Goal: Task Accomplishment & Management: Complete application form

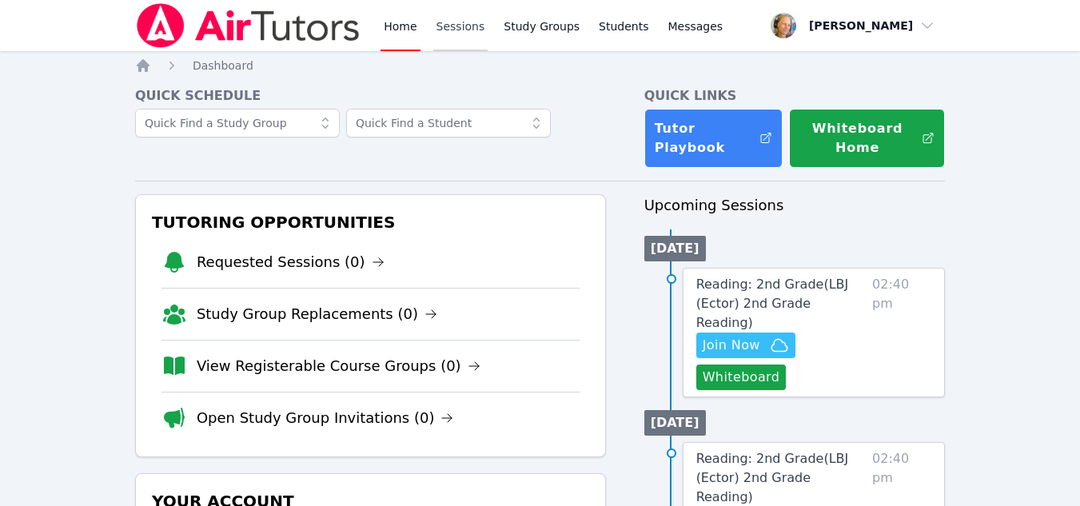
click at [457, 39] on link "Sessions" at bounding box center [460, 25] width 55 height 51
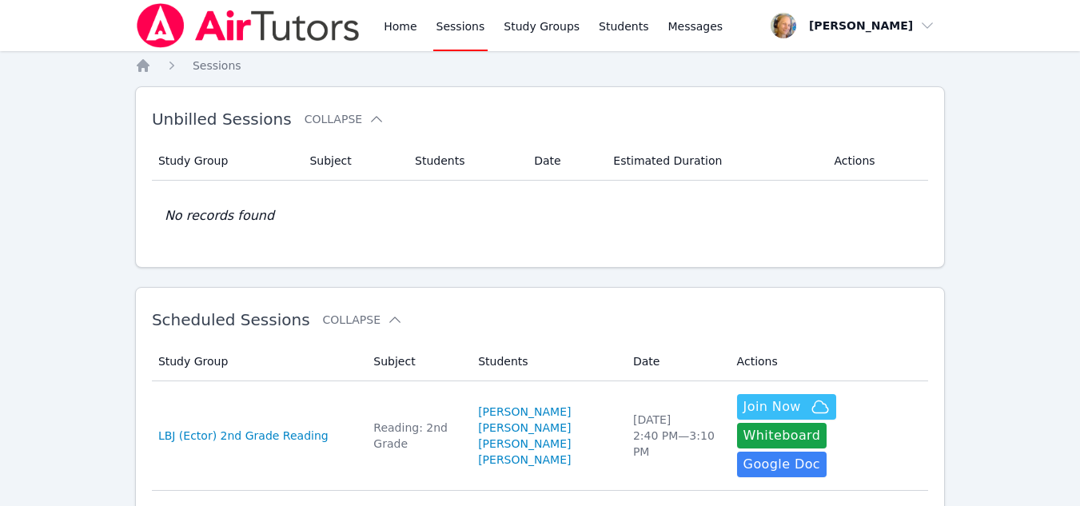
click at [296, 459] on td "Study Group LBJ (Ector) 2nd Grade Reading" at bounding box center [258, 435] width 212 height 109
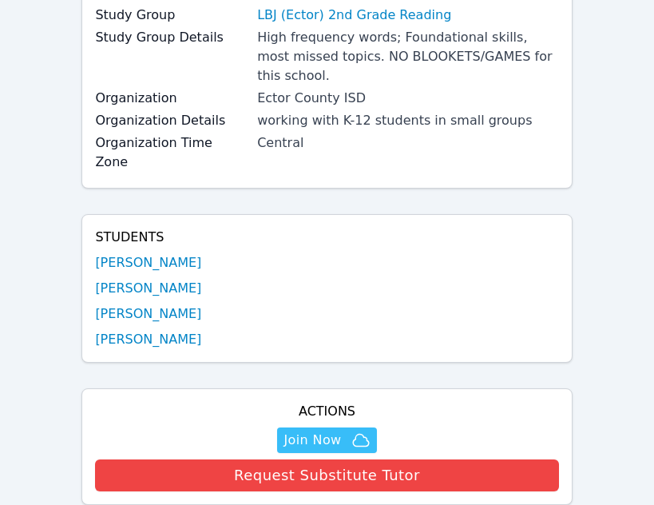
scroll to position [240, 0]
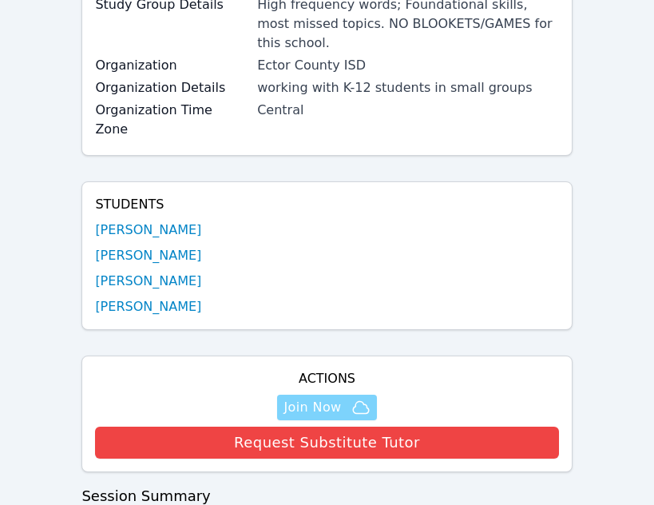
click at [313, 398] on span "Join Now" at bounding box center [313, 407] width 58 height 19
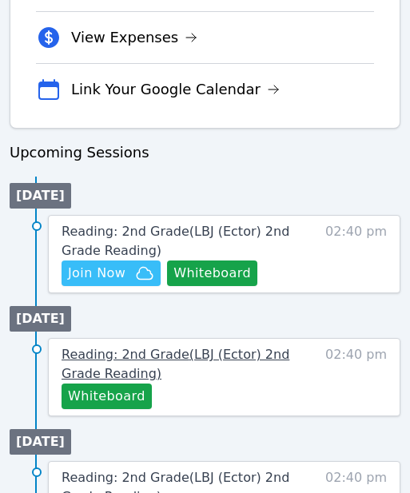
scroll to position [731, 0]
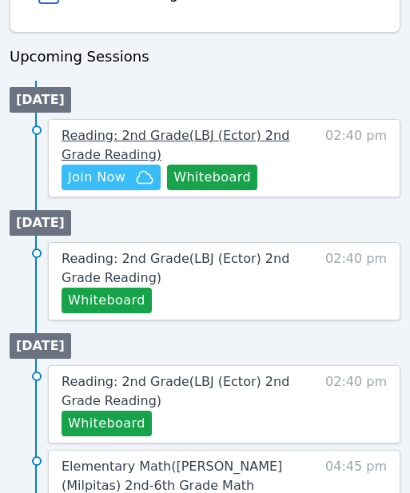
click at [302, 137] on link "Reading: 2nd Grade ( LBJ (Ector) 2nd Grade Reading )" at bounding box center [184, 145] width 244 height 38
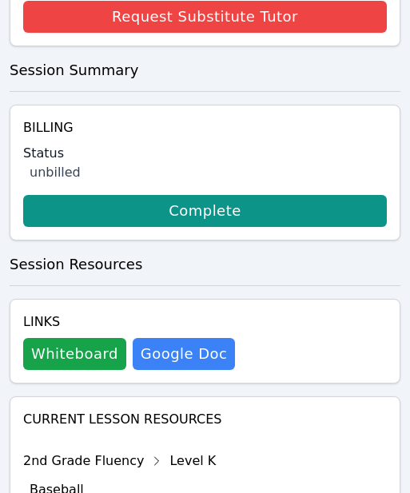
scroll to position [799, 0]
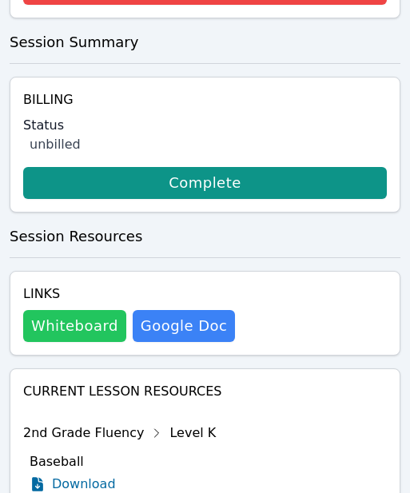
click at [80, 319] on button "Whiteboard" at bounding box center [74, 326] width 103 height 32
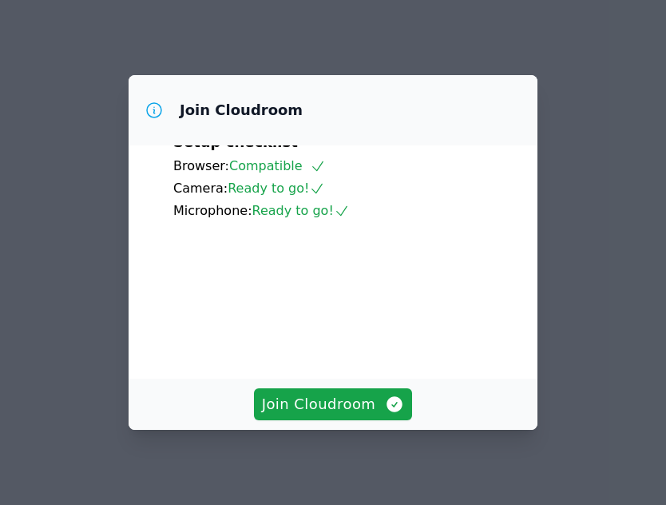
scroll to position [80, 0]
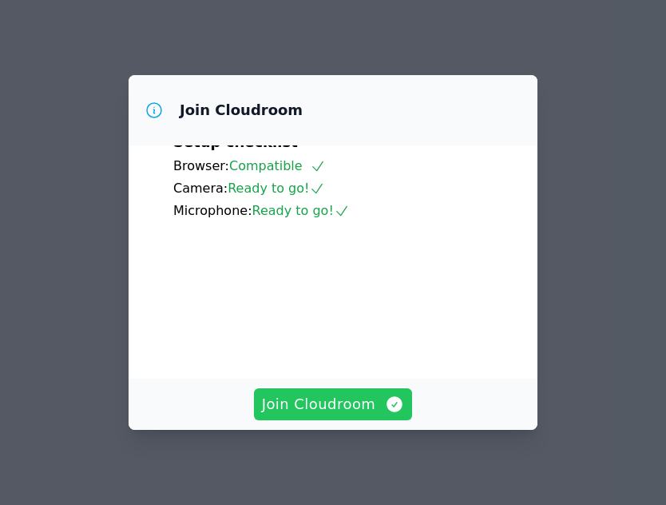
click at [336, 400] on span "Join Cloudroom" at bounding box center [333, 404] width 143 height 22
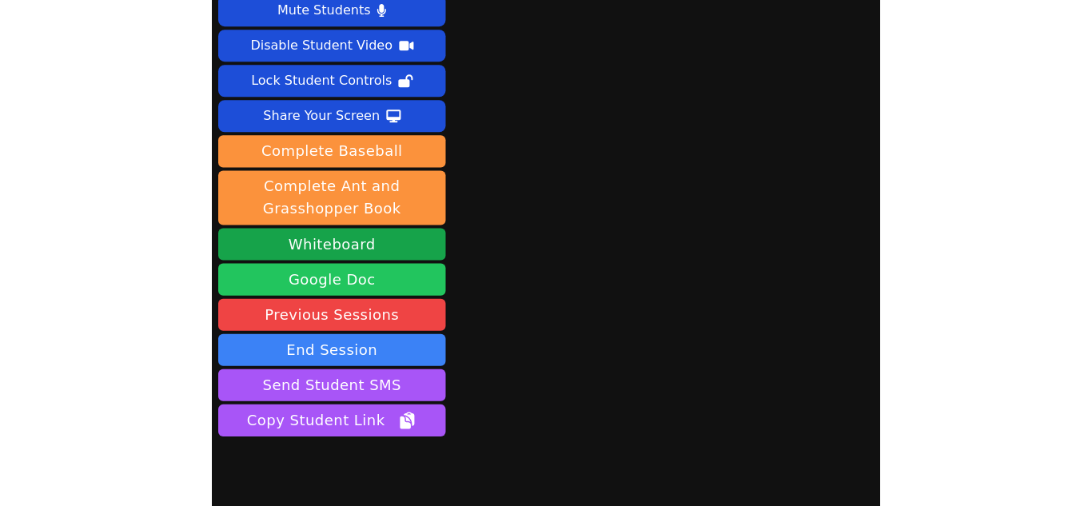
scroll to position [105, 0]
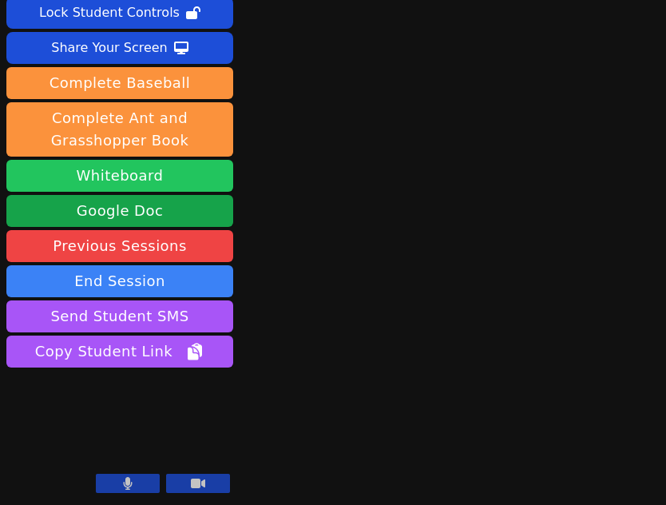
click at [181, 173] on button "Whiteboard" at bounding box center [119, 176] width 227 height 32
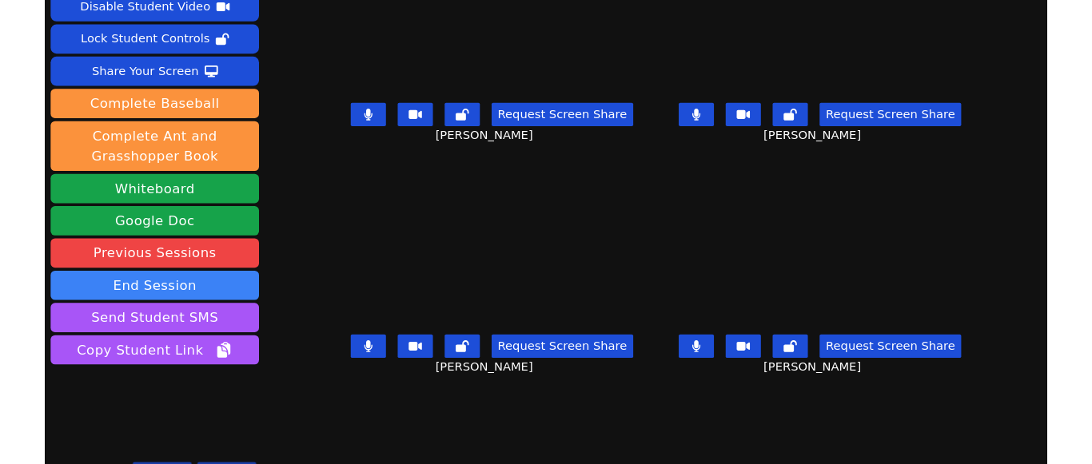
scroll to position [0, 0]
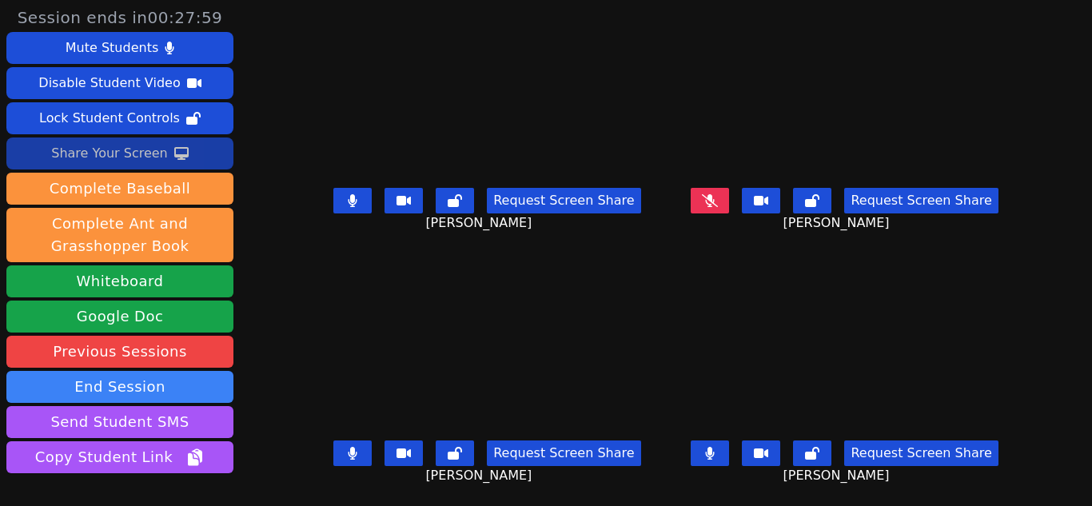
click at [143, 157] on div "Share Your Screen" at bounding box center [109, 154] width 117 height 26
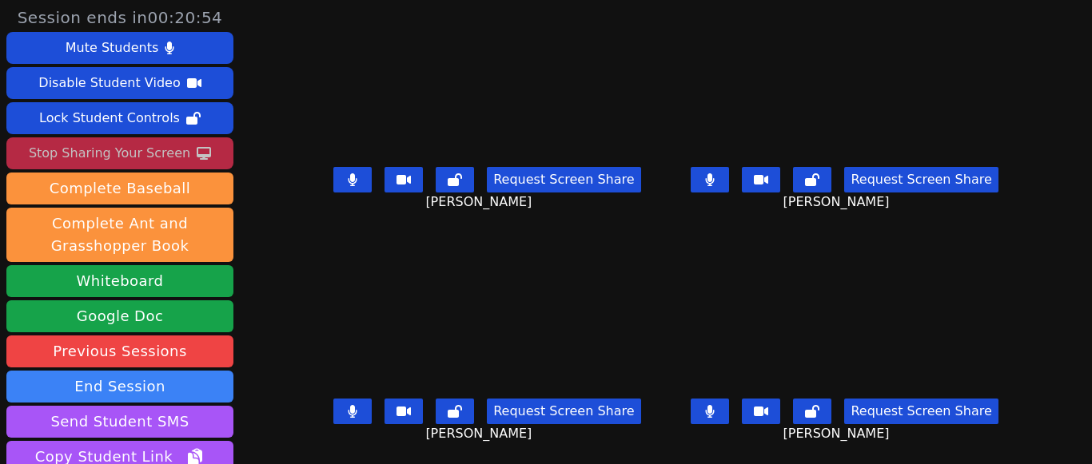
scroll to position [12, 0]
drag, startPoint x: 595, startPoint y: 296, endPoint x: 610, endPoint y: 293, distance: 14.6
drag, startPoint x: 610, startPoint y: 293, endPoint x: 473, endPoint y: 372, distance: 157.9
drag, startPoint x: 473, startPoint y: 372, endPoint x: 334, endPoint y: 309, distance: 152.7
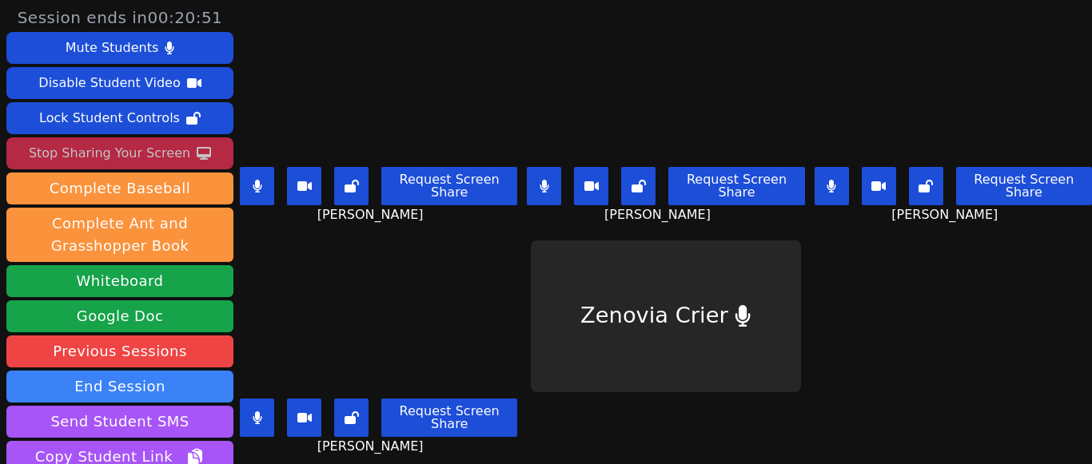
scroll to position [0, 0]
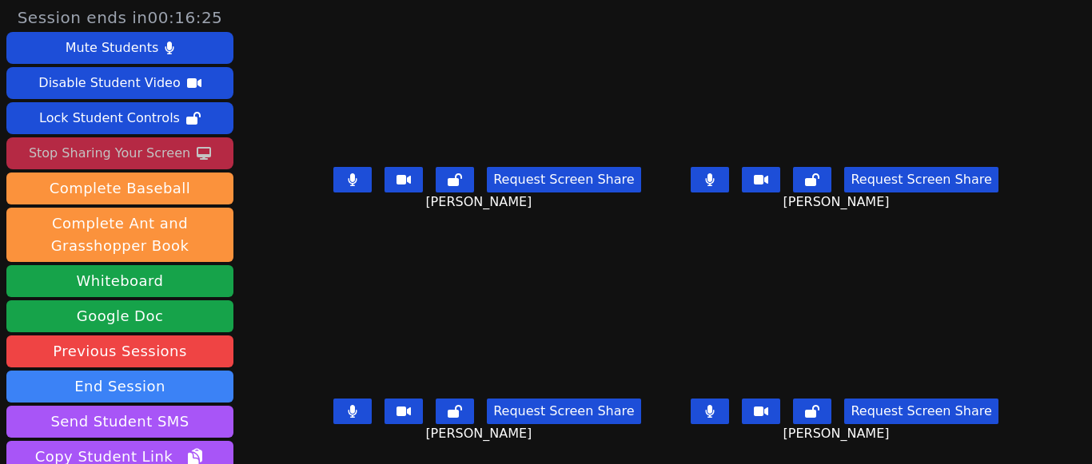
click at [666, 181] on icon at bounding box center [710, 179] width 9 height 13
click at [344, 177] on button at bounding box center [352, 180] width 38 height 26
click at [666, 420] on button at bounding box center [709, 412] width 38 height 26
click at [366, 417] on button at bounding box center [352, 412] width 38 height 26
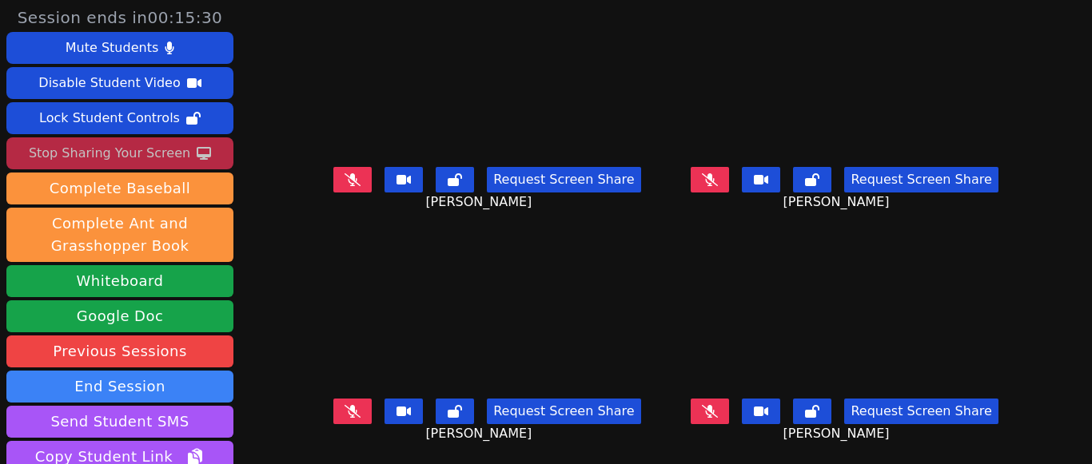
click at [666, 411] on icon at bounding box center [710, 411] width 16 height 13
click at [666, 412] on icon at bounding box center [710, 411] width 10 height 13
click at [360, 185] on icon at bounding box center [352, 179] width 16 height 13
click at [365, 185] on button at bounding box center [352, 180] width 38 height 26
click at [666, 181] on icon at bounding box center [710, 179] width 16 height 13
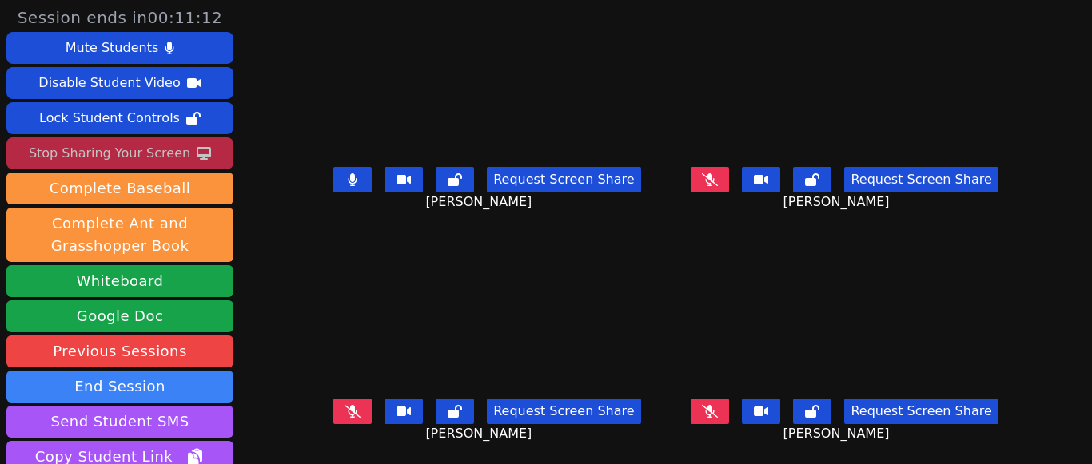
click at [368, 185] on button at bounding box center [352, 180] width 38 height 26
click at [666, 412] on icon at bounding box center [710, 411] width 16 height 13
click at [666, 420] on button at bounding box center [709, 412] width 38 height 26
click at [358, 413] on icon at bounding box center [352, 411] width 16 height 13
click at [368, 190] on button at bounding box center [352, 180] width 38 height 26
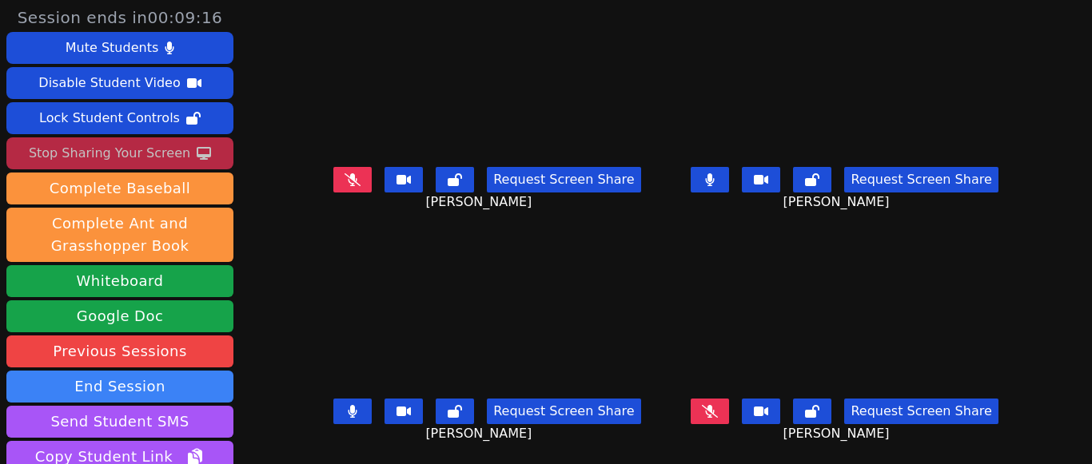
click at [666, 182] on icon at bounding box center [710, 179] width 9 height 13
click at [365, 415] on button at bounding box center [352, 412] width 38 height 26
click at [666, 183] on icon at bounding box center [710, 179] width 16 height 13
click at [349, 181] on button at bounding box center [352, 180] width 38 height 26
click at [357, 185] on icon at bounding box center [352, 179] width 9 height 13
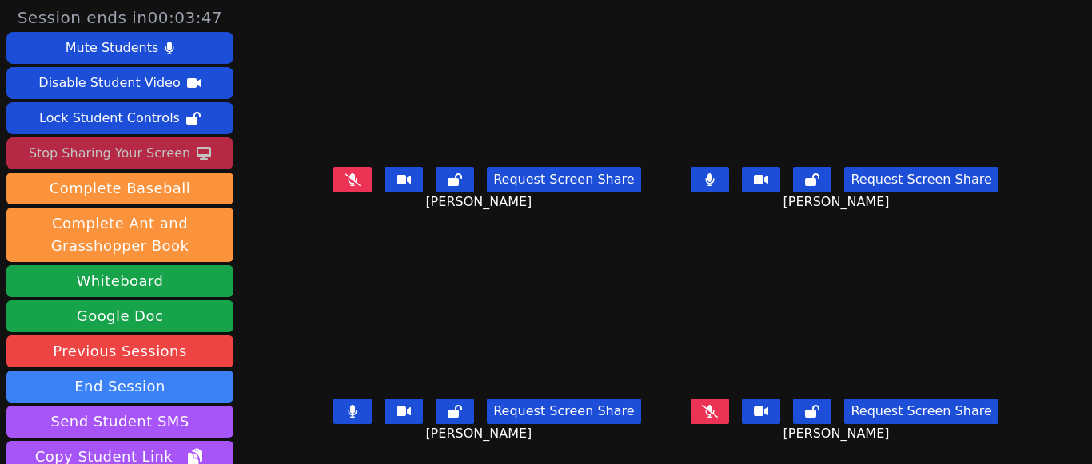
click at [356, 416] on icon at bounding box center [353, 411] width 10 height 13
click at [666, 187] on button at bounding box center [709, 180] width 38 height 26
click at [367, 181] on button at bounding box center [352, 180] width 38 height 26
click at [364, 408] on button at bounding box center [352, 412] width 38 height 26
click at [666, 408] on icon at bounding box center [710, 411] width 16 height 13
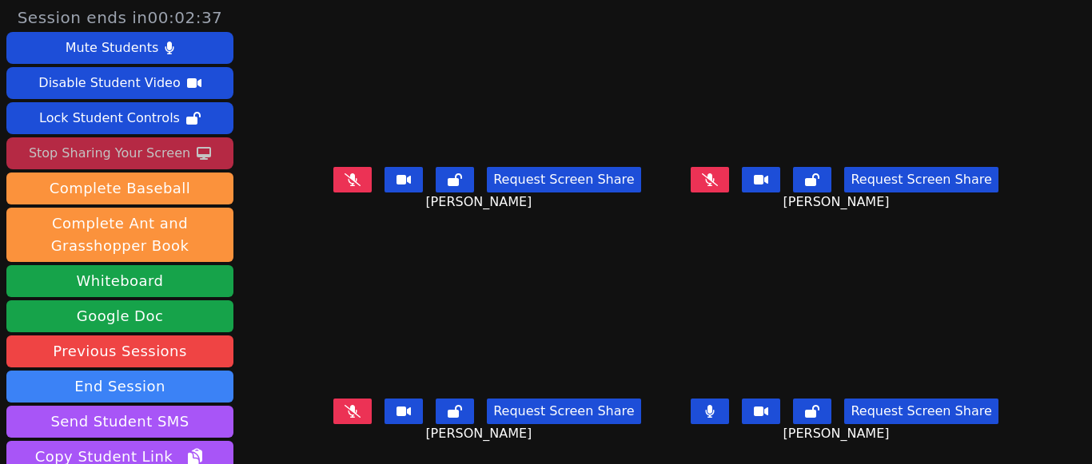
click at [353, 180] on icon at bounding box center [352, 179] width 16 height 13
click at [365, 402] on button at bounding box center [352, 412] width 38 height 26
click at [666, 189] on button at bounding box center [709, 180] width 38 height 26
click at [666, 181] on icon at bounding box center [710, 179] width 16 height 13
click at [151, 157] on div "Stop Sharing Your Screen" at bounding box center [109, 154] width 161 height 26
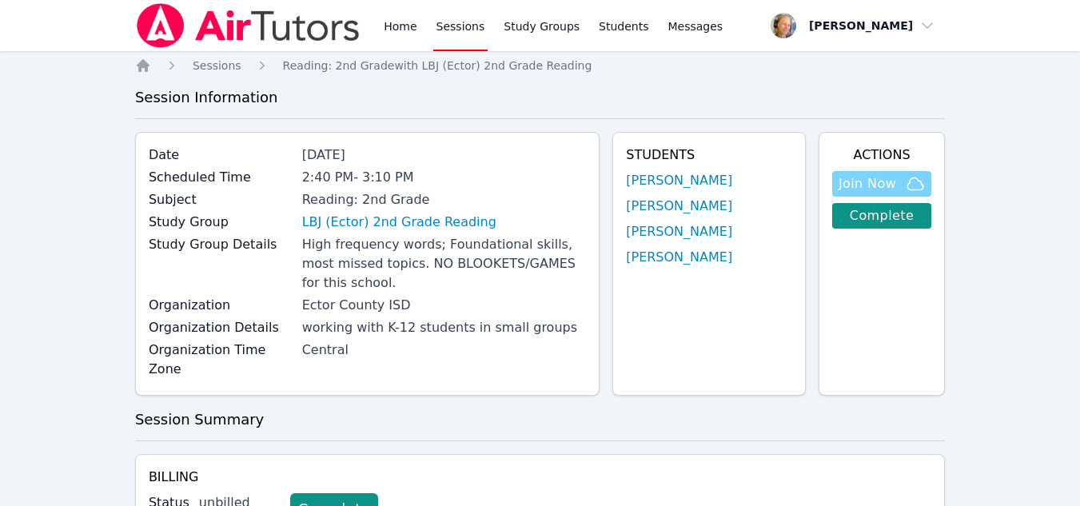
click at [893, 193] on button "Join Now" at bounding box center [881, 184] width 99 height 26
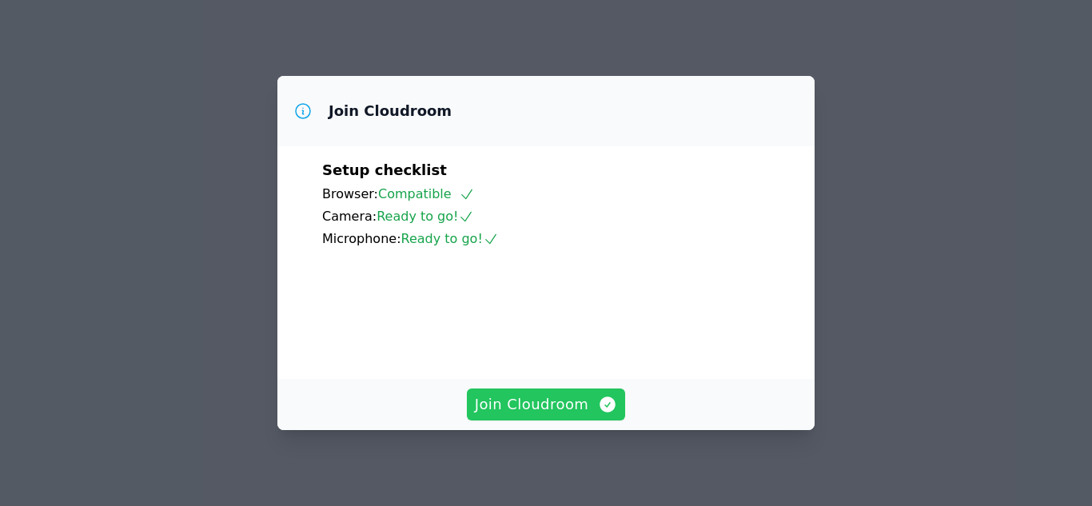
click at [546, 406] on span "Join Cloudroom" at bounding box center [546, 404] width 143 height 22
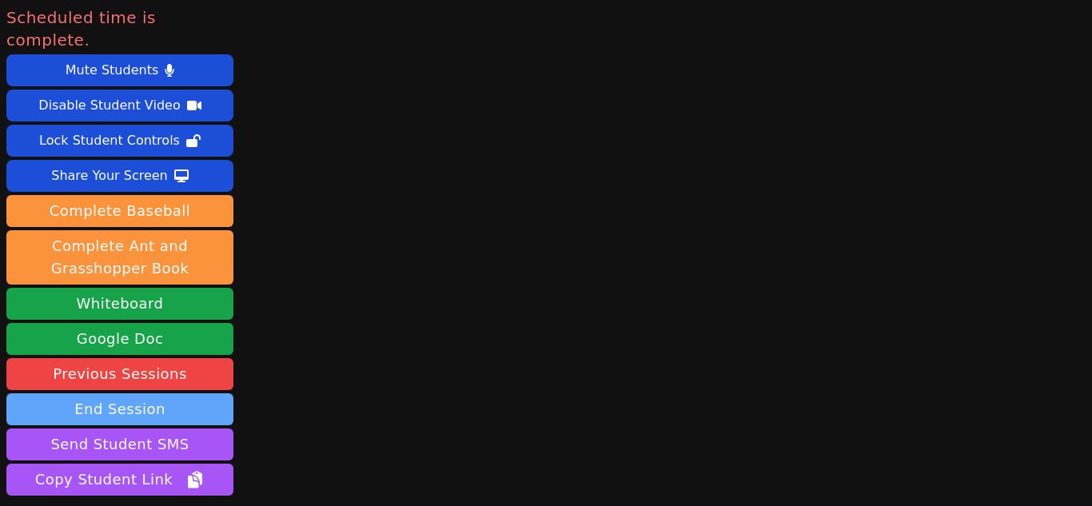
click at [165, 393] on button "End Session" at bounding box center [119, 409] width 227 height 32
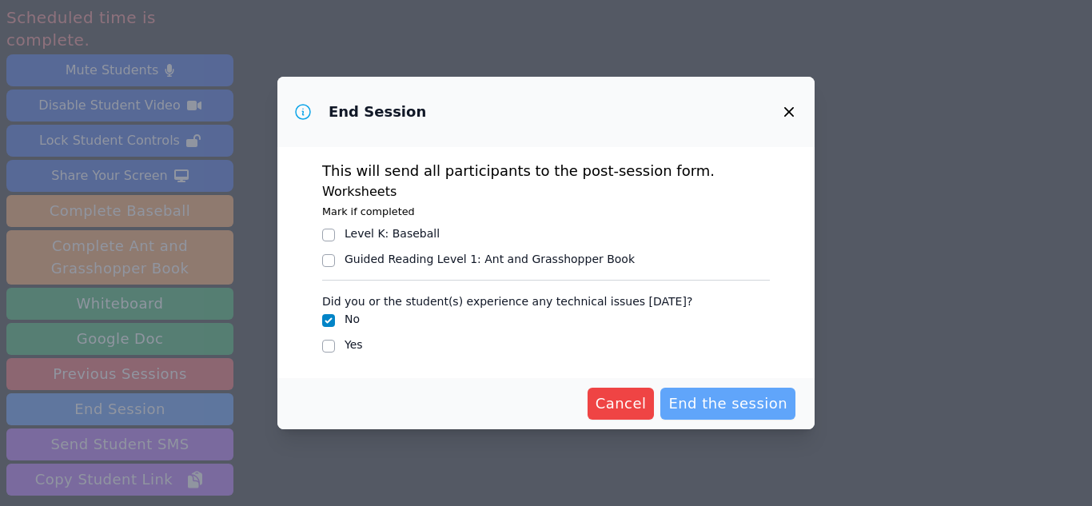
click at [738, 399] on span "End the session" at bounding box center [727, 403] width 119 height 22
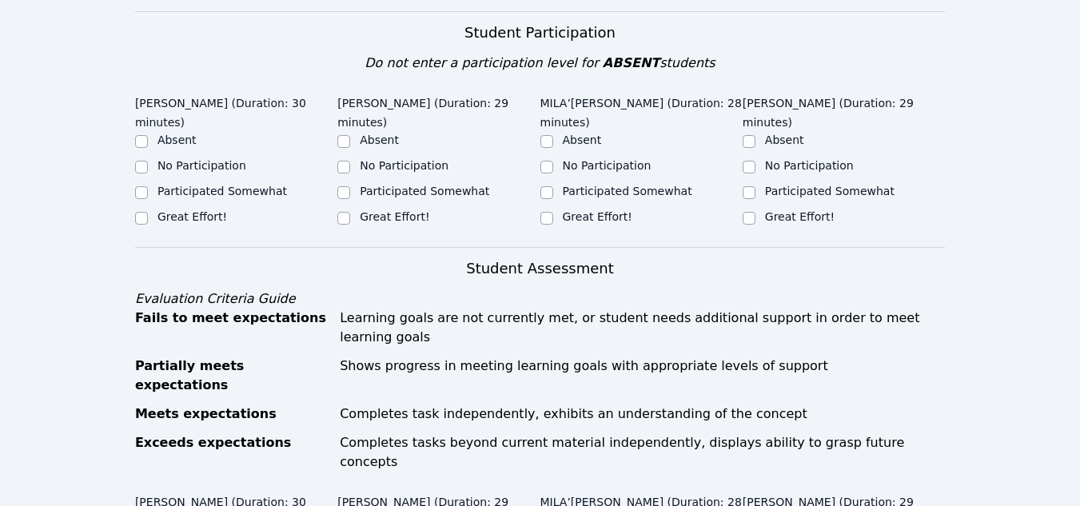
scroll to position [479, 0]
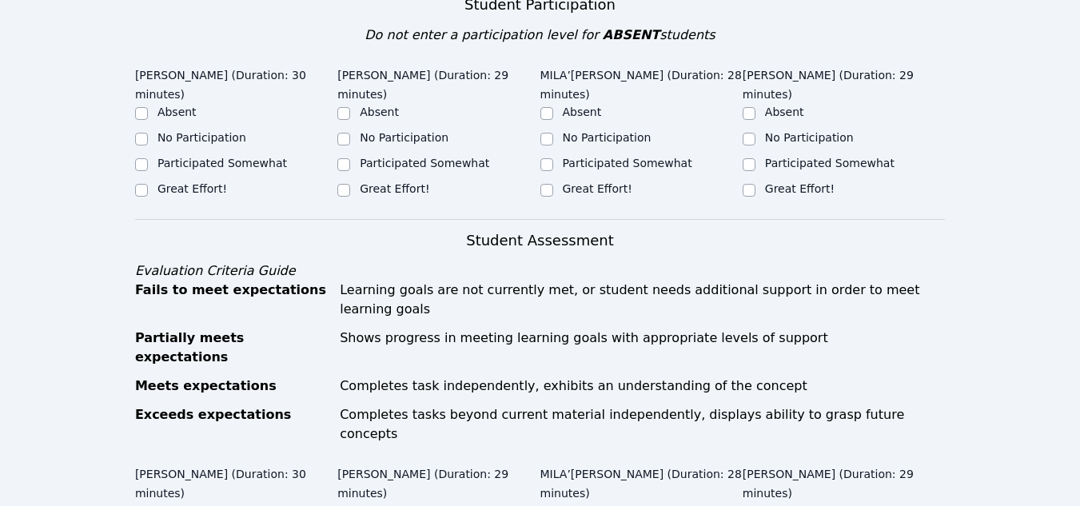
click at [203, 182] on label "Great Effort!" at bounding box center [192, 188] width 70 height 13
click at [148, 184] on input "Great Effort!" at bounding box center [141, 190] width 13 height 13
checkbox input "true"
click at [372, 182] on label "Great Effort!" at bounding box center [395, 188] width 70 height 13
click at [350, 184] on input "Great Effort!" at bounding box center [343, 190] width 13 height 13
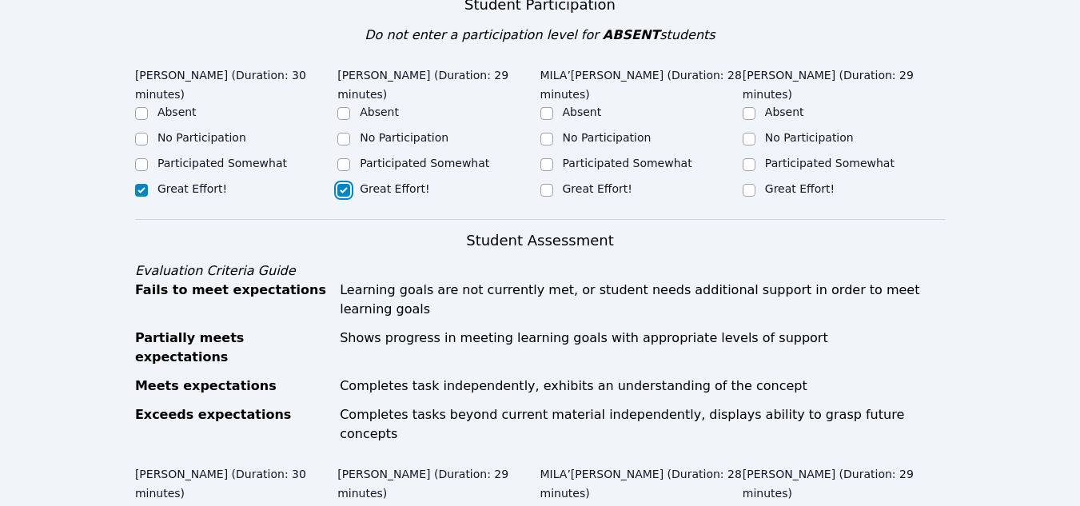
checkbox input "true"
drag, startPoint x: 594, startPoint y: 173, endPoint x: 737, endPoint y: 149, distance: 144.9
click at [595, 182] on label "Great Effort!" at bounding box center [598, 188] width 70 height 13
click at [553, 184] on input "Great Effort!" at bounding box center [546, 190] width 13 height 13
checkbox input "true"
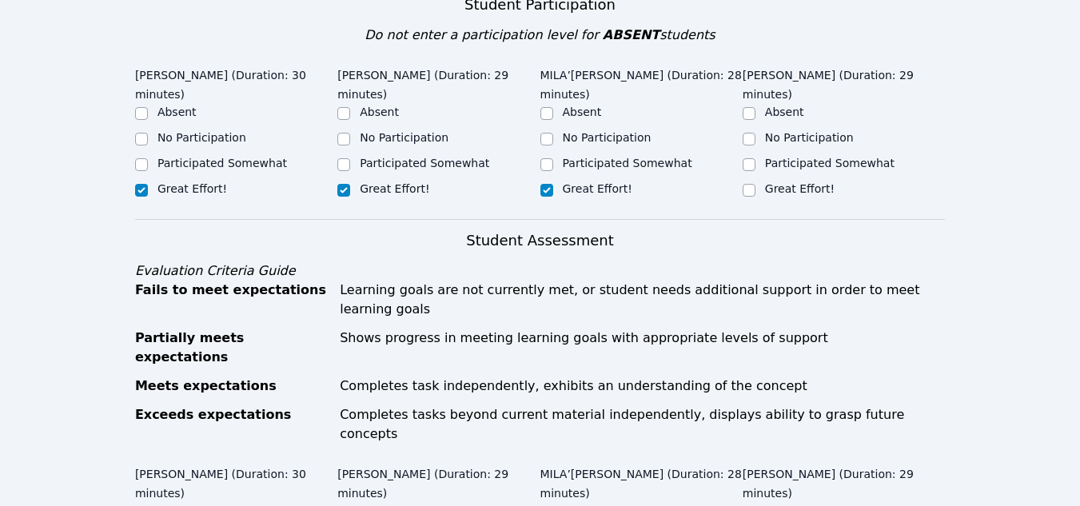
click at [778, 182] on label "Great Effort!" at bounding box center [800, 188] width 70 height 13
click at [755, 184] on input "Great Effort!" at bounding box center [748, 190] width 13 height 13
checkbox input "true"
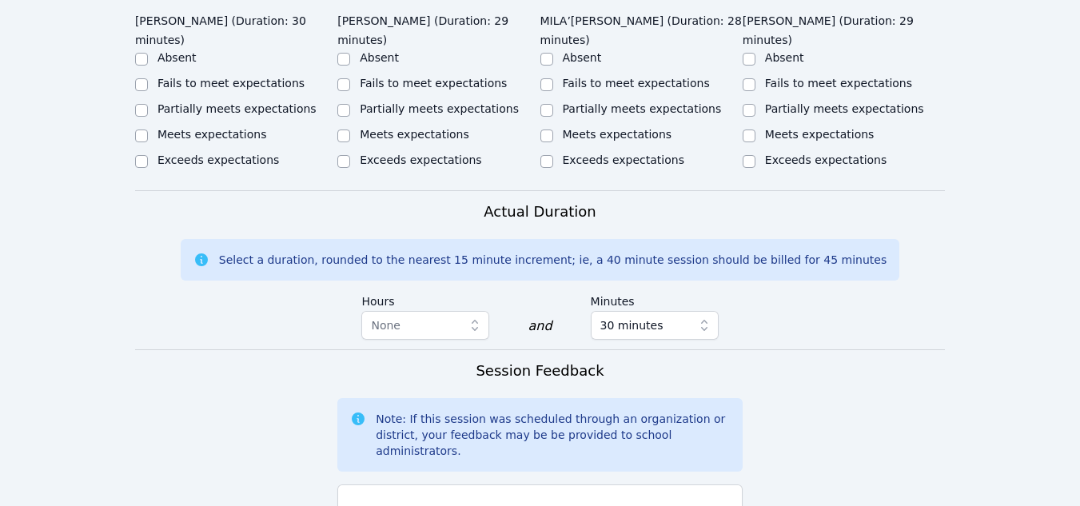
scroll to position [799, 0]
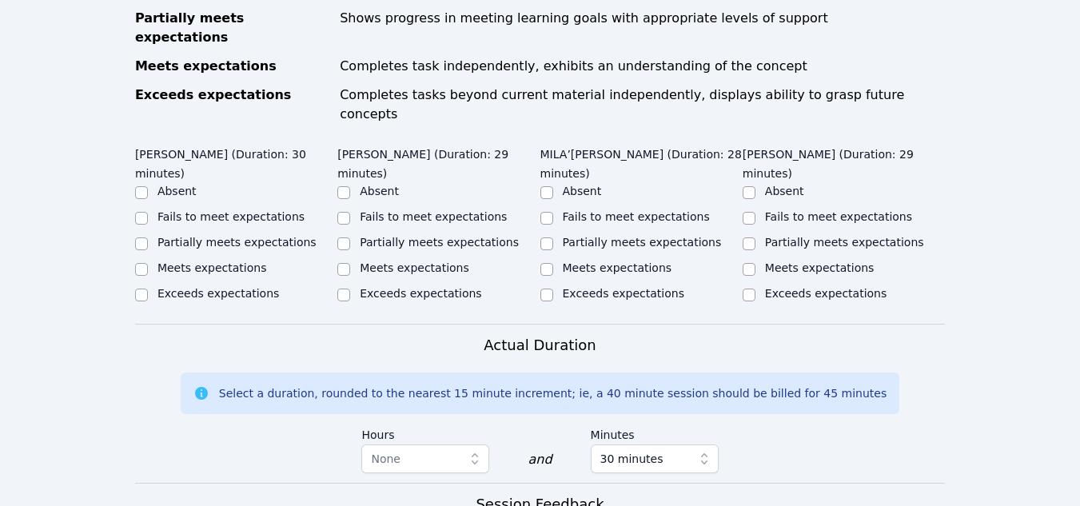
drag, startPoint x: 225, startPoint y: 196, endPoint x: 284, endPoint y: 189, distance: 58.7
click at [225, 261] on label "Meets expectations" at bounding box center [211, 267] width 109 height 13
click at [148, 263] on input "Meets expectations" at bounding box center [141, 269] width 13 height 13
checkbox input "true"
click at [425, 261] on label "Meets expectations" at bounding box center [414, 267] width 109 height 13
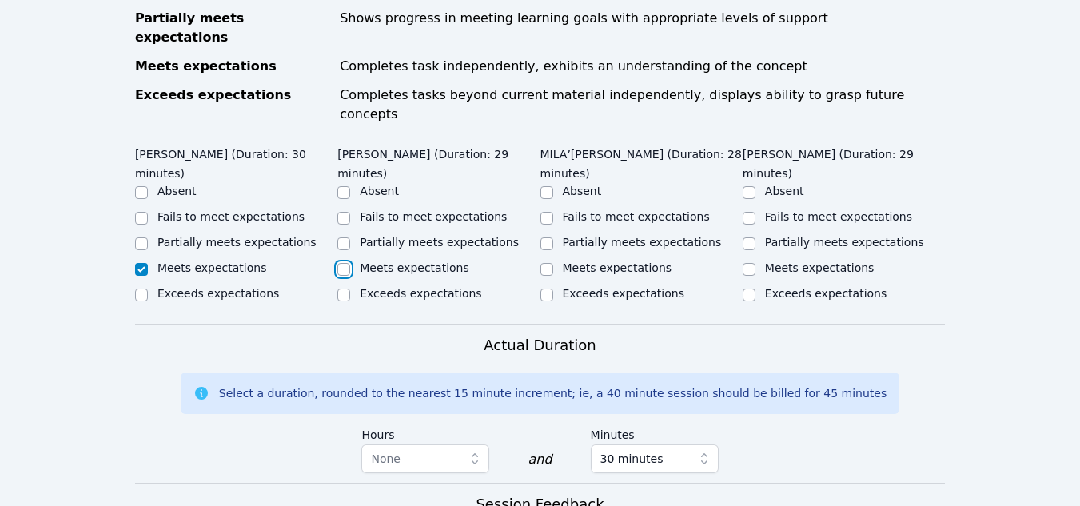
click at [350, 263] on input "Meets expectations" at bounding box center [343, 269] width 13 height 13
checkbox input "true"
click at [582, 261] on label "Meets expectations" at bounding box center [617, 267] width 109 height 13
click at [553, 263] on input "Meets expectations" at bounding box center [546, 269] width 13 height 13
checkbox input "true"
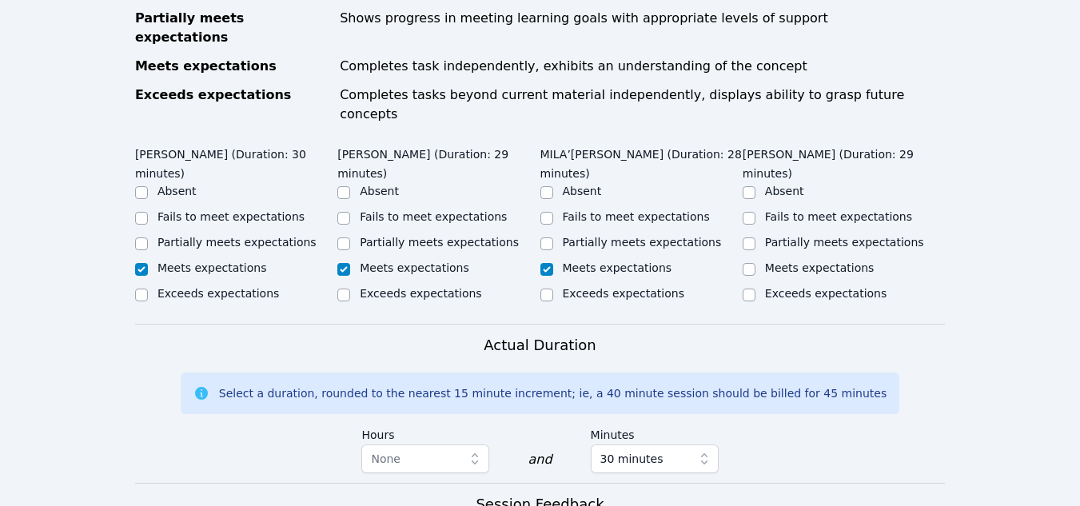
click at [824, 261] on label "Meets expectations" at bounding box center [819, 267] width 109 height 13
click at [755, 263] on input "Meets expectations" at bounding box center [748, 269] width 13 height 13
checkbox input "true"
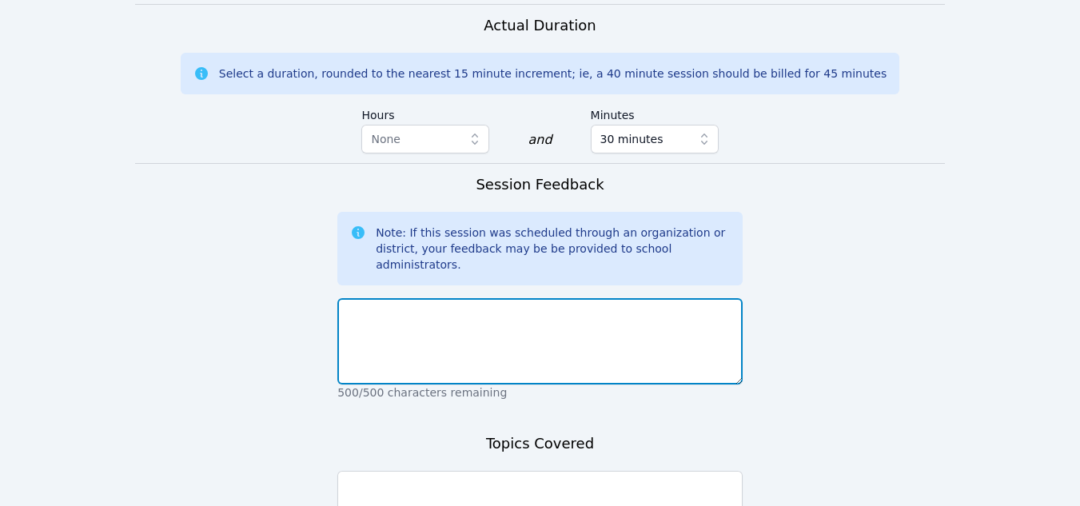
click at [503, 298] on textarea at bounding box center [539, 341] width 405 height 86
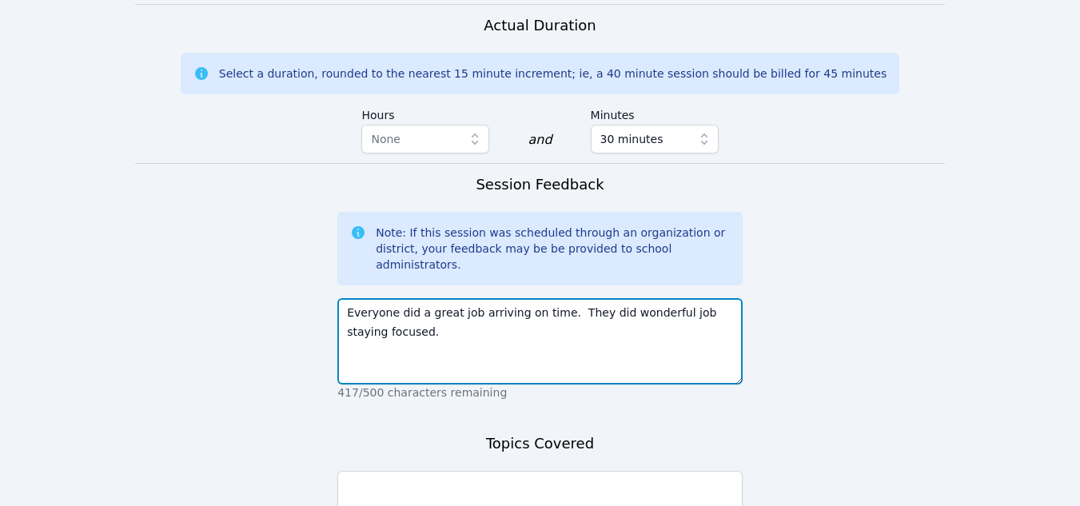
type textarea "Everyone did a great job arriving on time. They did wonderful job staying focus…"
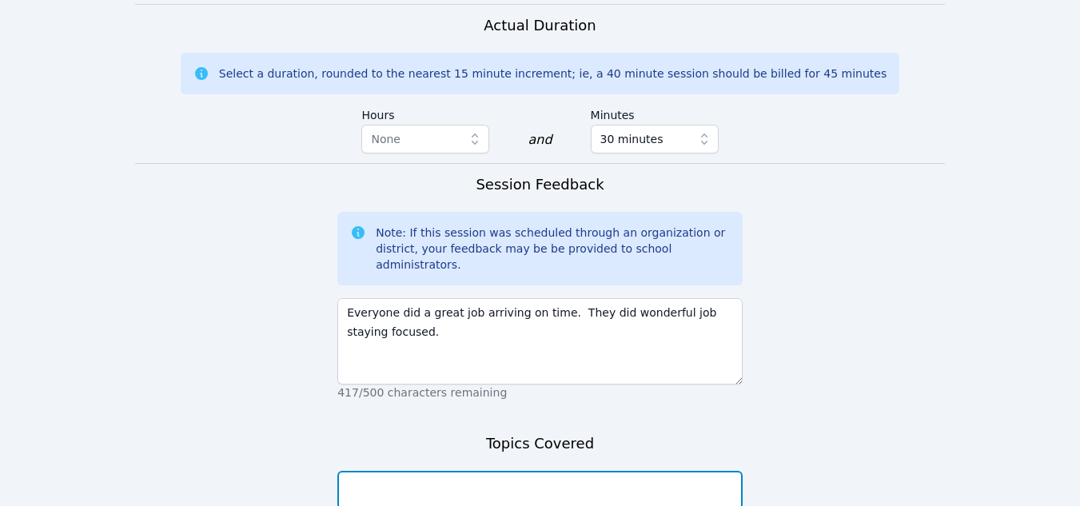
click at [491, 471] on textarea at bounding box center [539, 514] width 405 height 86
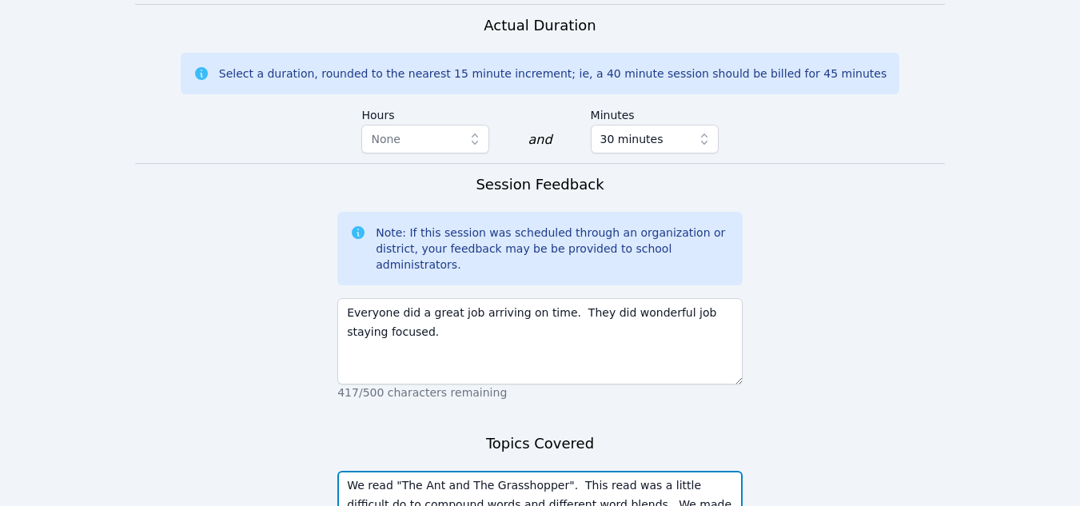
click at [710, 471] on textarea "We read "The Ant and The Grasshopper". This read was a little difficult do to c…" at bounding box center [539, 514] width 405 height 86
click at [610, 471] on textarea "We read "The Ant and The Grasshopper". This read was a little difficult because…" at bounding box center [539, 514] width 405 height 86
click at [584, 471] on textarea "We read "The Ant and The Grasshopper". This read was a little difficult because…" at bounding box center [539, 514] width 405 height 86
drag, startPoint x: 640, startPoint y: 443, endPoint x: 626, endPoint y: 447, distance: 14.2
click at [638, 471] on textarea "We read "The Ant and The Grasshopper". This read was a little difficult because…" at bounding box center [539, 514] width 405 height 86
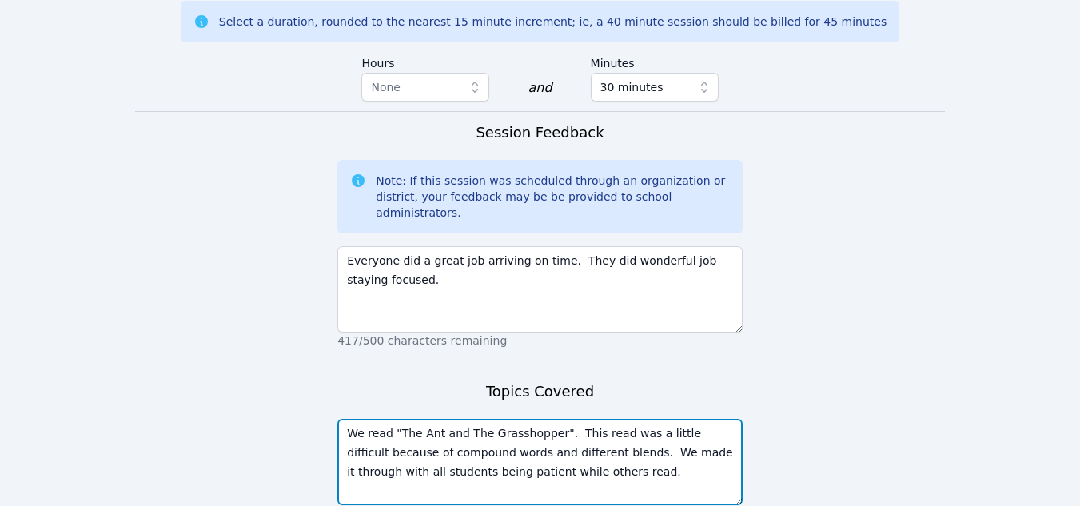
scroll to position [1225, 0]
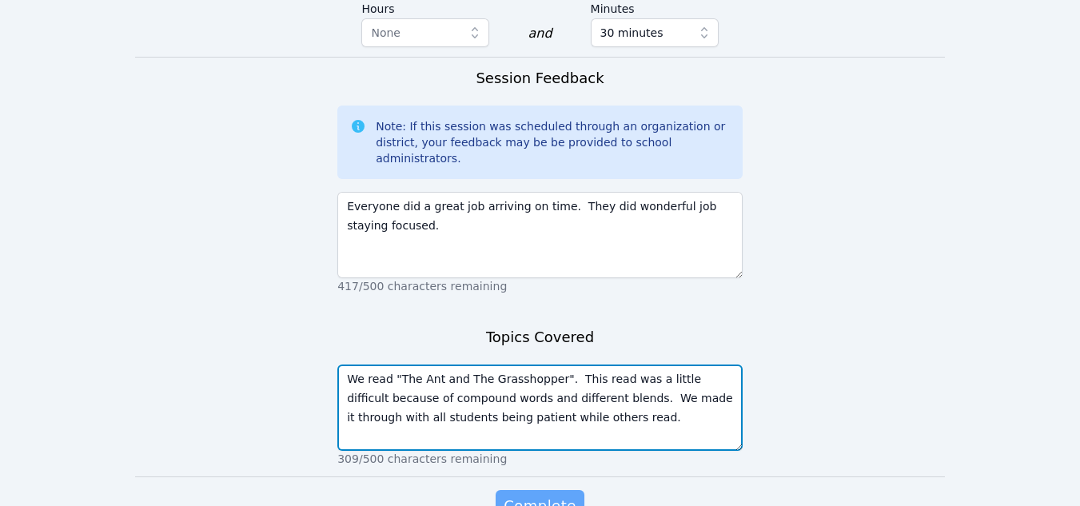
type textarea "We read "The Ant and The Grasshopper". This read was a little difficult because…"
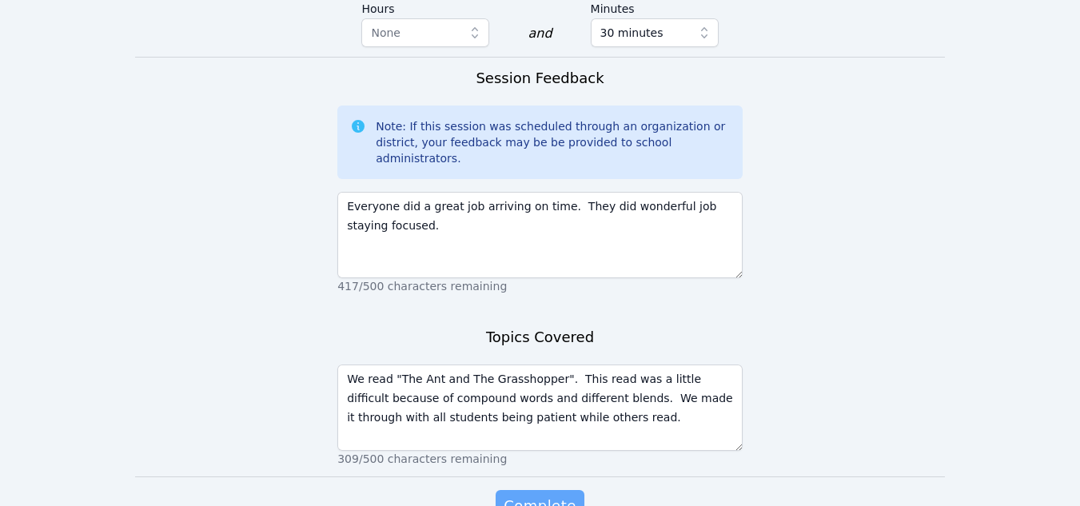
click at [552, 490] on button "Complete" at bounding box center [539, 506] width 88 height 32
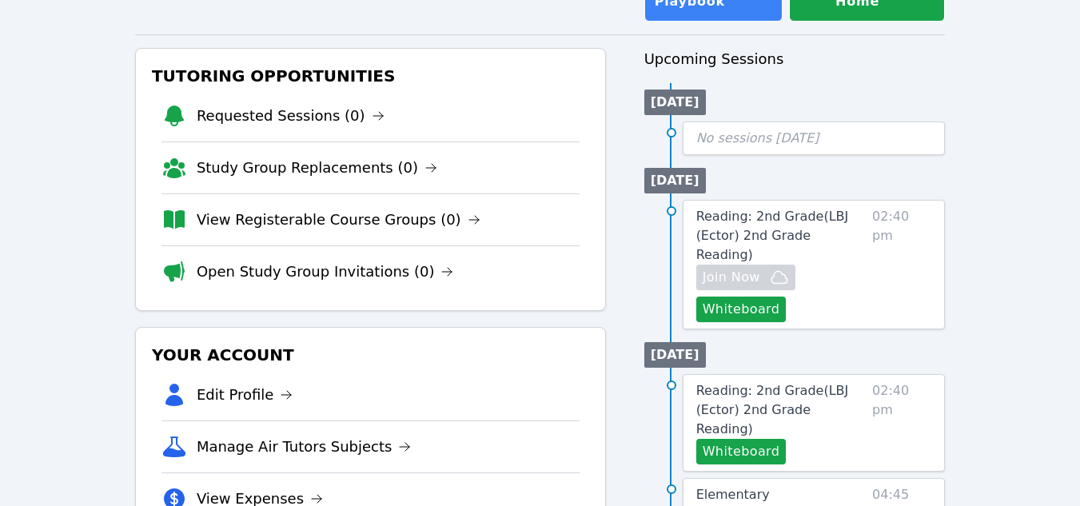
scroll to position [160, 0]
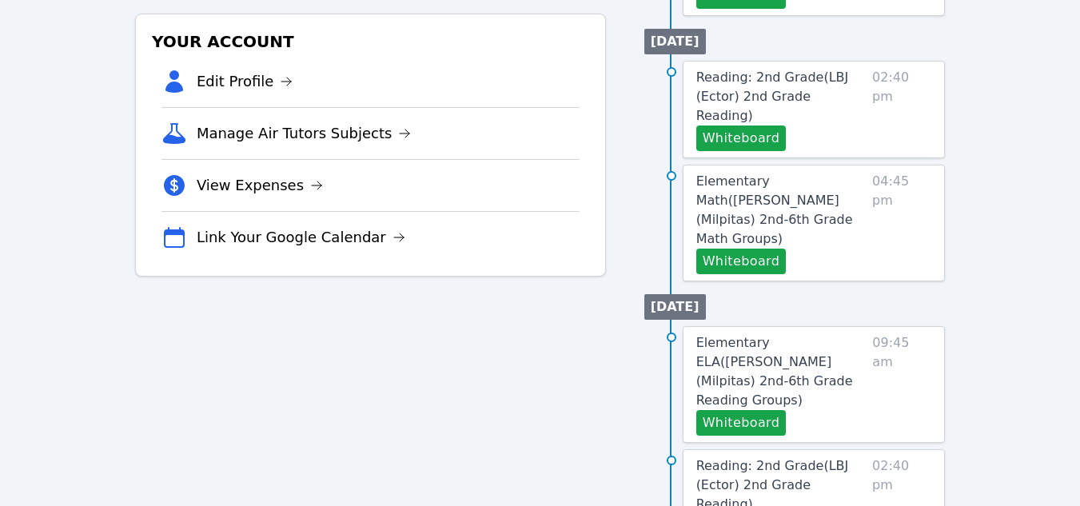
scroll to position [879, 0]
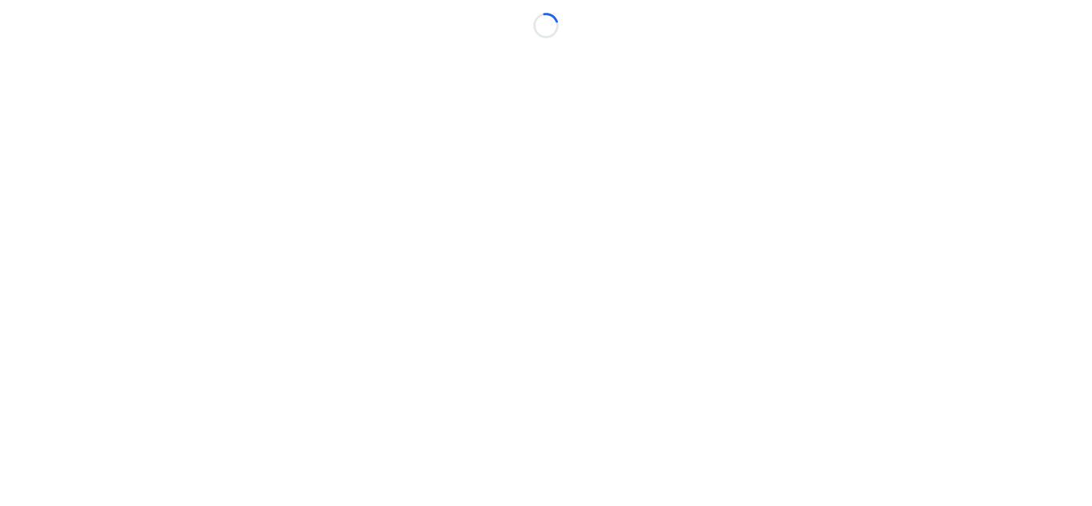
click at [135, 66] on body "Loading..." at bounding box center [546, 253] width 1092 height 506
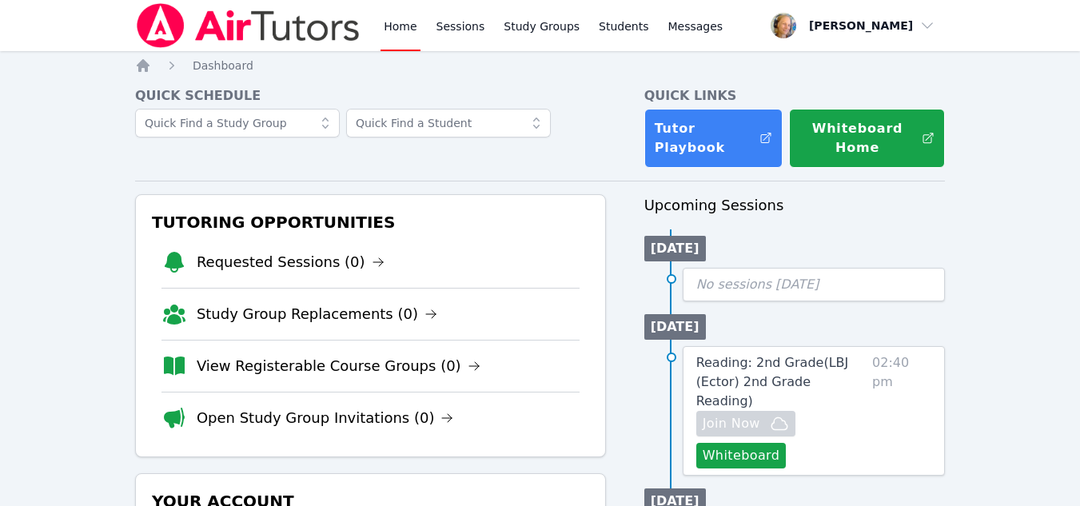
click at [445, 29] on link "Sessions" at bounding box center [460, 25] width 55 height 51
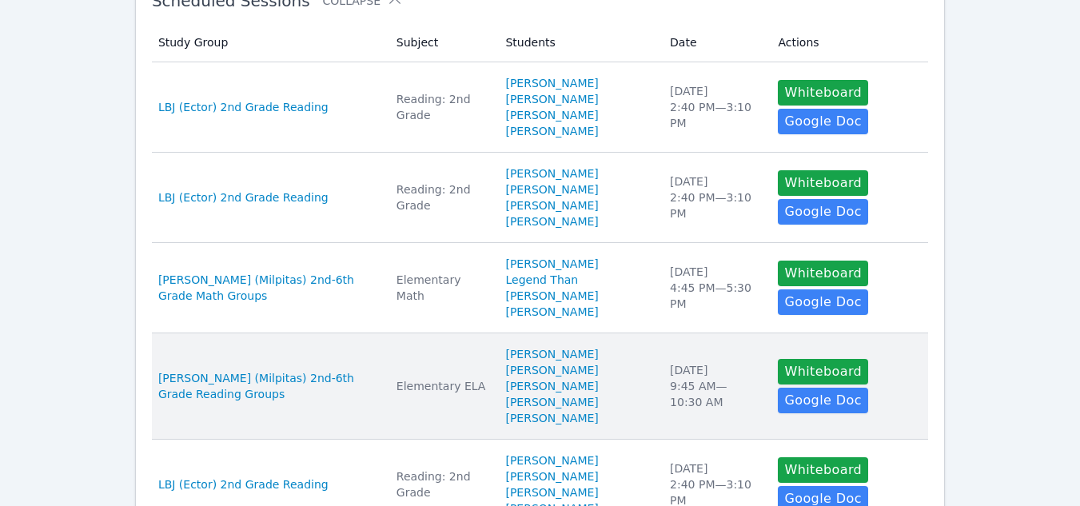
scroll to position [320, 0]
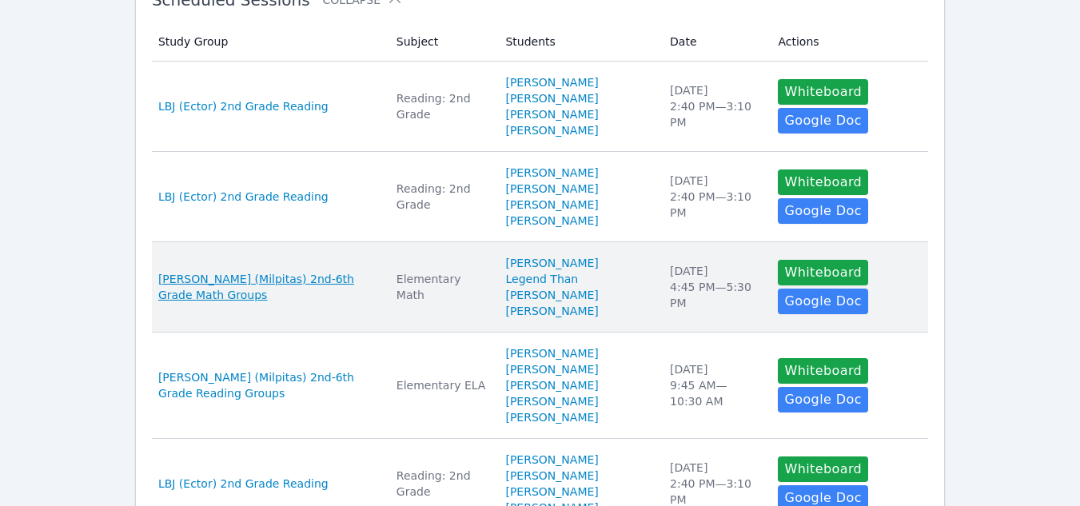
click at [315, 282] on span "[PERSON_NAME] (Milpitas) 2nd-6th Grade Math Groups" at bounding box center [267, 287] width 219 height 32
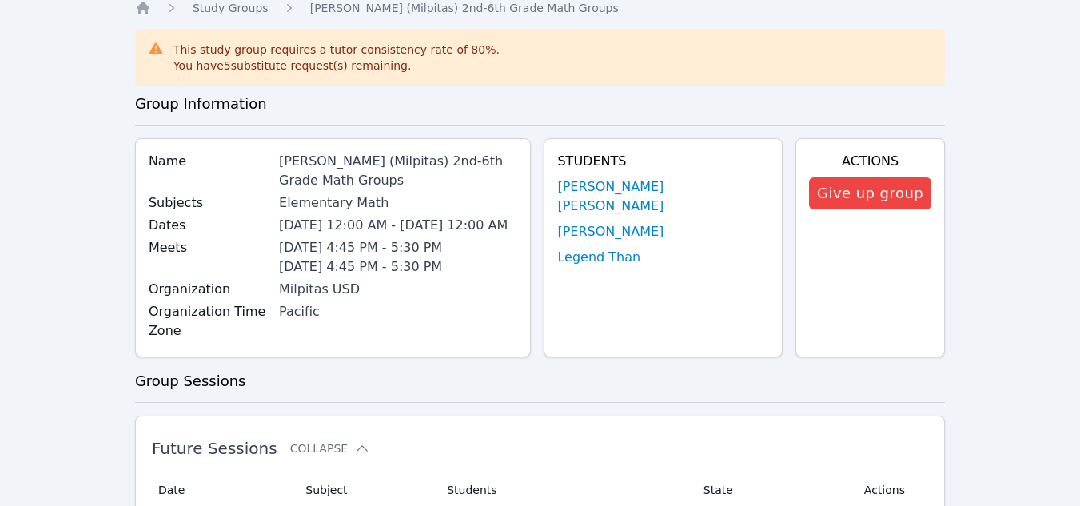
scroll to position [479, 0]
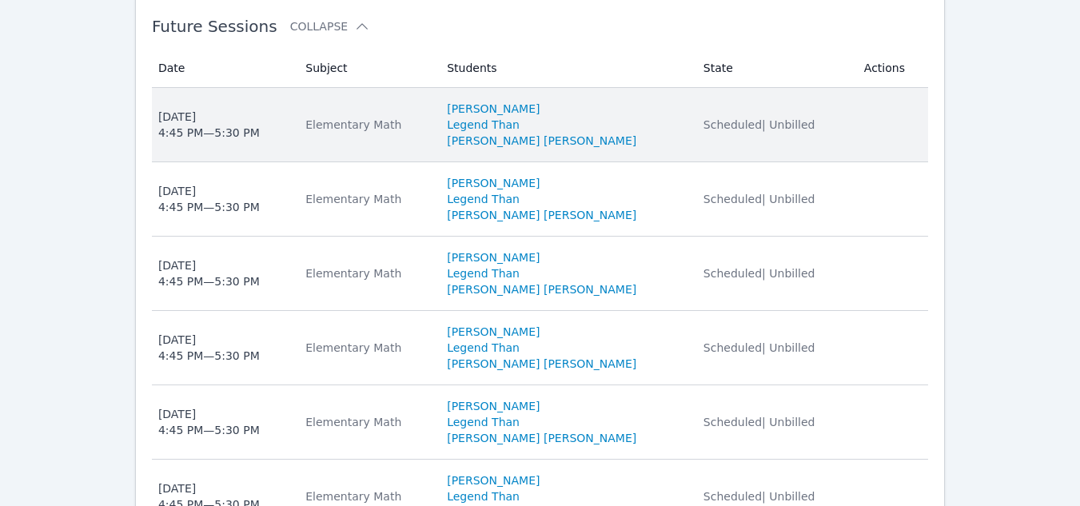
click at [604, 133] on li "Legend Than" at bounding box center [565, 125] width 237 height 16
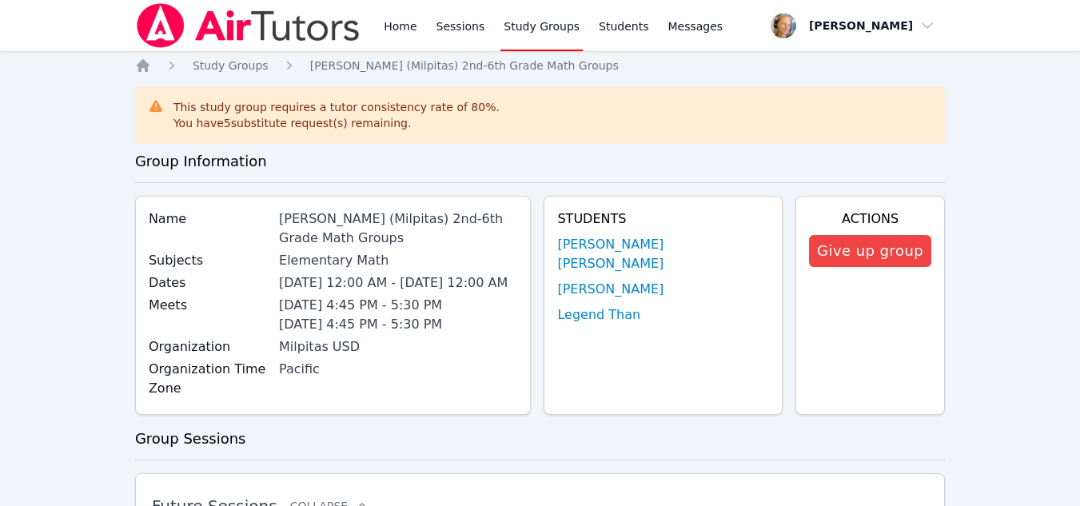
scroll to position [479, 0]
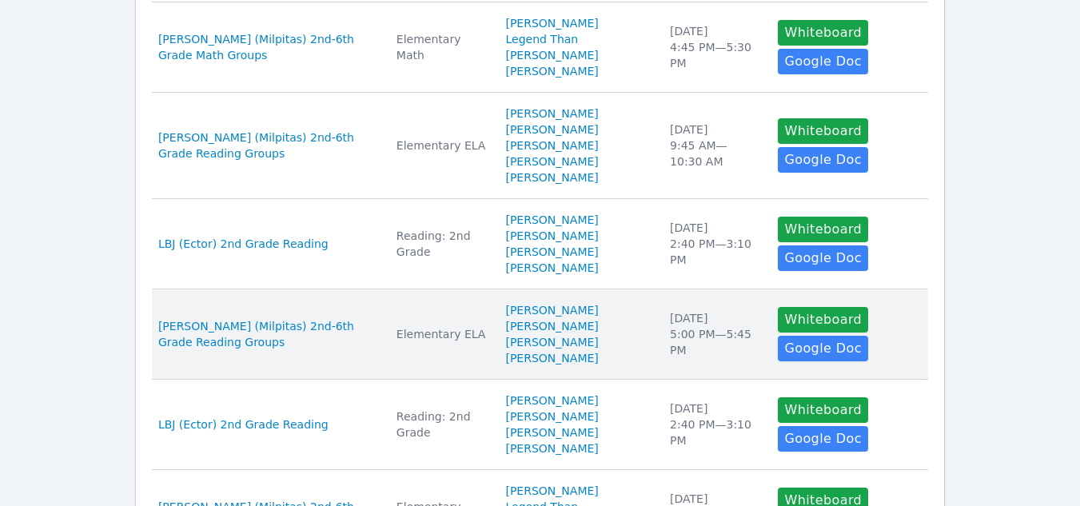
scroll to position [639, 0]
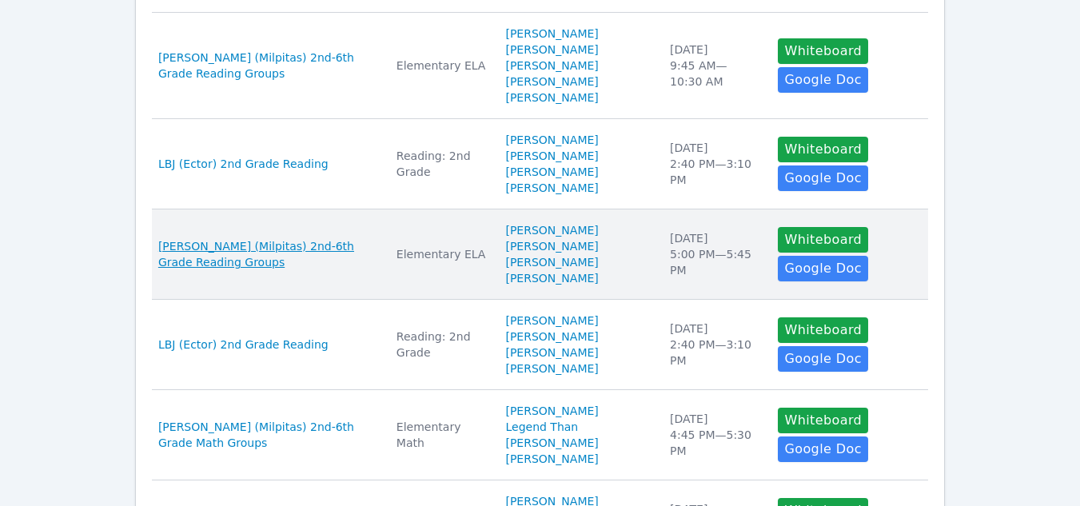
click at [331, 247] on span "[PERSON_NAME] (Milpitas) 2nd-6th Grade Reading Groups" at bounding box center [267, 254] width 219 height 32
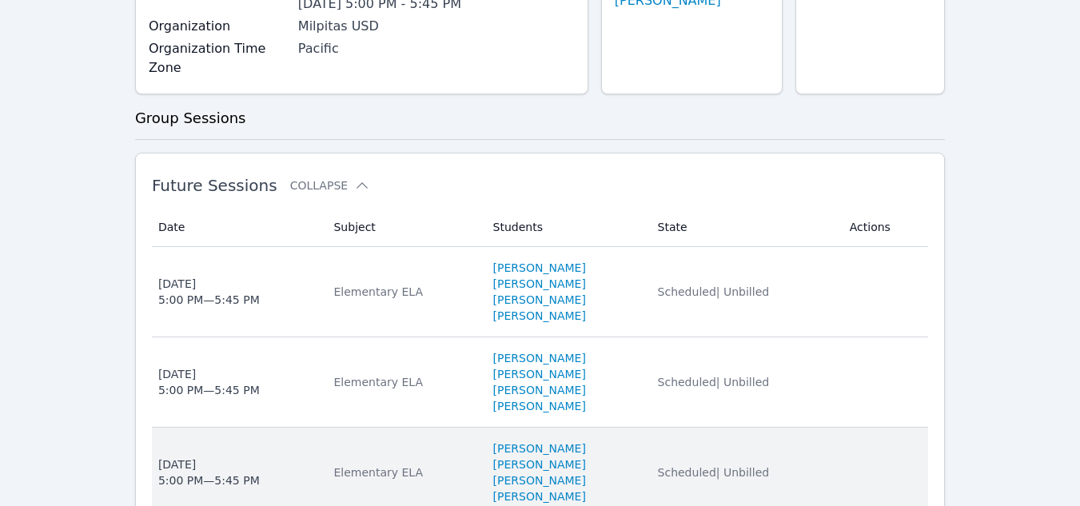
scroll to position [320, 0]
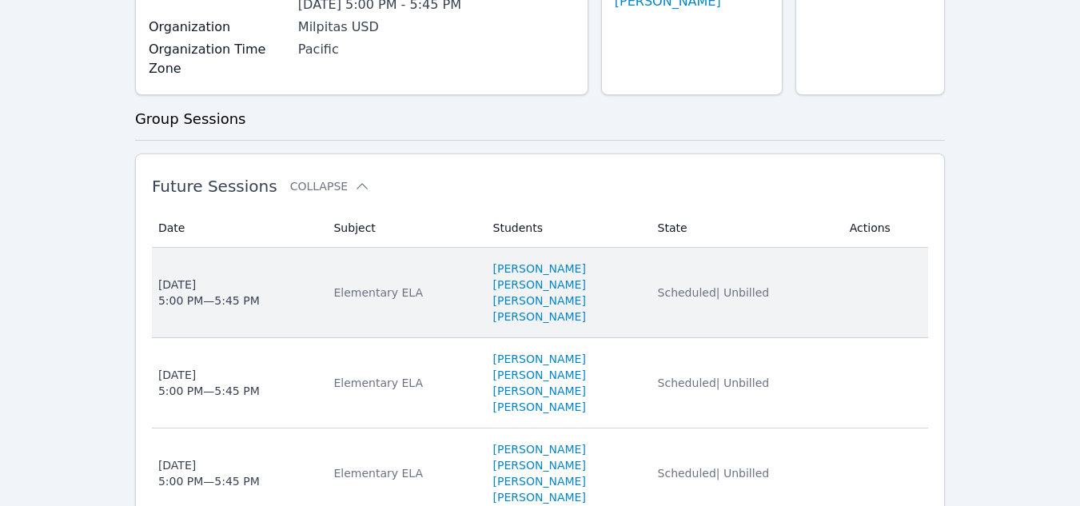
click at [344, 284] on div "Elementary ELA" at bounding box center [403, 292] width 140 height 16
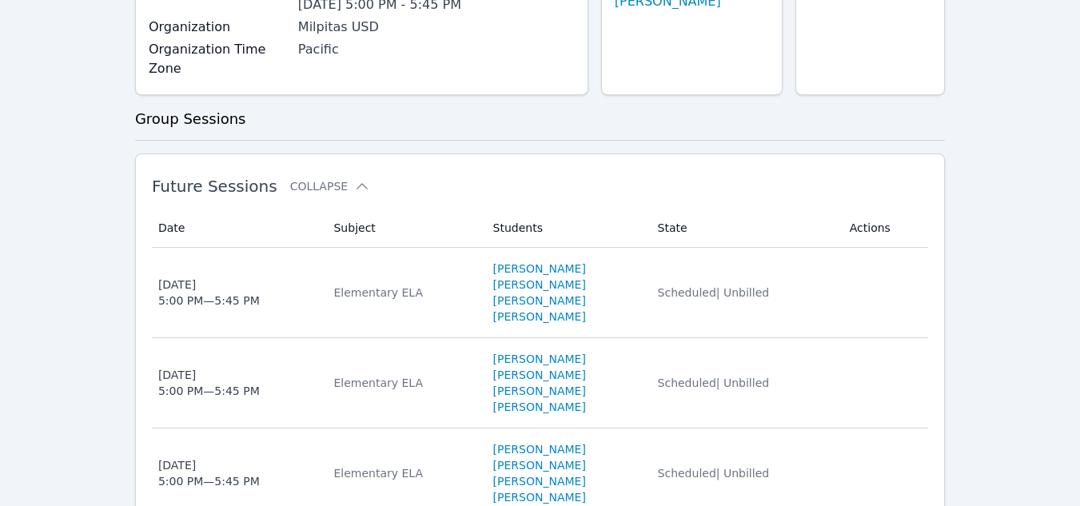
scroll to position [400, 0]
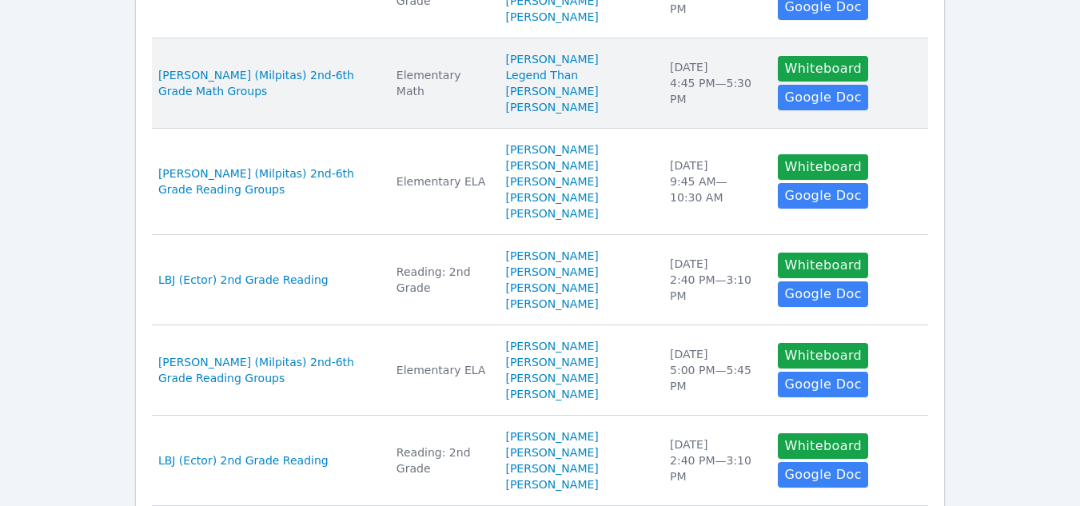
scroll to position [559, 0]
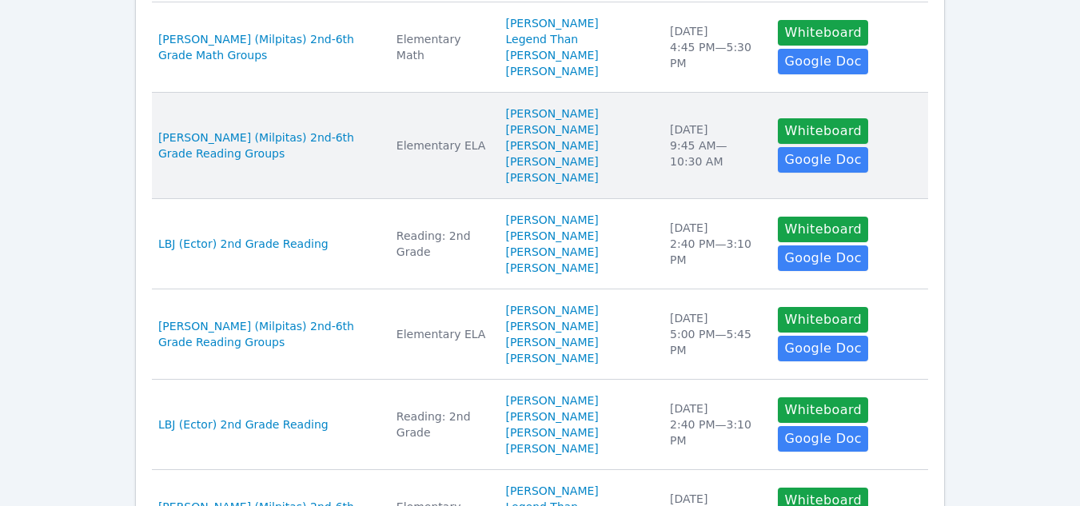
click at [447, 126] on td "Subject Elementary ELA" at bounding box center [441, 146] width 109 height 106
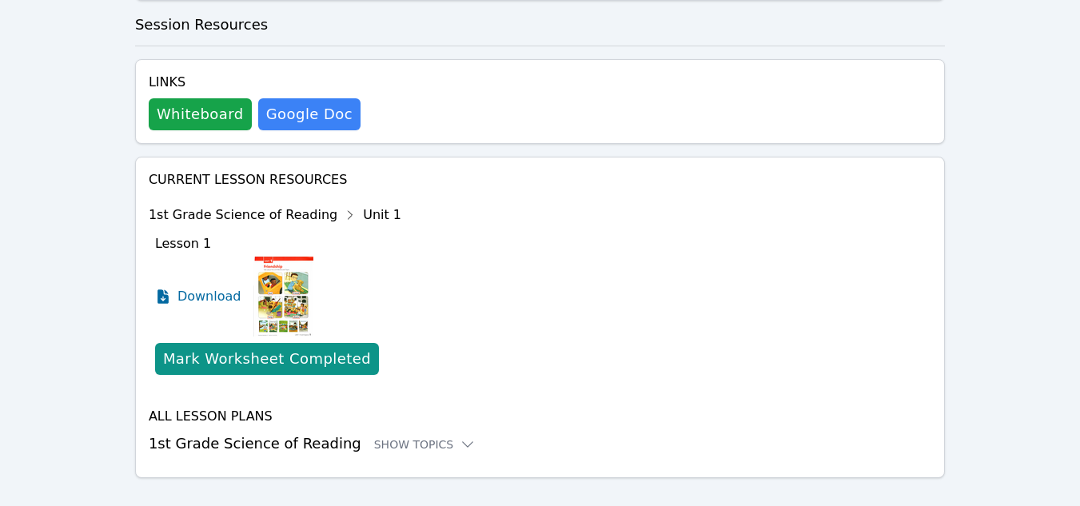
scroll to position [497, 0]
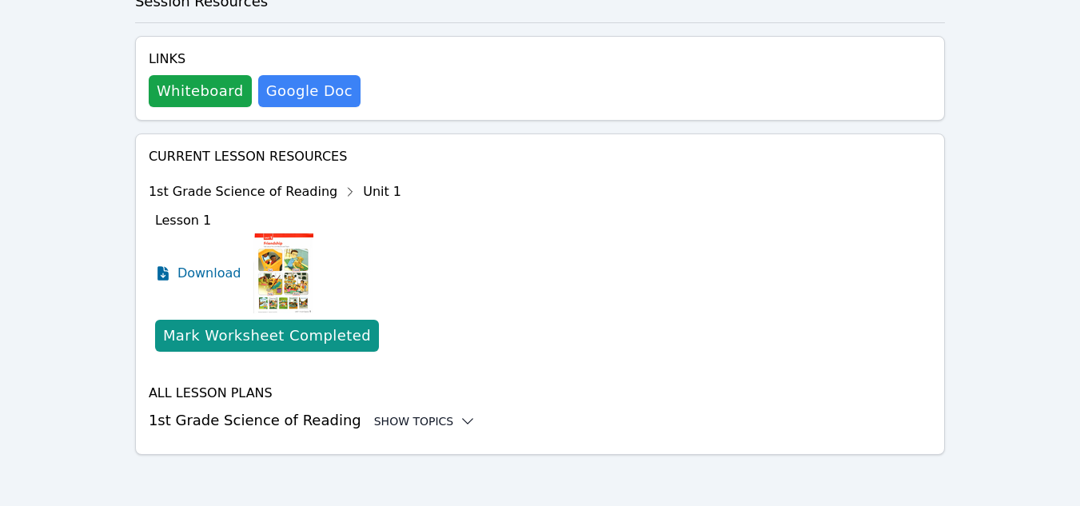
click at [392, 419] on div "Show Topics" at bounding box center [425, 421] width 102 height 16
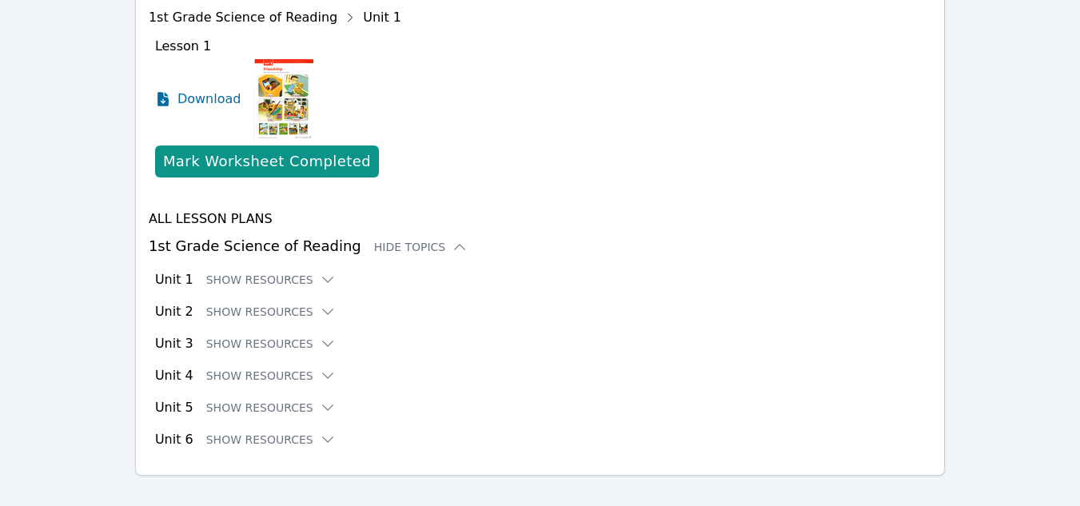
scroll to position [692, 0]
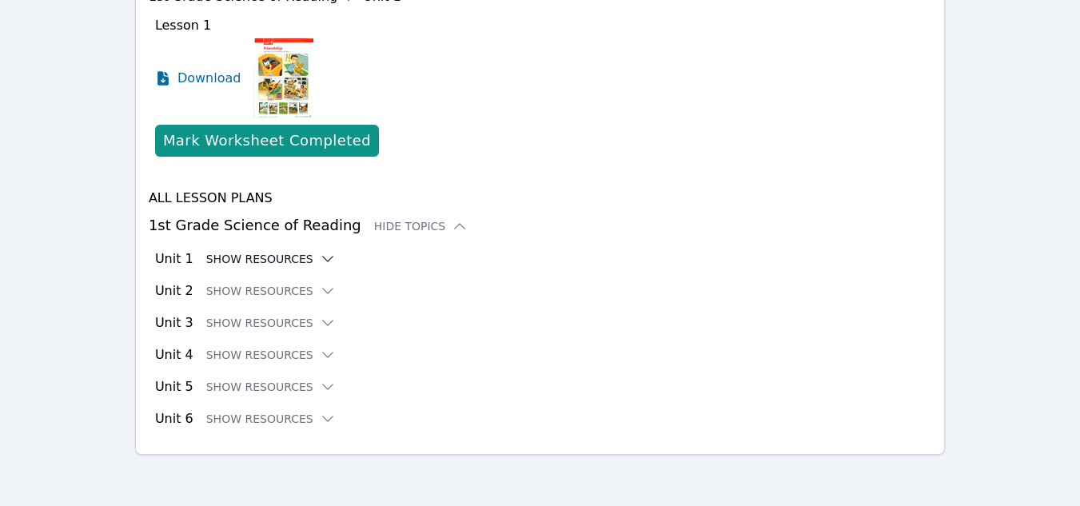
click at [288, 261] on button "Show Resources" at bounding box center [270, 259] width 129 height 16
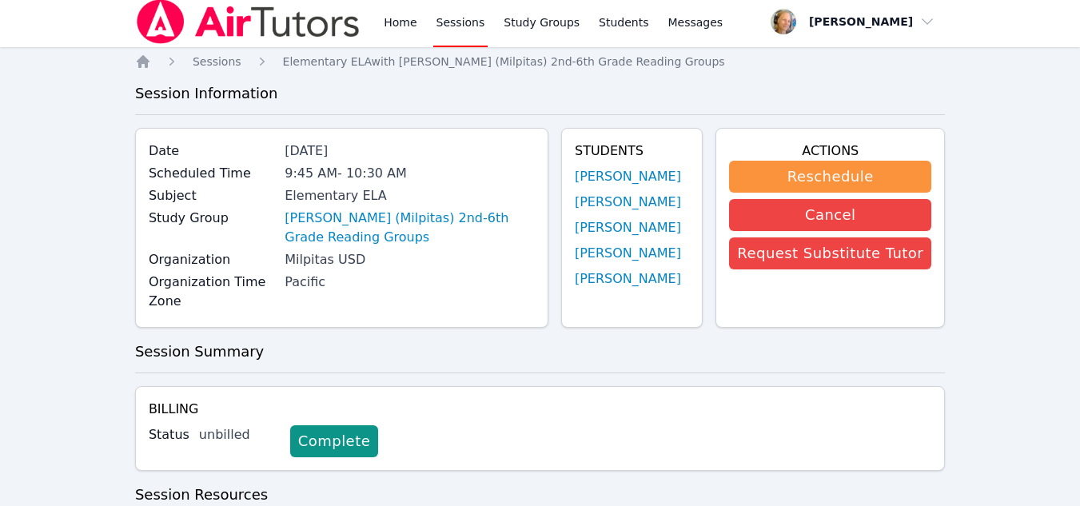
scroll to position [0, 0]
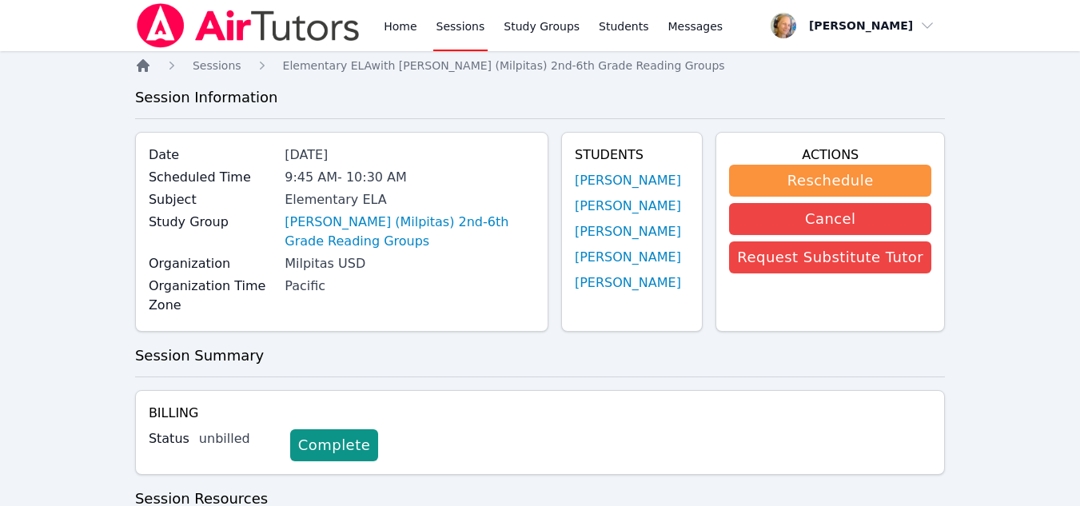
click at [143, 70] on icon "Breadcrumb" at bounding box center [143, 66] width 16 height 16
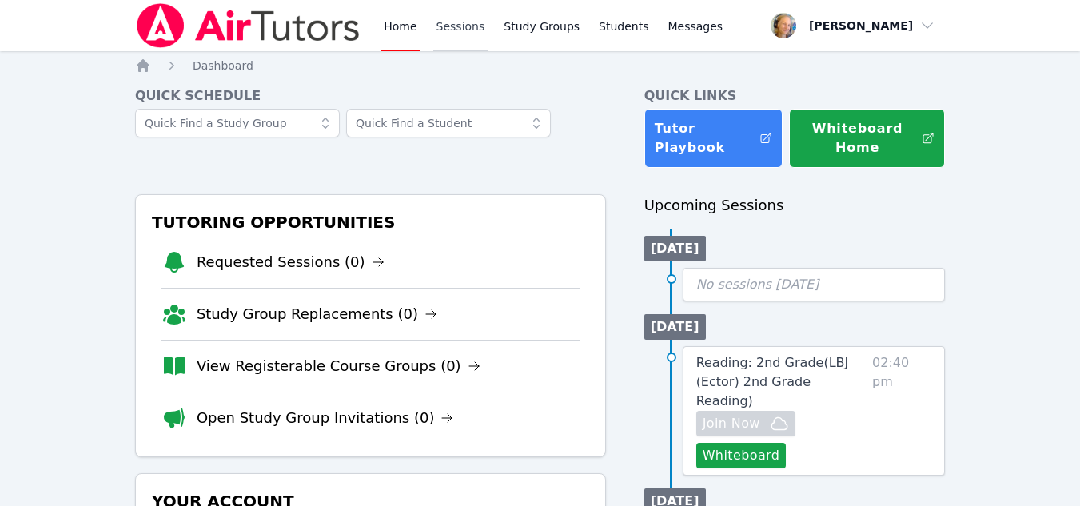
click at [451, 30] on link "Sessions" at bounding box center [460, 25] width 55 height 51
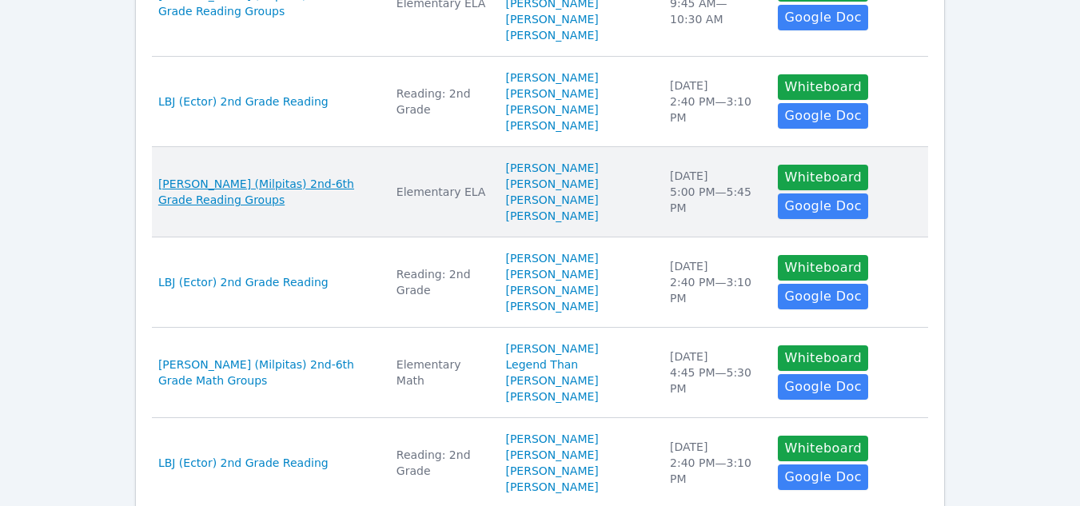
scroll to position [719, 0]
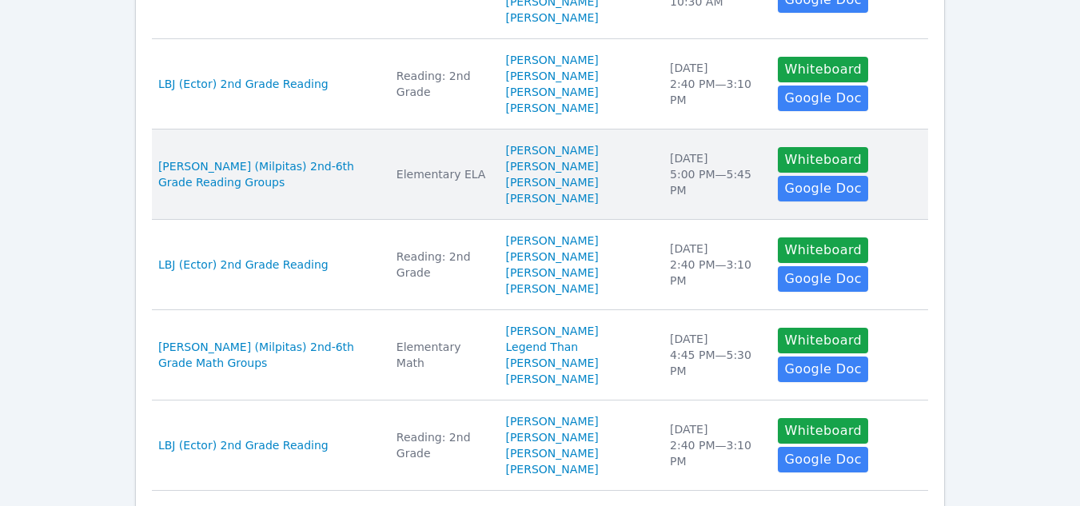
click at [358, 205] on td "Study Group Spangler (Milpitas) 2nd-6th Grade Reading Groups" at bounding box center [269, 174] width 235 height 90
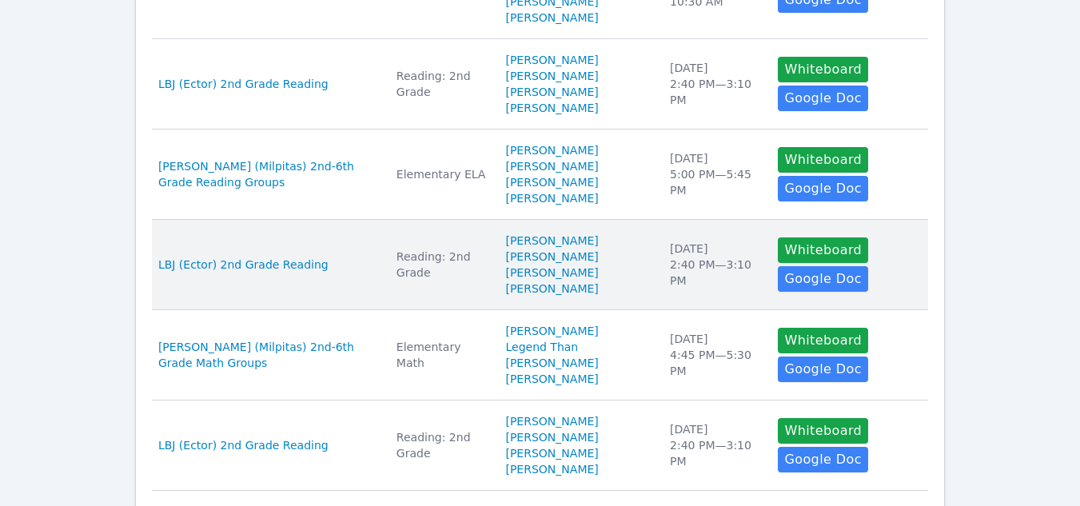
scroll to position [799, 0]
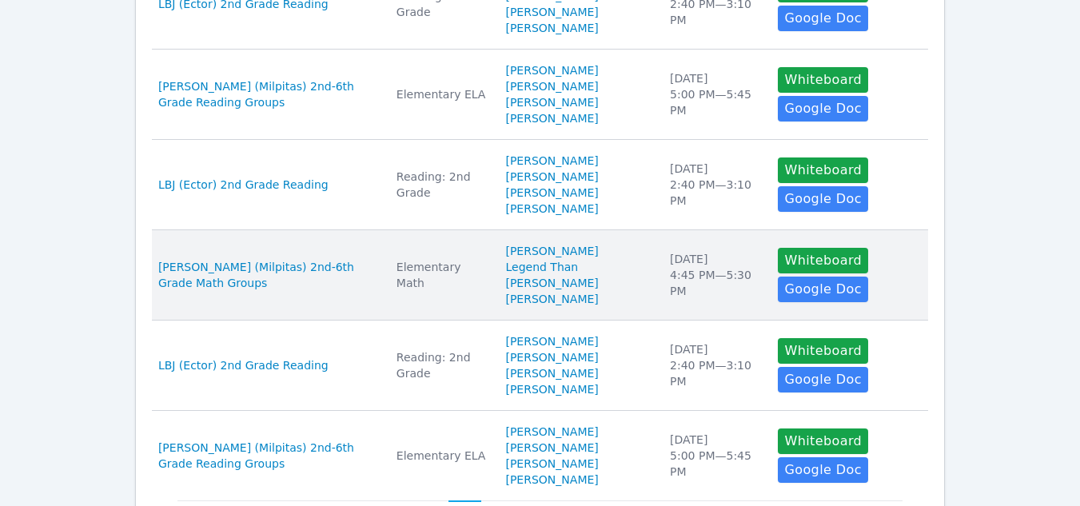
click at [400, 300] on td "Subject Elementary Math" at bounding box center [441, 275] width 109 height 90
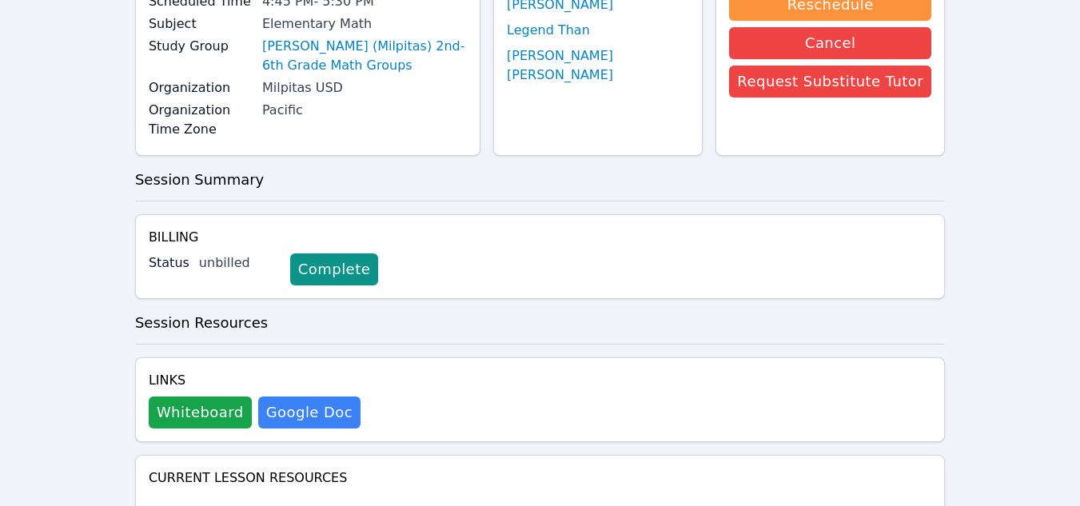
scroll to position [479, 0]
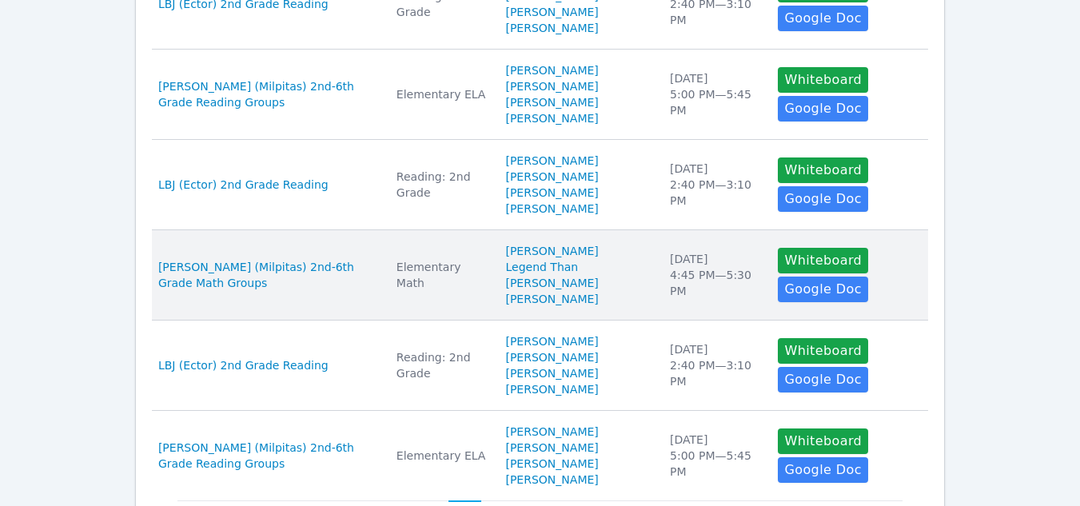
scroll to position [879, 0]
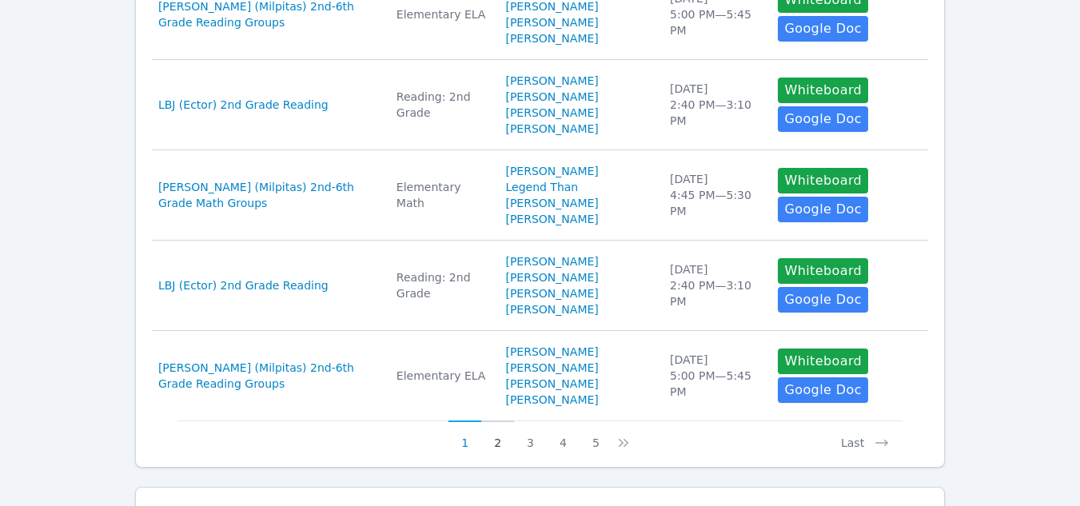
click at [490, 443] on button "2" at bounding box center [497, 435] width 33 height 30
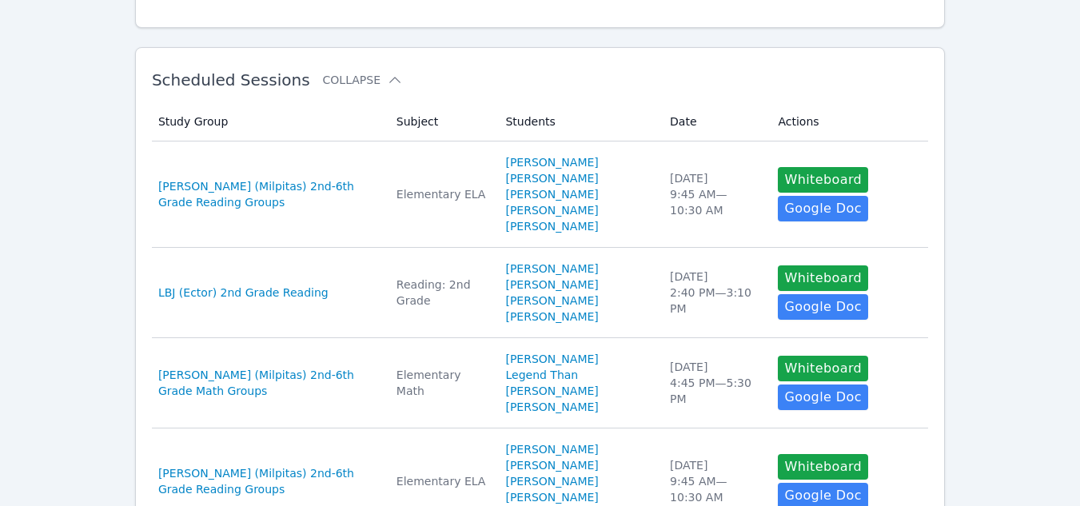
scroll to position [0, 0]
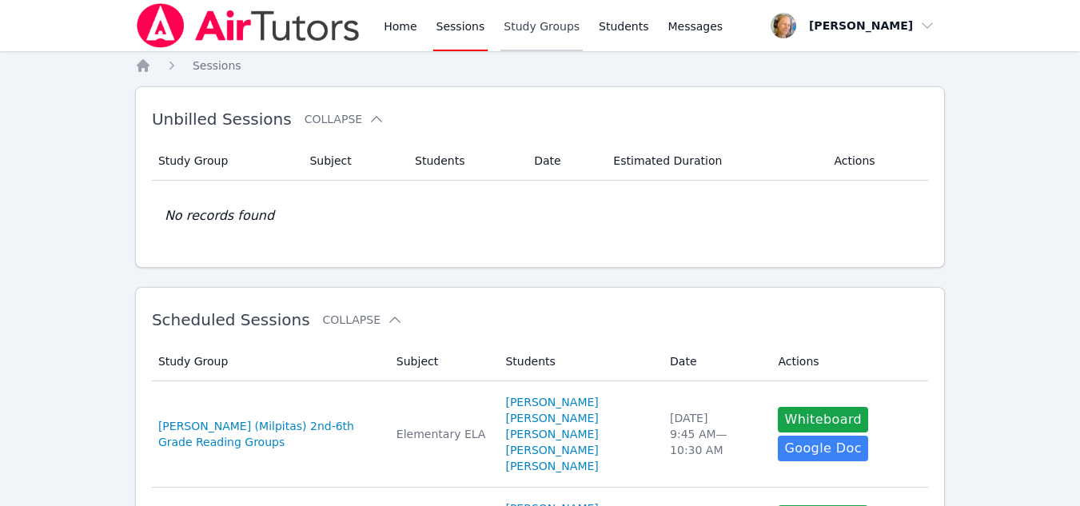
click at [538, 33] on link "Study Groups" at bounding box center [541, 25] width 82 height 51
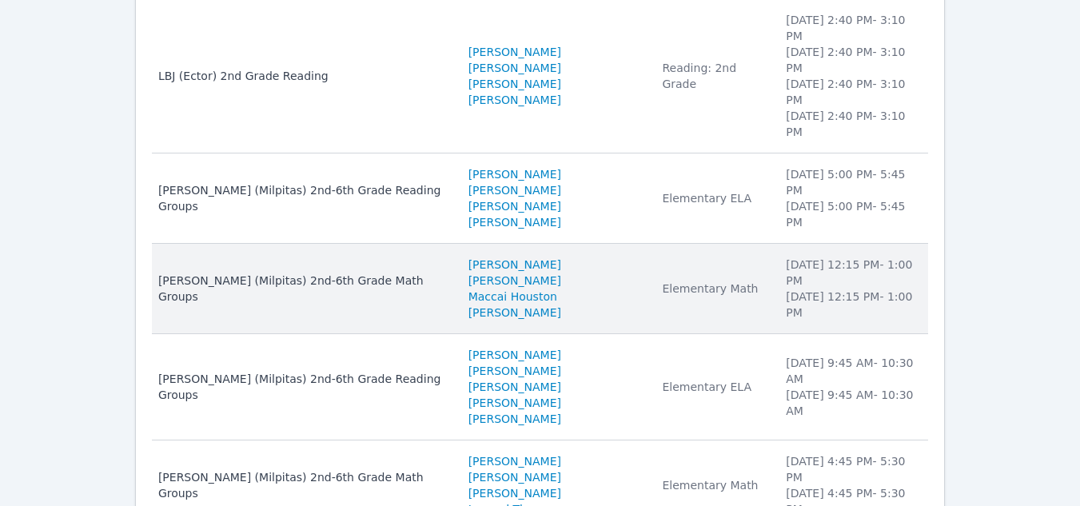
scroll to position [273, 0]
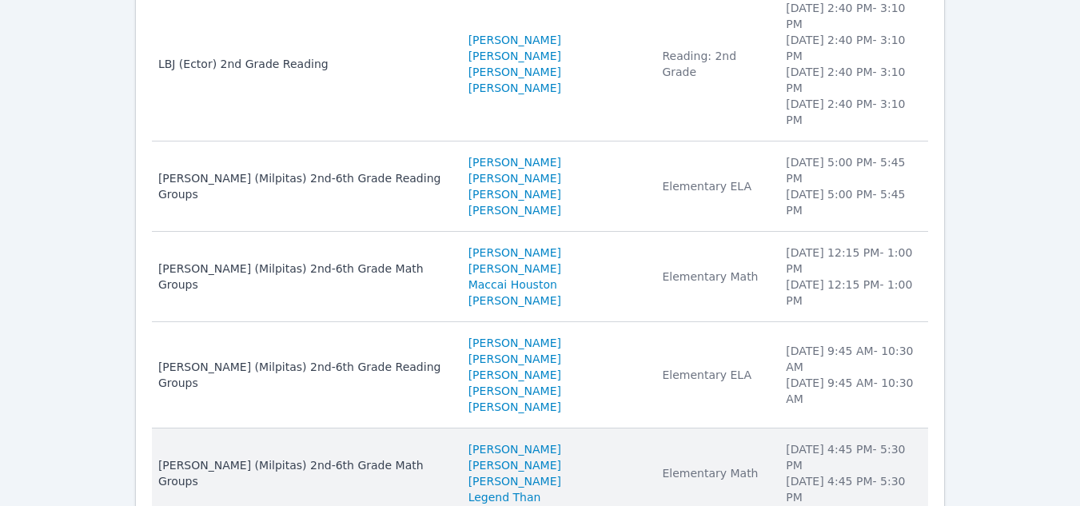
click at [377, 428] on td "Name Pomeroy (Milpitas) 2nd-6th Grade Math Groups" at bounding box center [305, 472] width 307 height 89
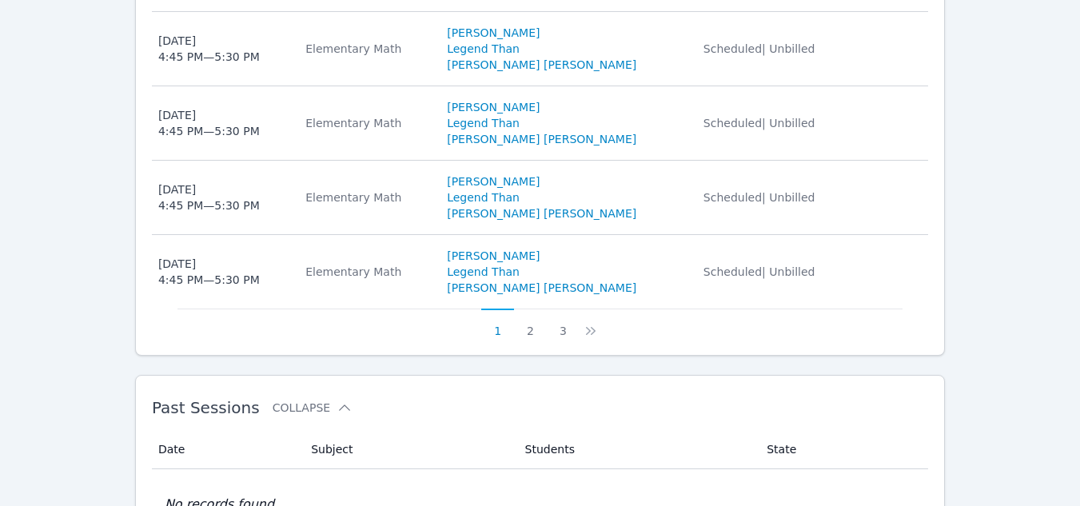
scroll to position [1122, 0]
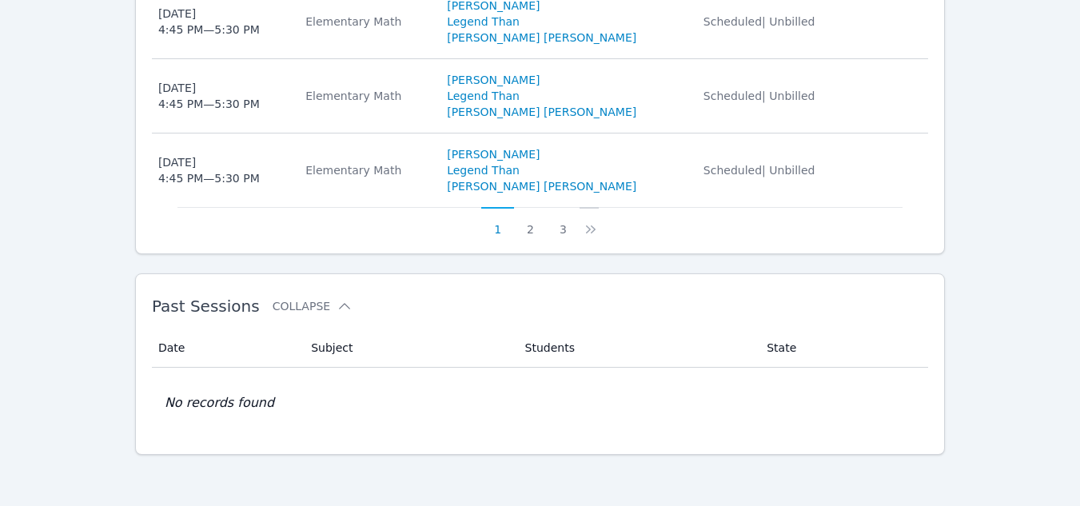
click at [587, 229] on icon at bounding box center [591, 229] width 16 height 16
click at [573, 231] on button "3" at bounding box center [572, 222] width 33 height 30
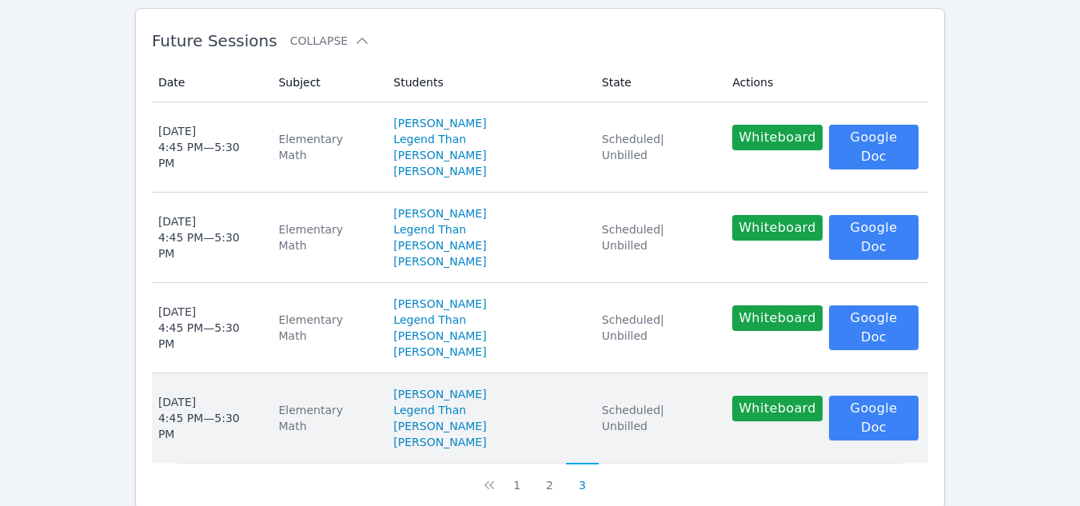
scroll to position [436, 0]
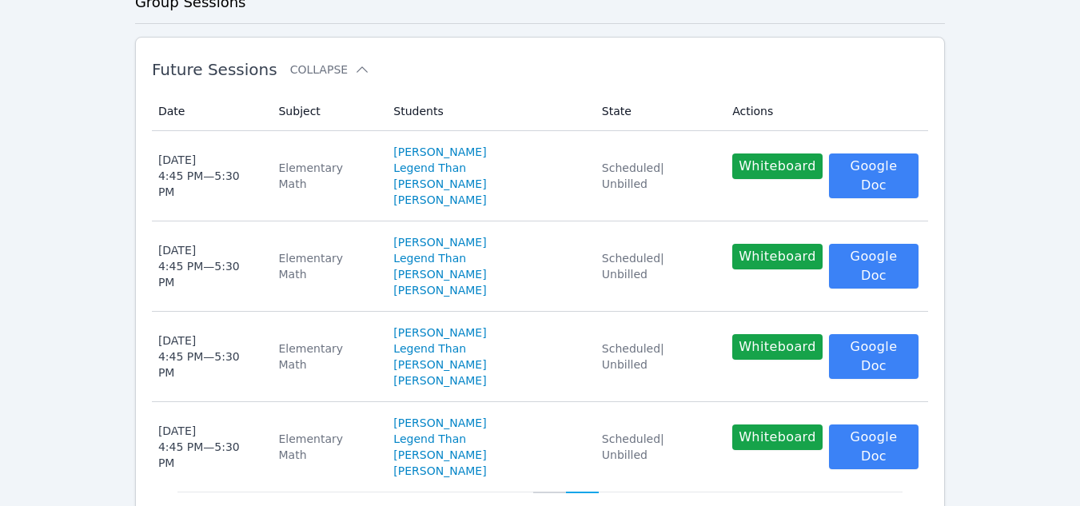
click at [540, 491] on button "2" at bounding box center [549, 506] width 33 height 30
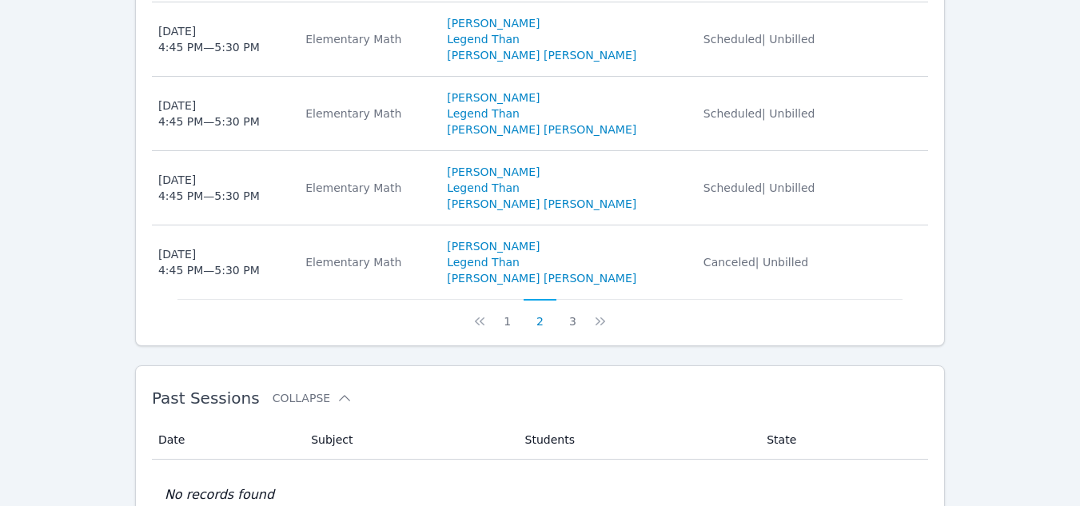
scroll to position [1122, 0]
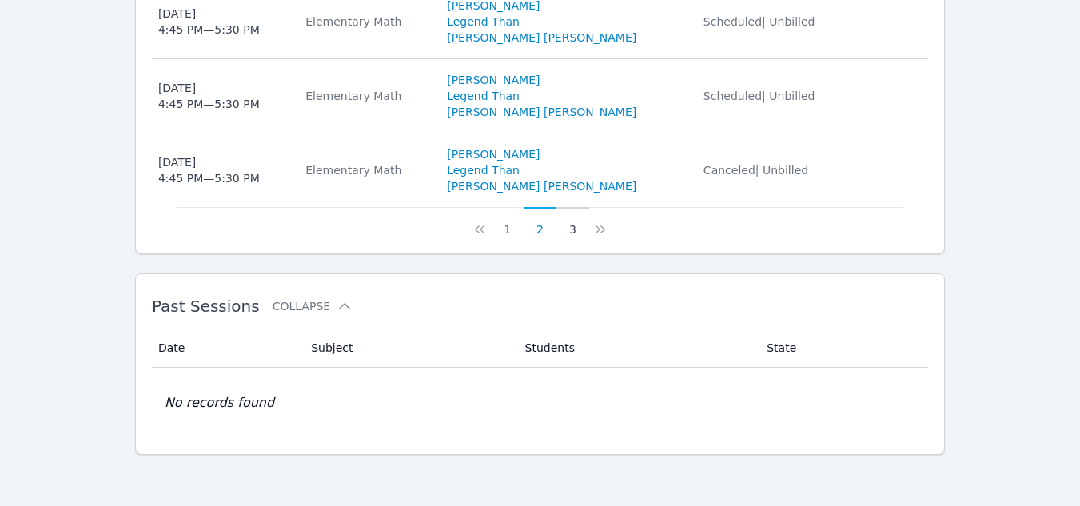
click at [565, 233] on button "3" at bounding box center [572, 222] width 33 height 30
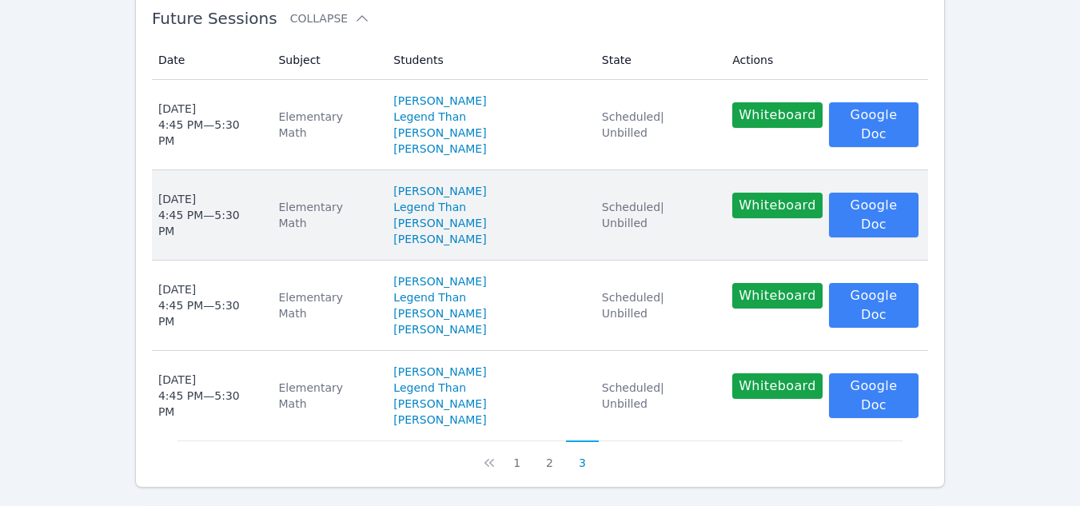
scroll to position [516, 0]
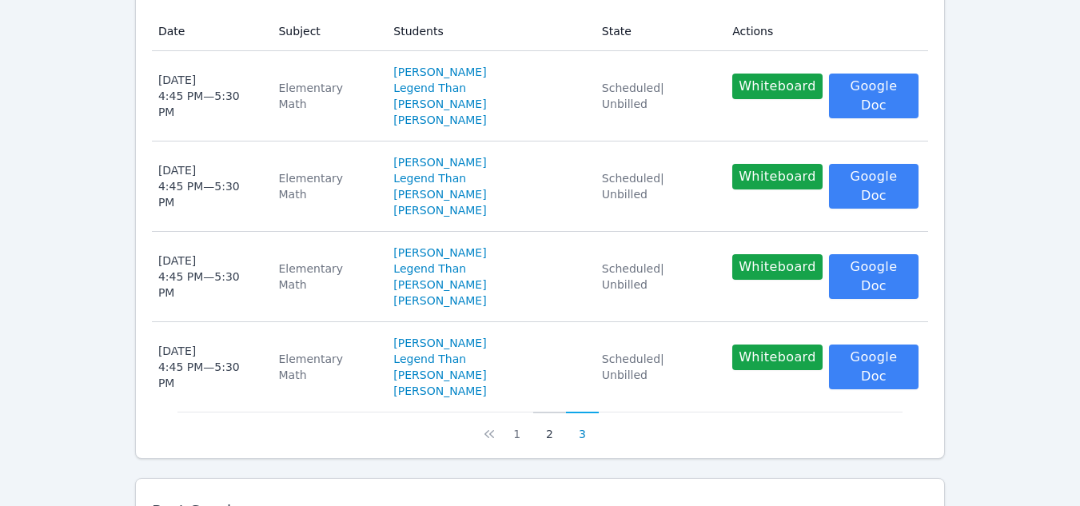
click at [555, 412] on button "2" at bounding box center [549, 427] width 33 height 30
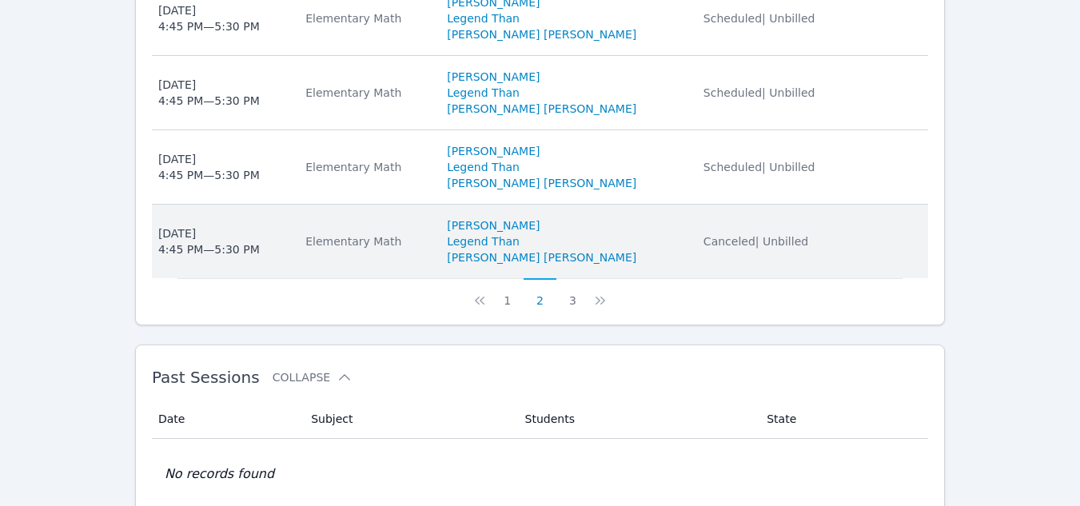
scroll to position [1076, 0]
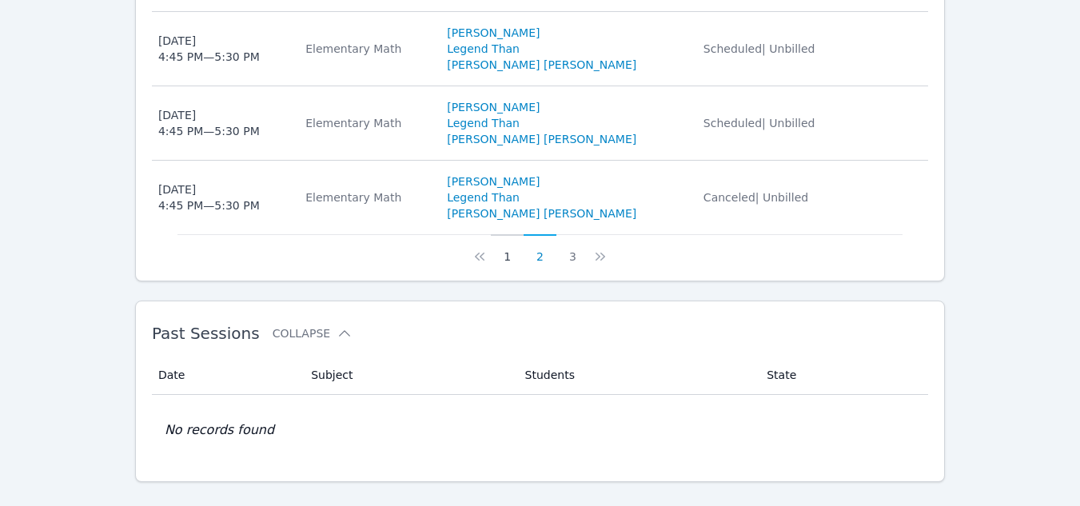
click at [509, 265] on button "1" at bounding box center [507, 249] width 33 height 30
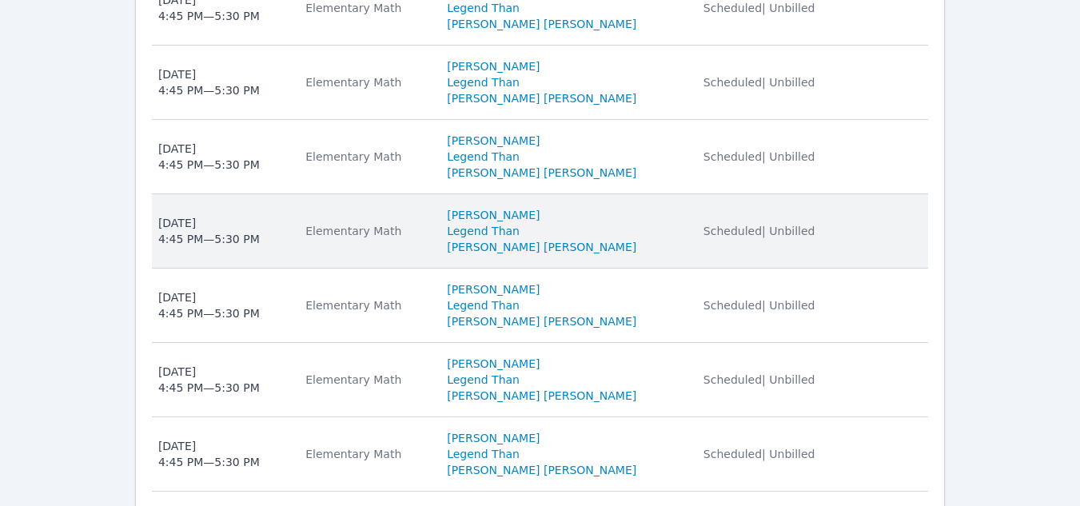
scroll to position [1122, 0]
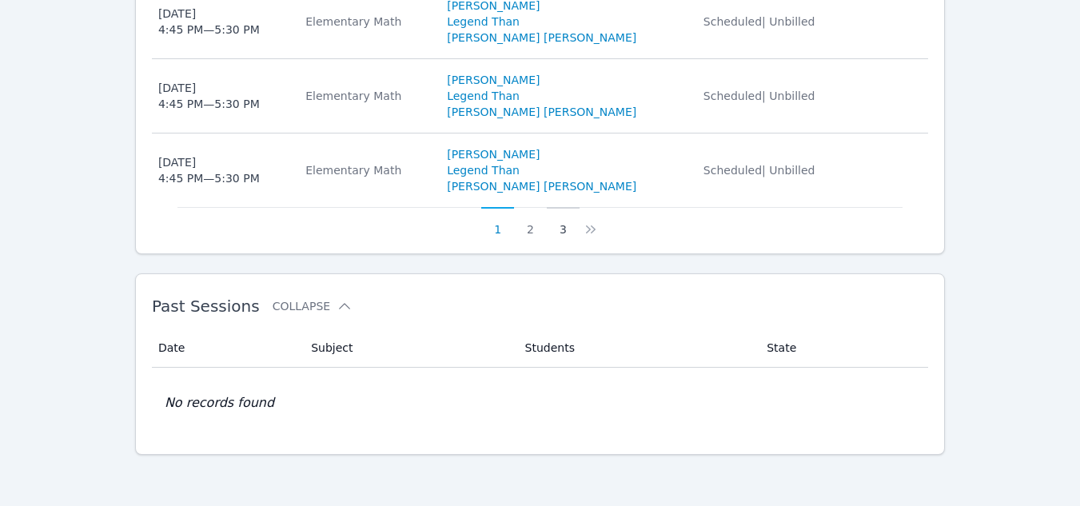
click at [565, 232] on button "3" at bounding box center [563, 222] width 33 height 30
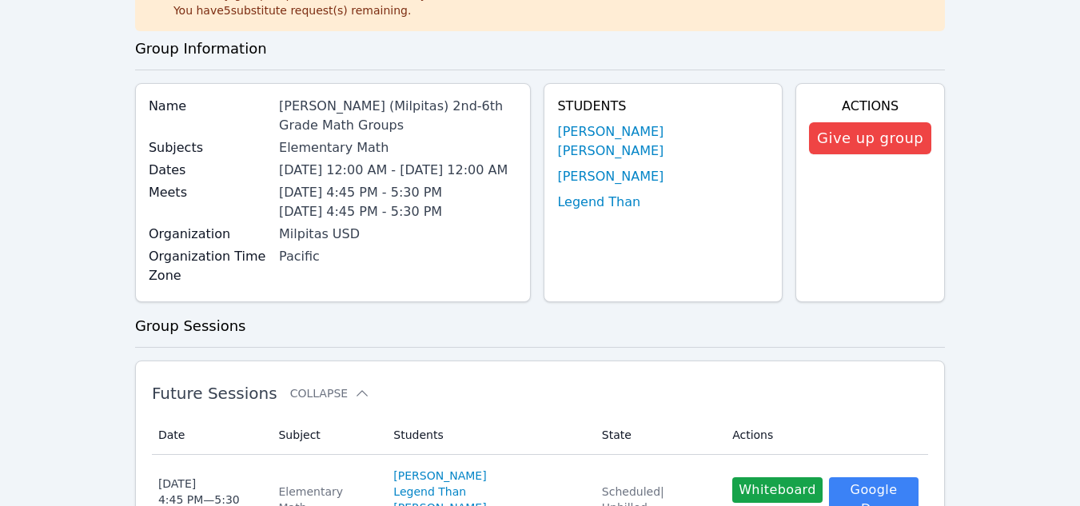
scroll to position [0, 0]
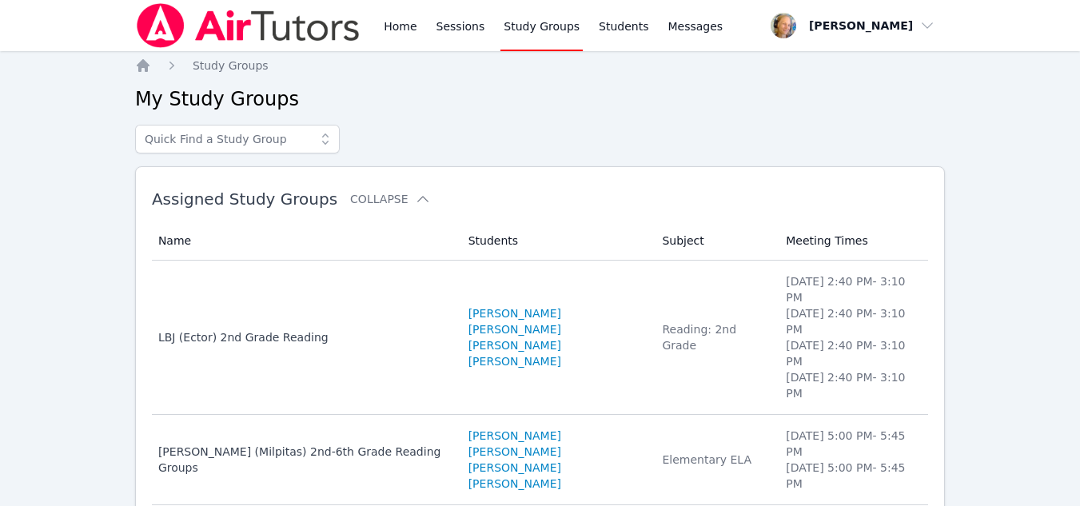
scroll to position [273, 0]
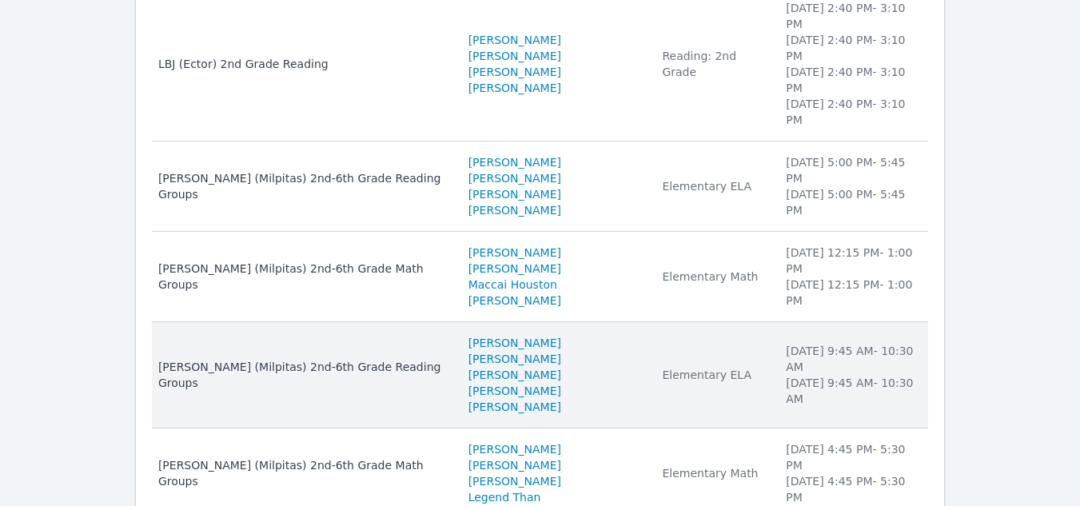
click at [402, 332] on td "Name Mattos (Milpitas) 2nd-6th Grade Reading Groups" at bounding box center [305, 375] width 307 height 106
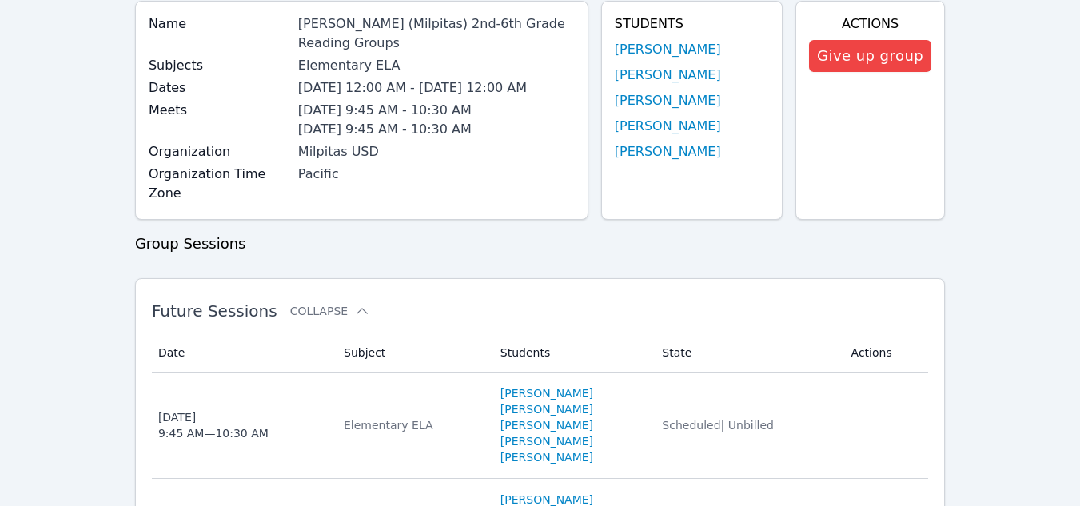
scroll to position [240, 0]
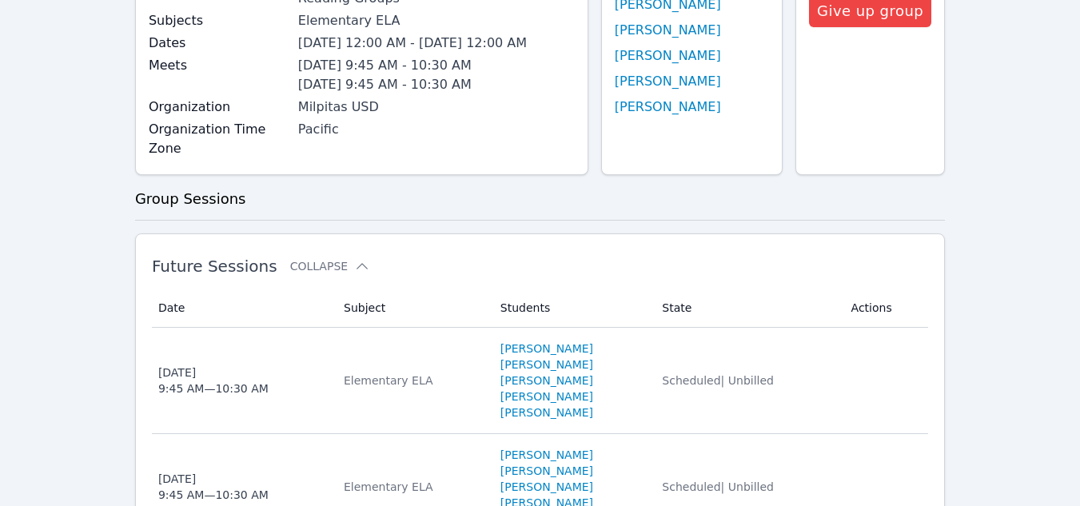
scroll to position [273, 0]
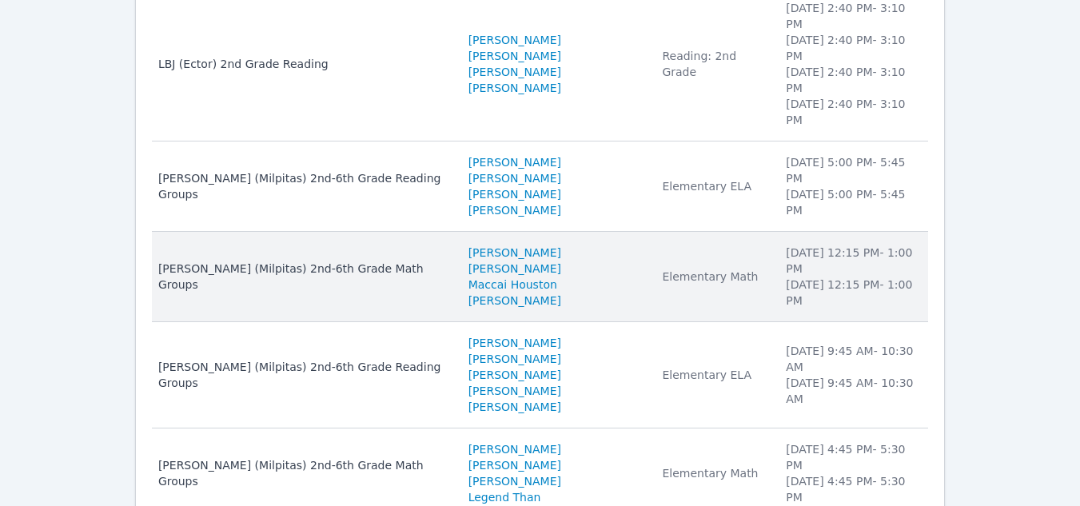
click at [345, 261] on div "Spangler (Milpitas) 2nd-6th Grade Math Groups" at bounding box center [303, 277] width 291 height 32
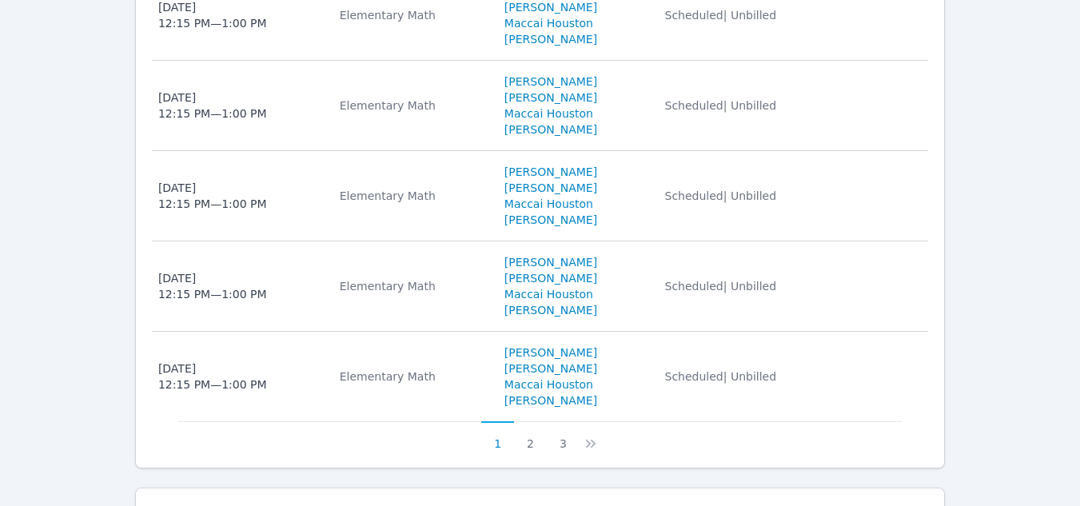
scroll to position [1199, 0]
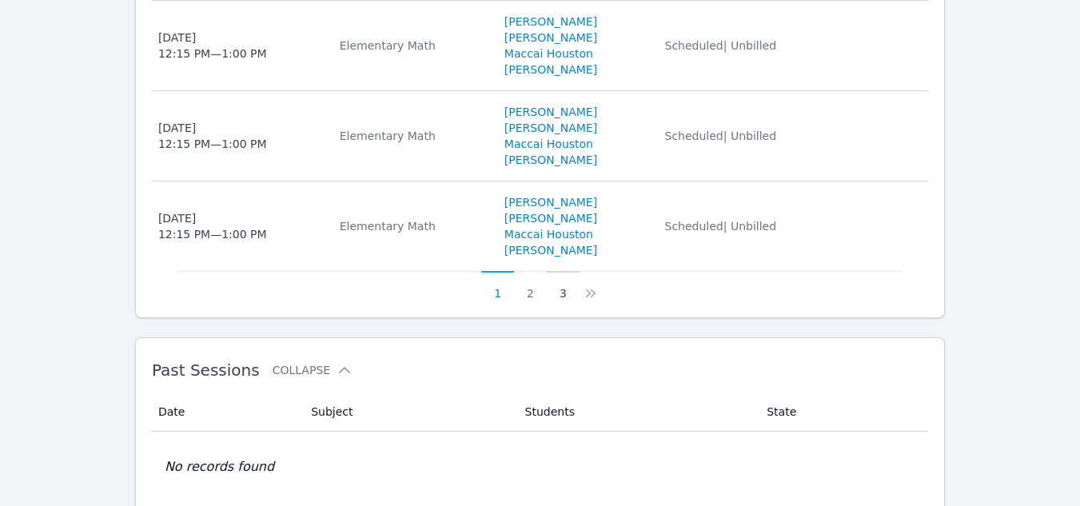
click at [559, 274] on button "3" at bounding box center [563, 286] width 33 height 30
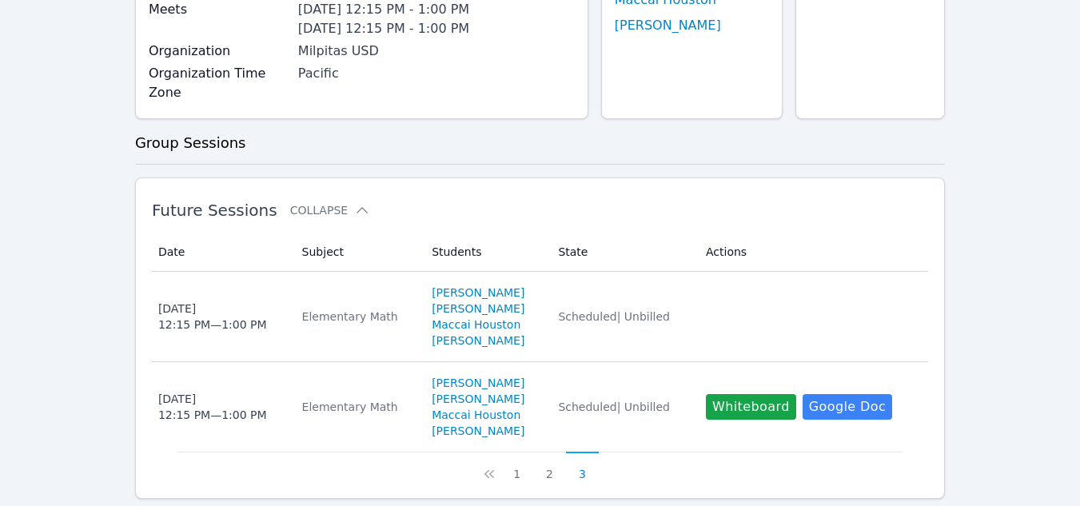
scroll to position [476, 0]
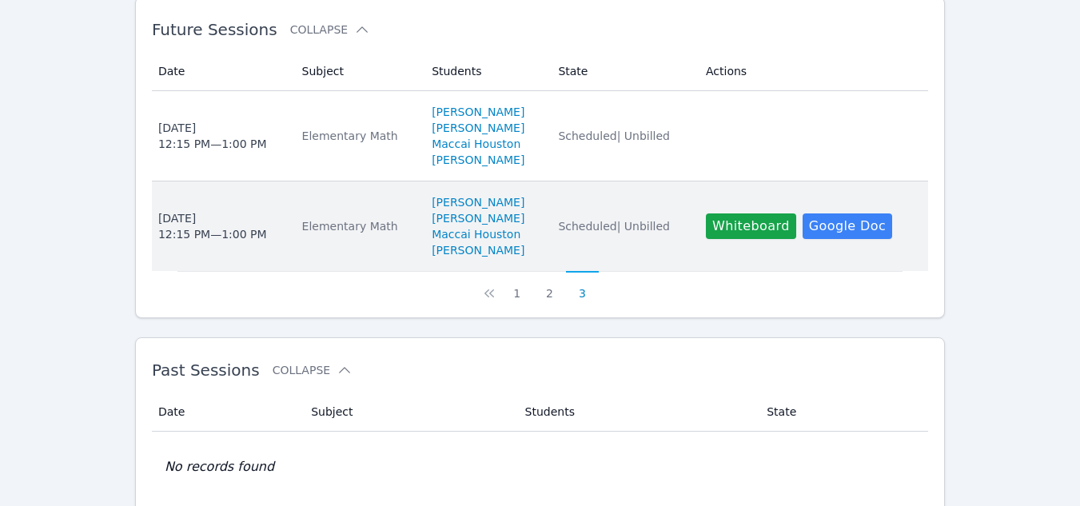
click at [422, 241] on td "Students Cole Skiver Sarai Carrillo Maccai Houston Noah Emanuel Rama" at bounding box center [485, 225] width 126 height 89
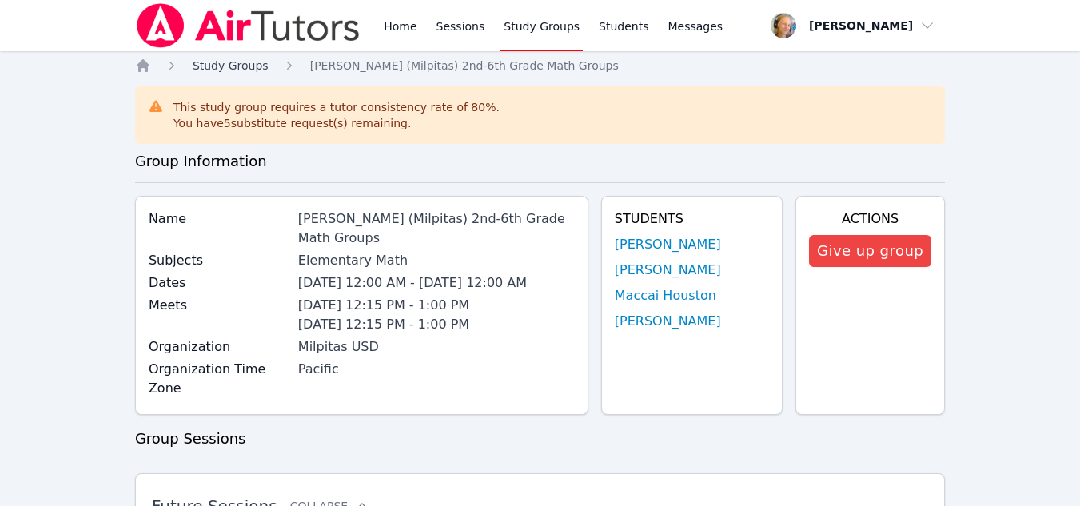
click at [217, 64] on span "Study Groups" at bounding box center [231, 65] width 76 height 13
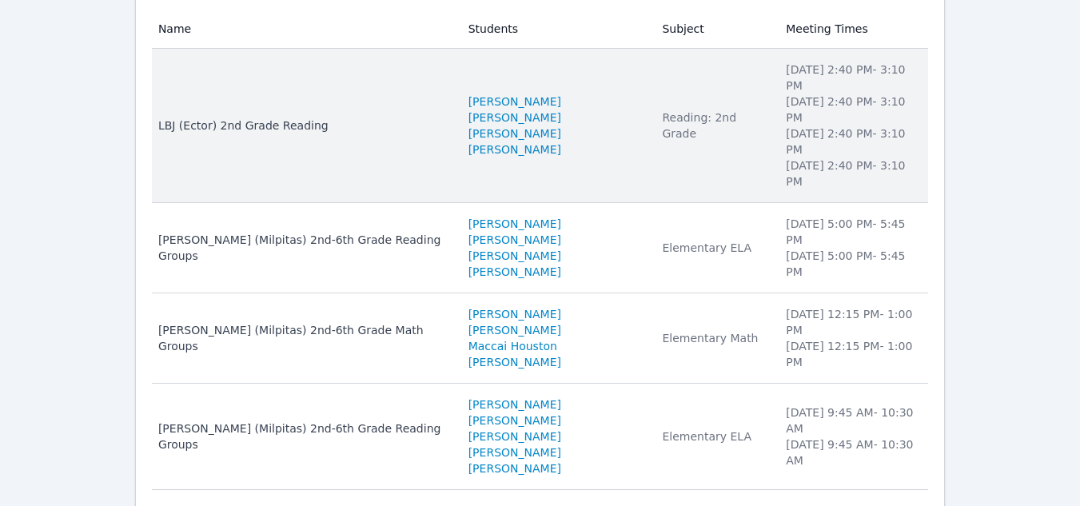
scroll to position [240, 0]
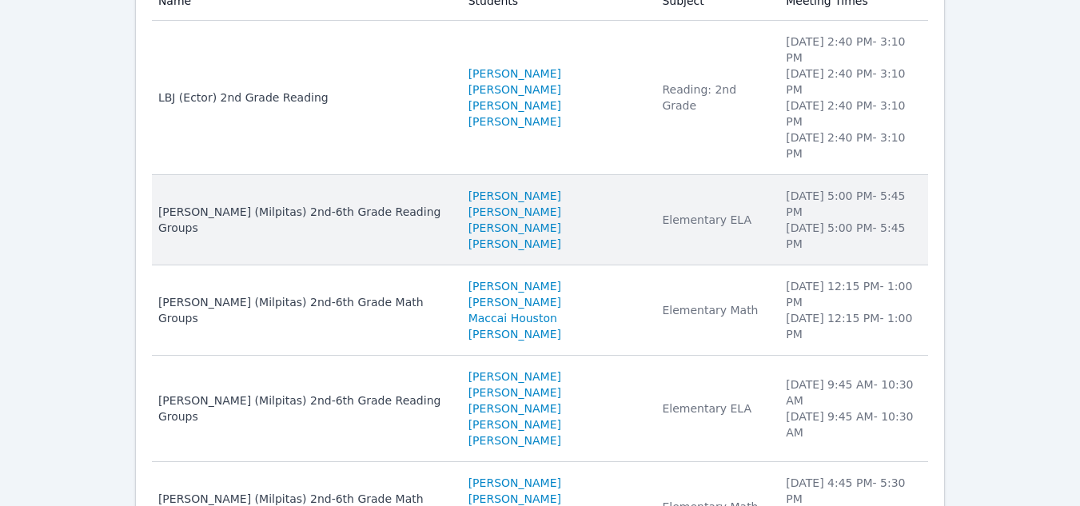
click at [380, 183] on td "Name Spangler (Milpitas) 2nd-6th Grade Reading Groups" at bounding box center [305, 220] width 307 height 90
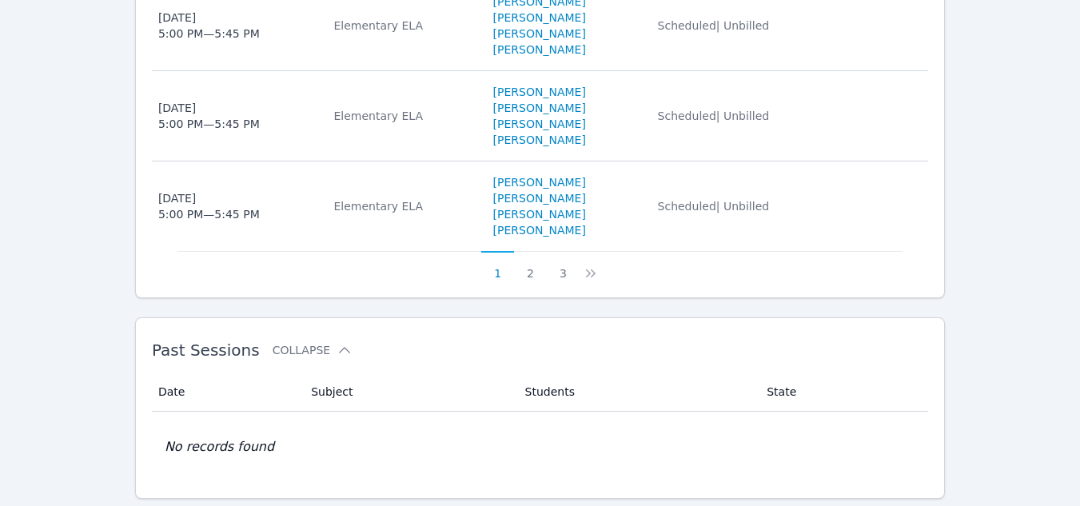
scroll to position [1224, 0]
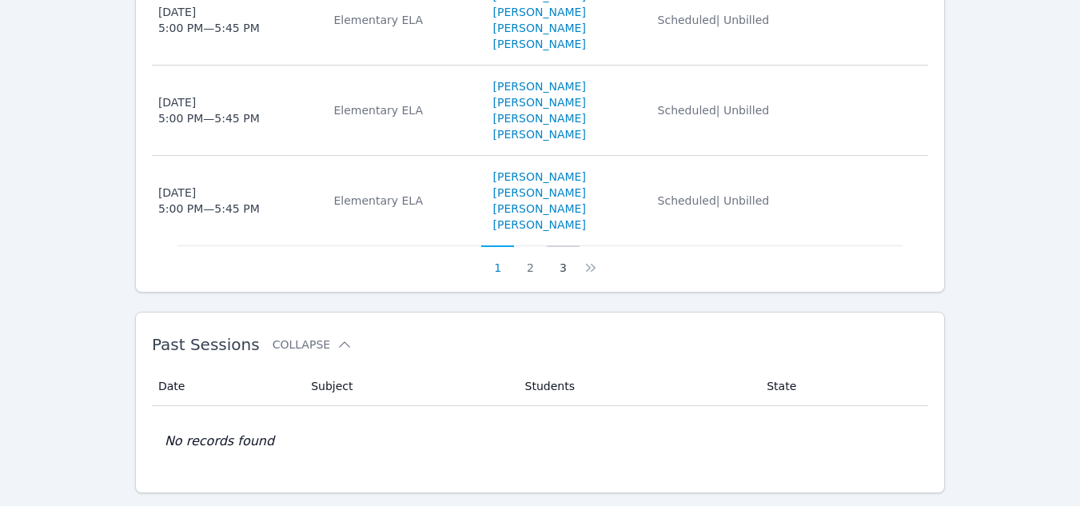
click at [561, 245] on button "3" at bounding box center [563, 260] width 33 height 30
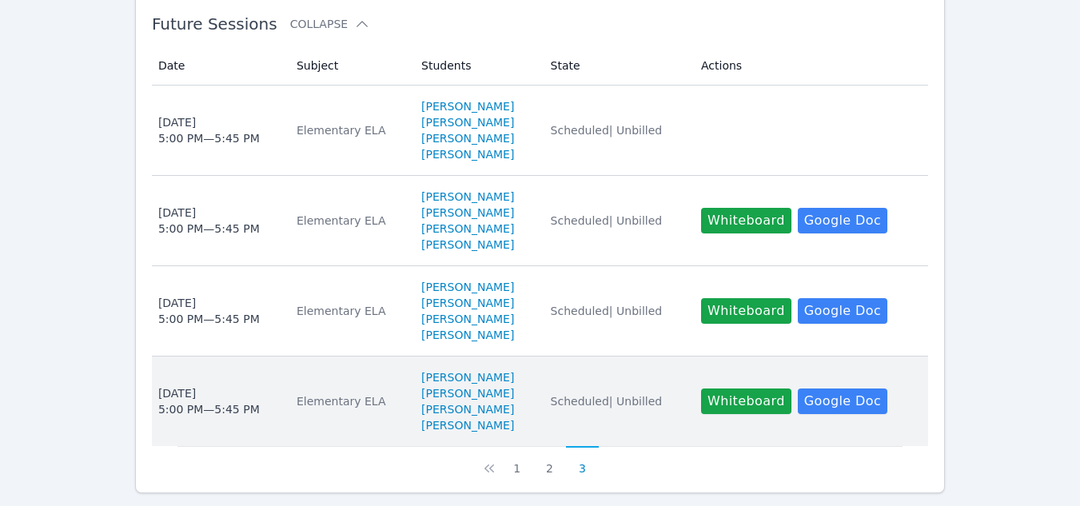
scroll to position [443, 0]
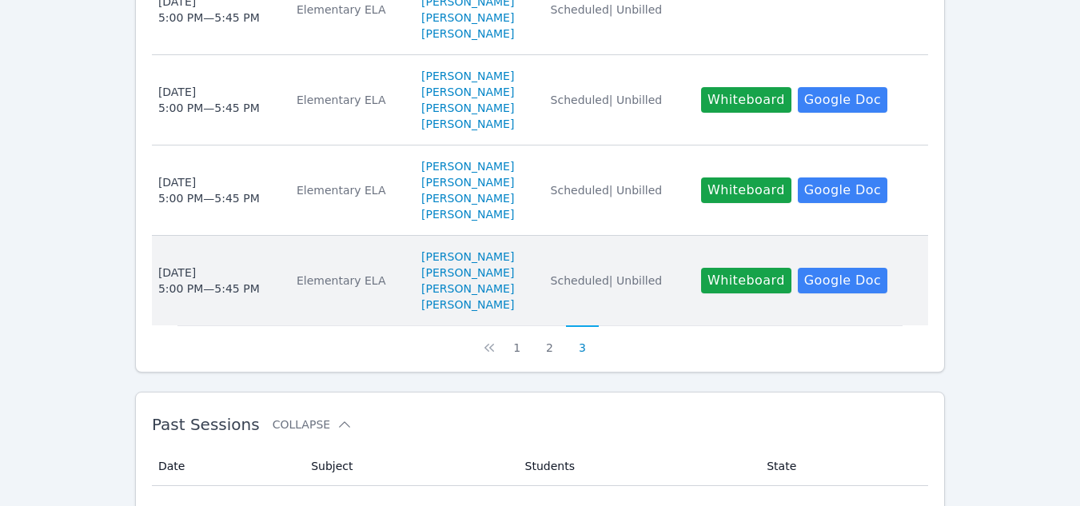
click at [551, 274] on span "Scheduled | Unbilled" at bounding box center [607, 280] width 112 height 13
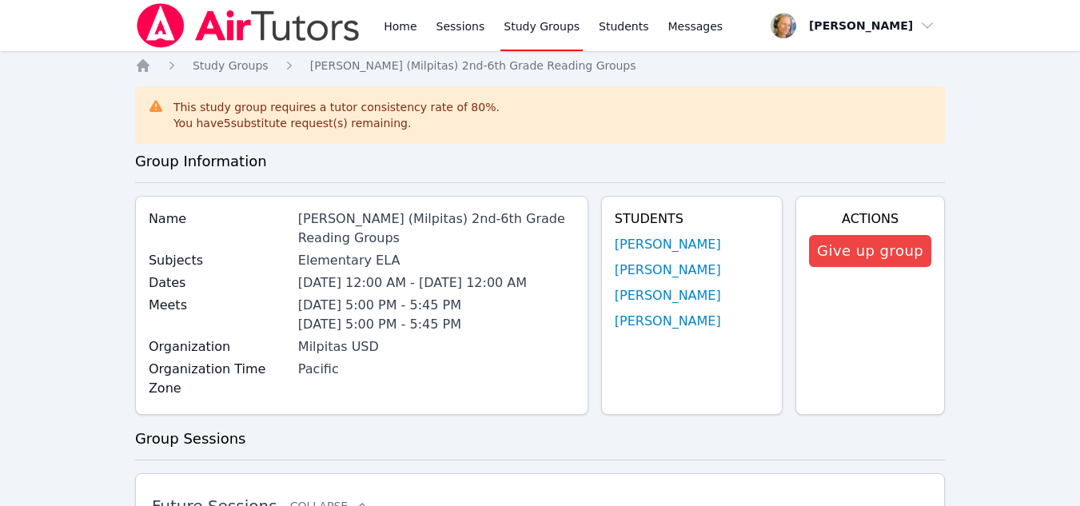
scroll to position [603, 0]
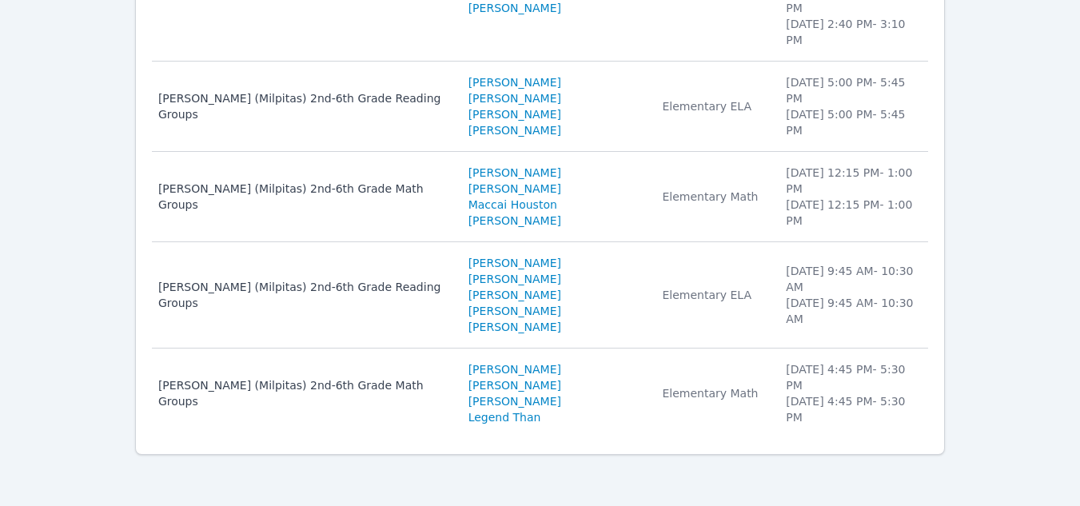
scroll to position [240, 0]
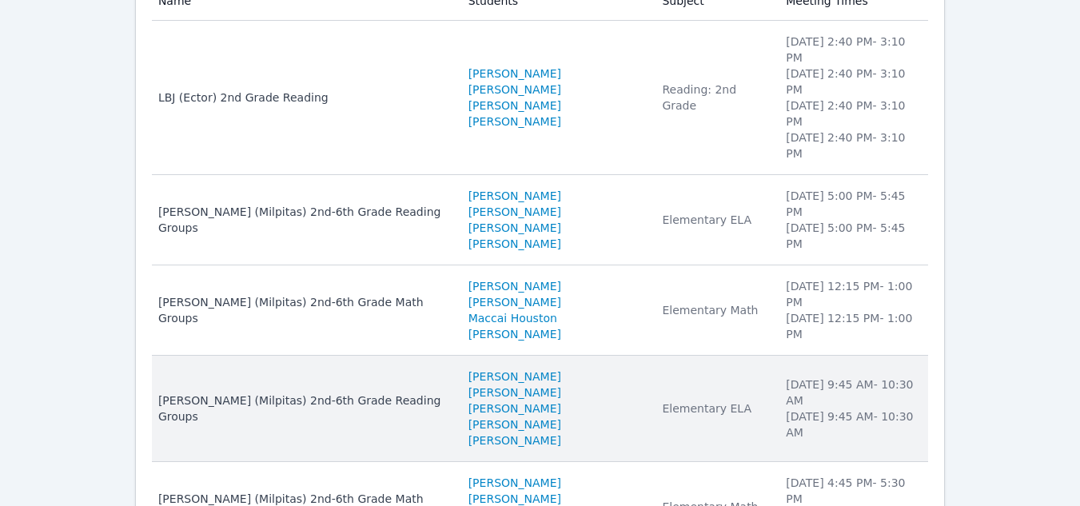
click at [327, 356] on td "Name Mattos (Milpitas) 2nd-6th Grade Reading Groups" at bounding box center [305, 409] width 307 height 106
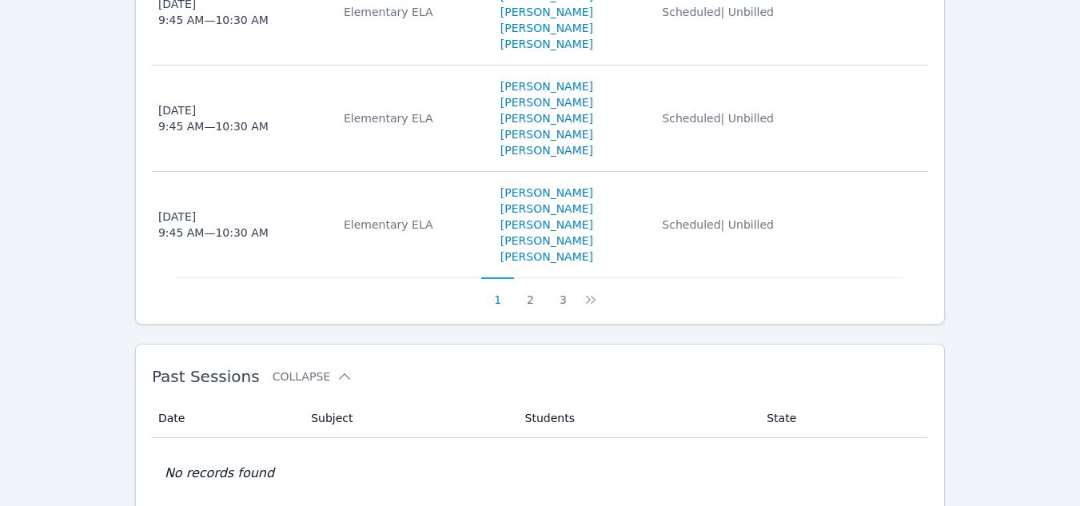
scroll to position [1442, 0]
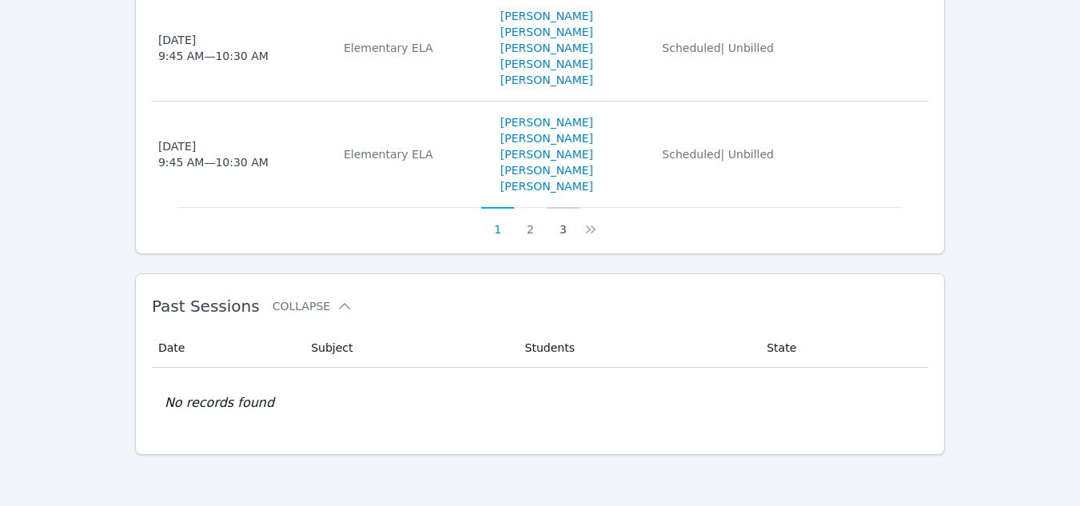
click at [563, 236] on button "3" at bounding box center [563, 222] width 33 height 30
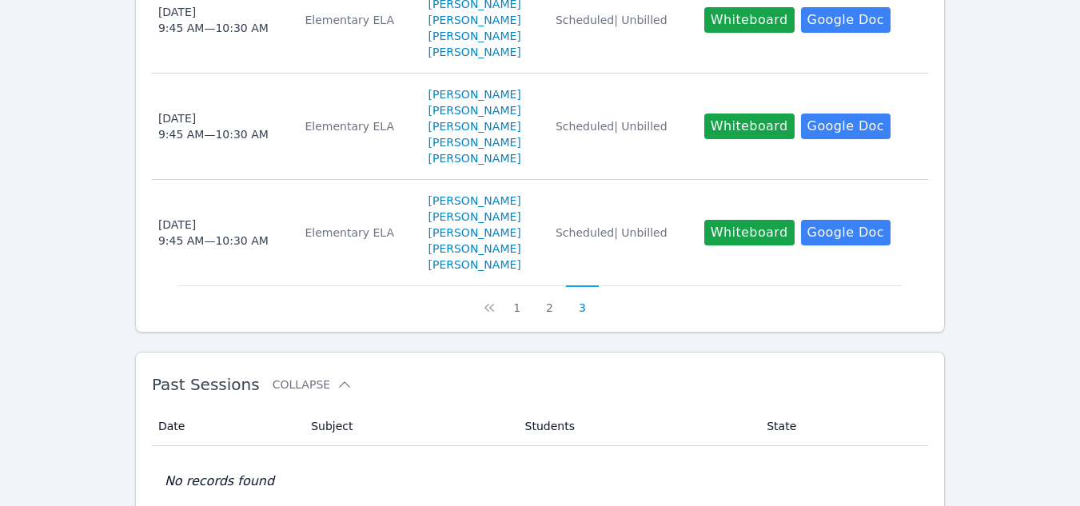
scroll to position [724, 0]
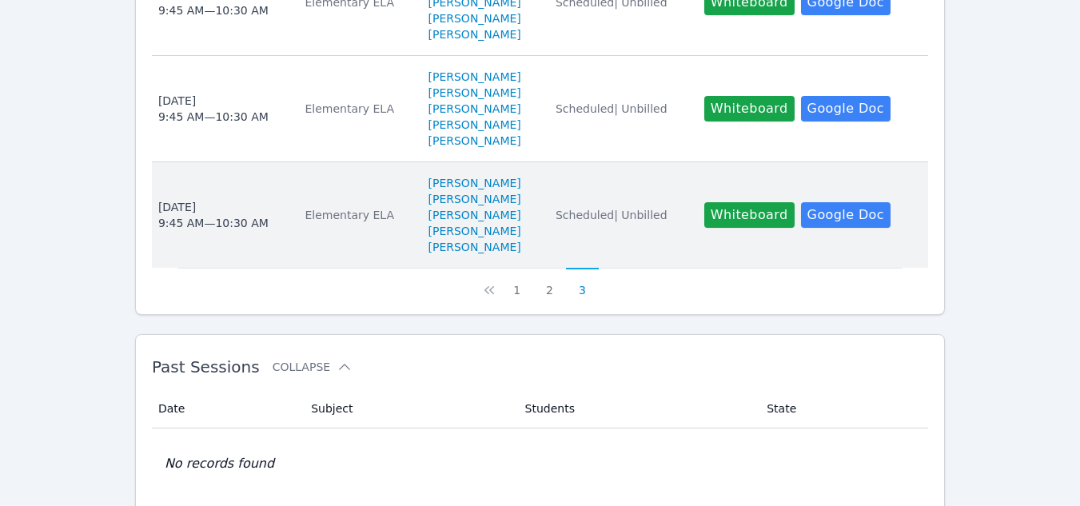
click at [503, 223] on li "Hussain Jan" at bounding box center [482, 215] width 108 height 16
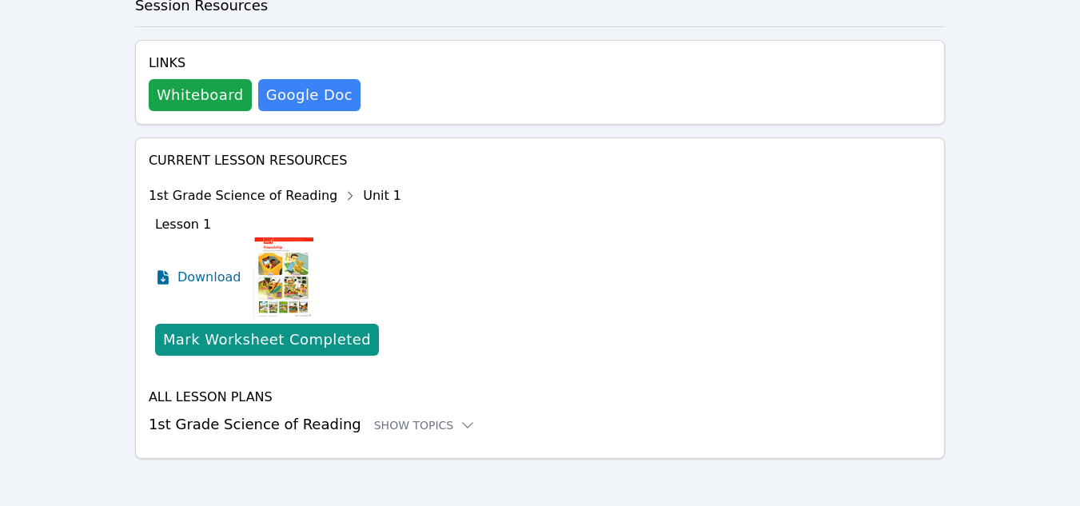
scroll to position [497, 0]
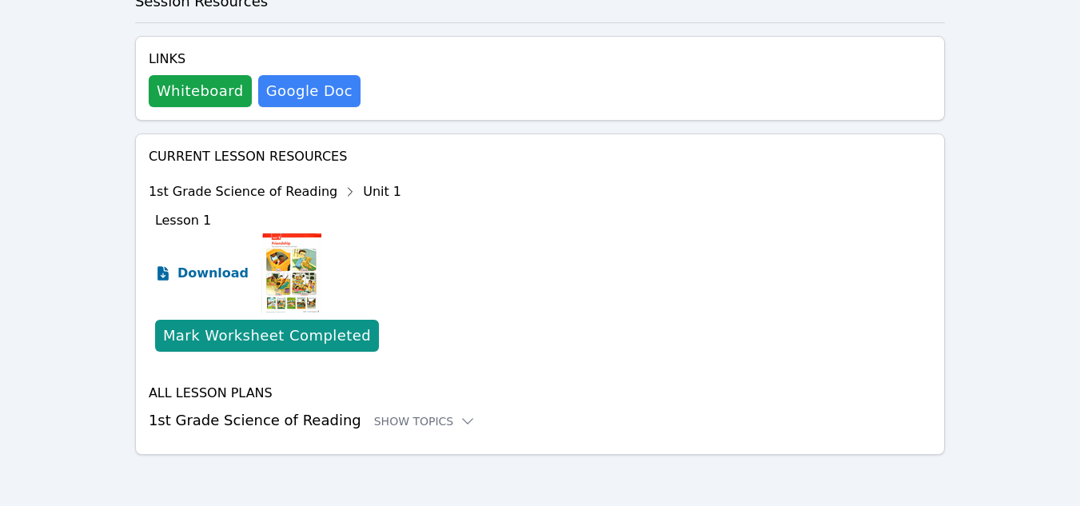
click at [225, 272] on span "Download" at bounding box center [212, 273] width 71 height 19
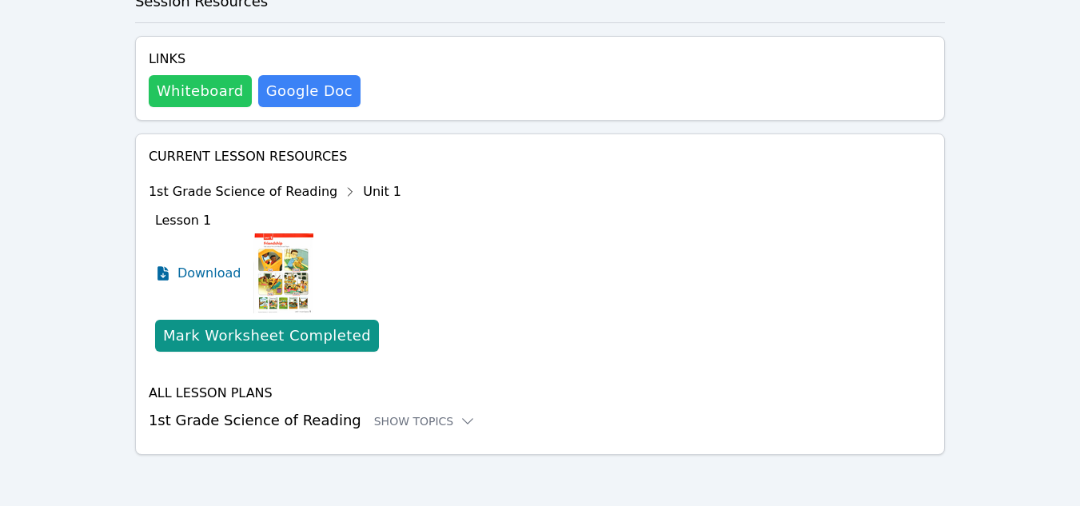
click at [222, 82] on button "Whiteboard" at bounding box center [200, 91] width 103 height 32
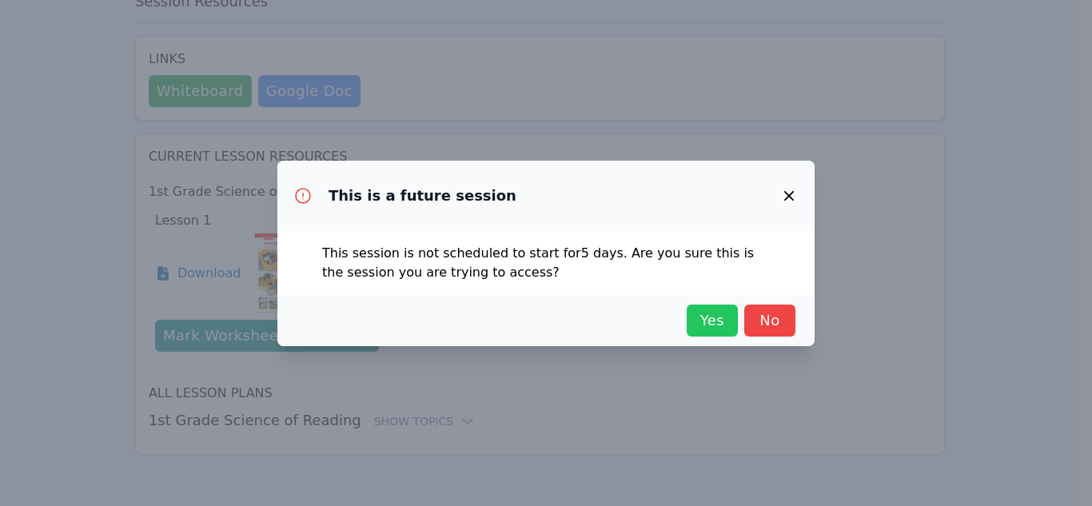
click at [694, 323] on button "Yes" at bounding box center [711, 320] width 51 height 32
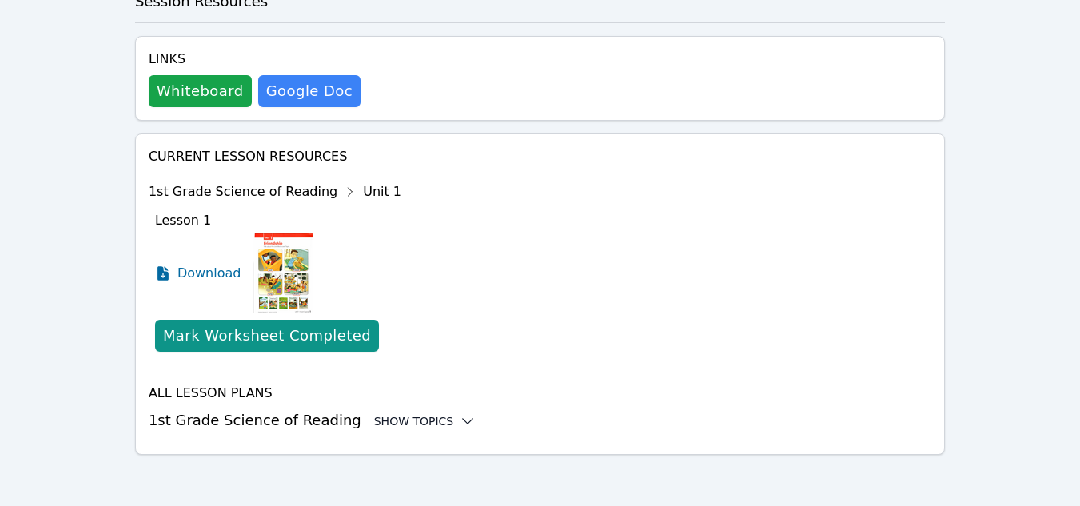
click at [381, 425] on div "Show Topics" at bounding box center [425, 421] width 102 height 16
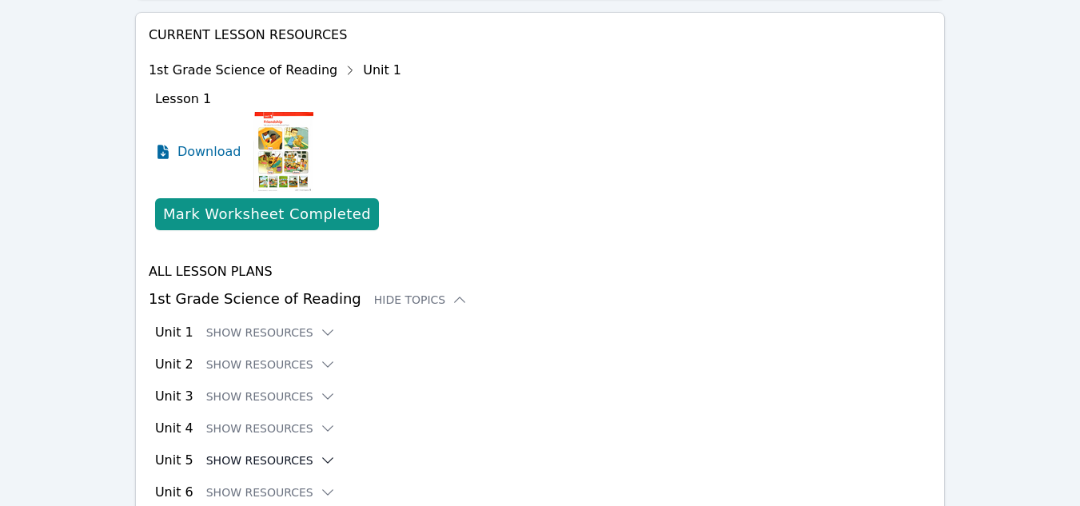
scroll to position [657, 0]
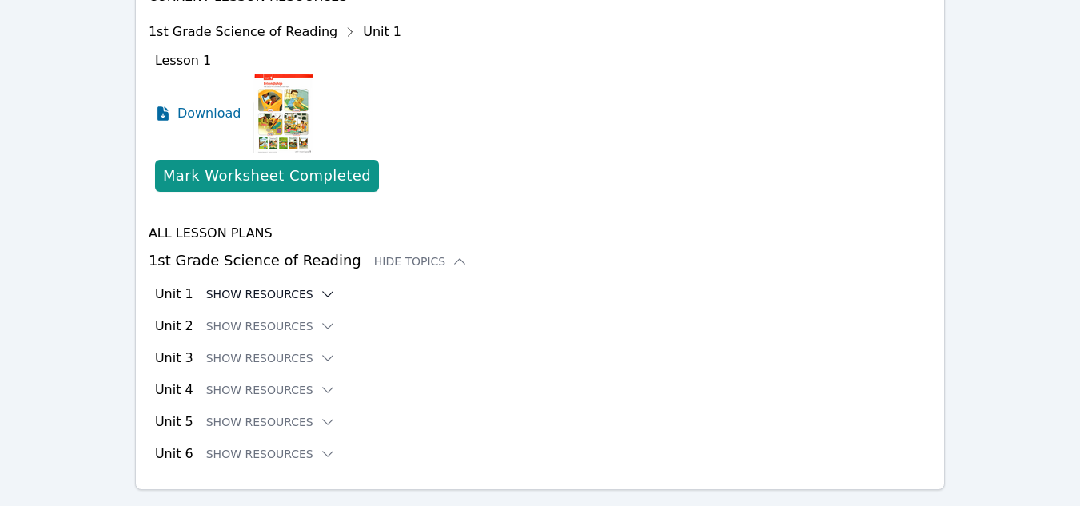
click at [257, 288] on button "Show Resources" at bounding box center [270, 294] width 129 height 16
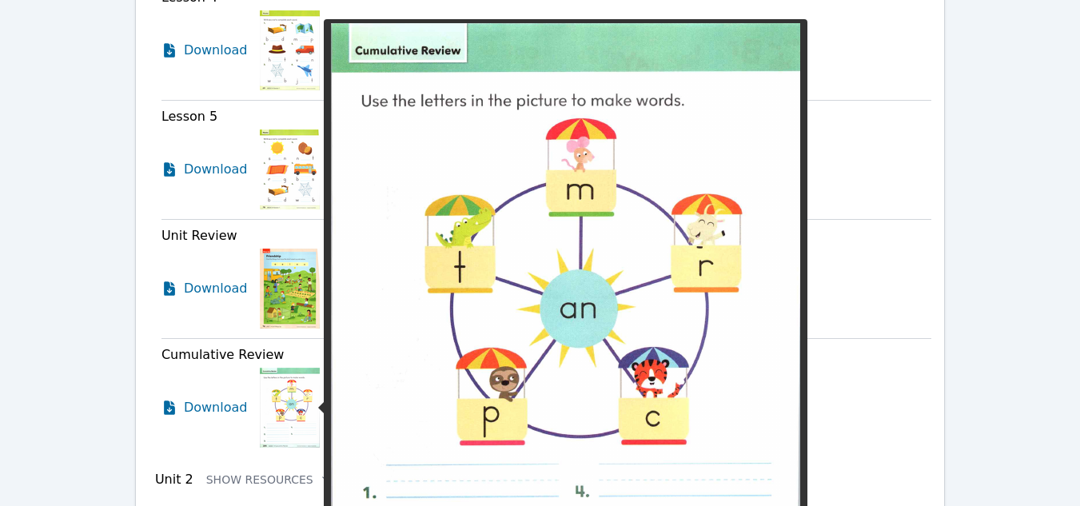
scroll to position [1376, 0]
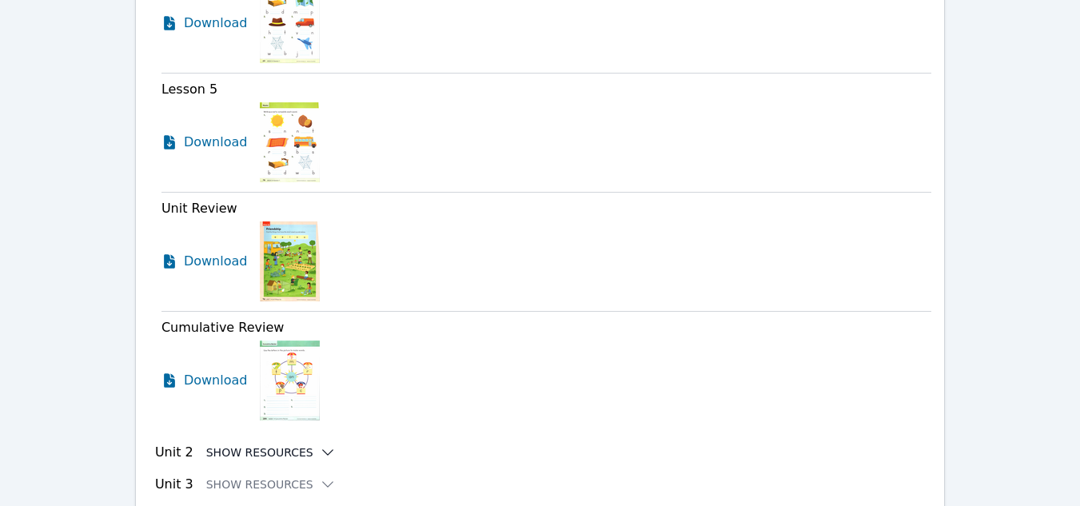
click at [284, 447] on button "Show Resources" at bounding box center [270, 452] width 129 height 16
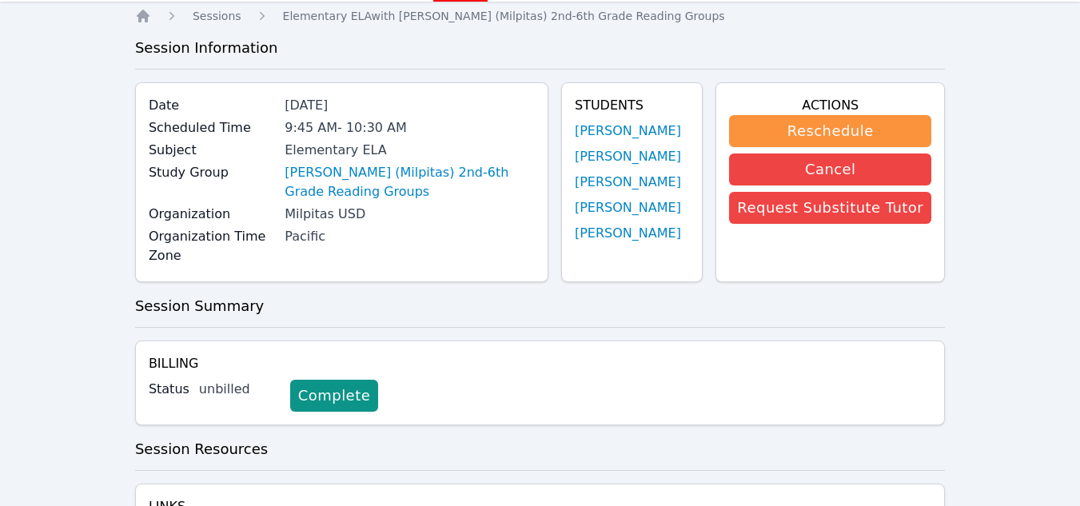
scroll to position [0, 0]
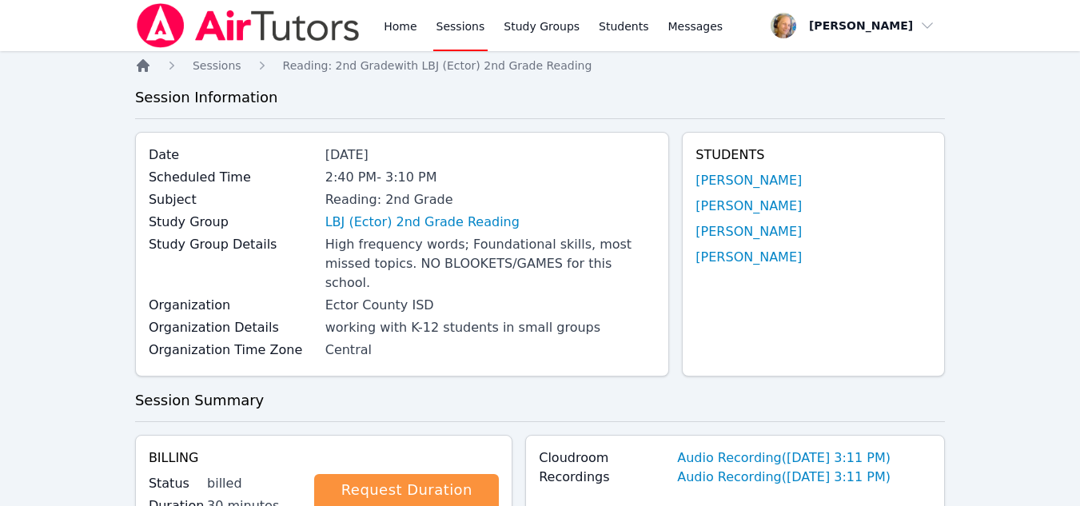
click at [150, 70] on icon "Breadcrumb" at bounding box center [143, 66] width 16 height 16
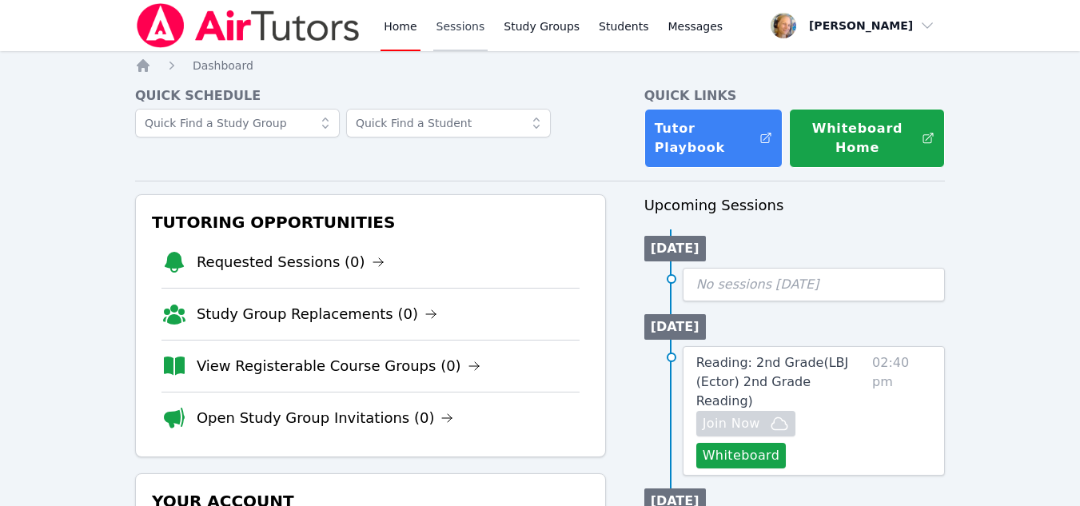
click at [449, 33] on link "Sessions" at bounding box center [460, 25] width 55 height 51
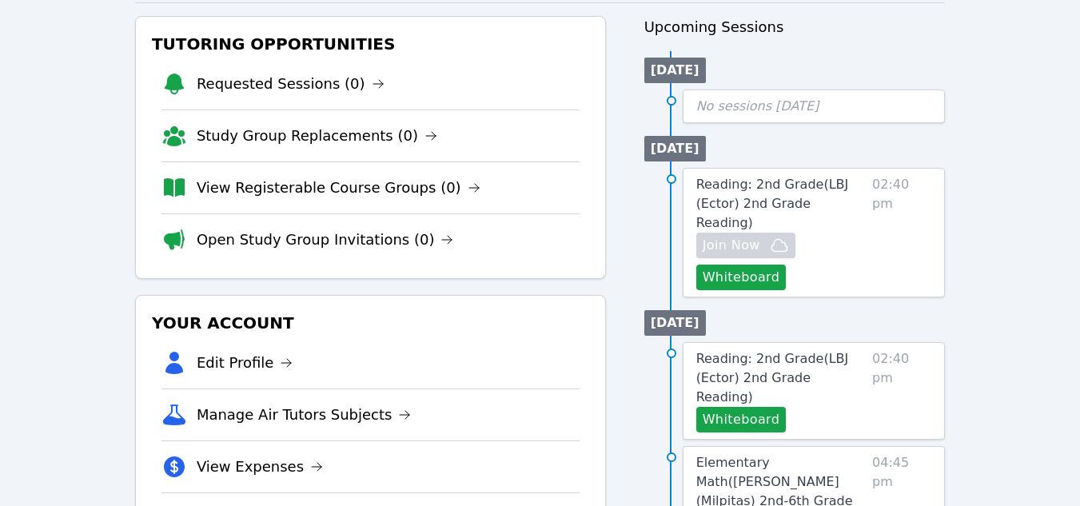
scroll to position [479, 0]
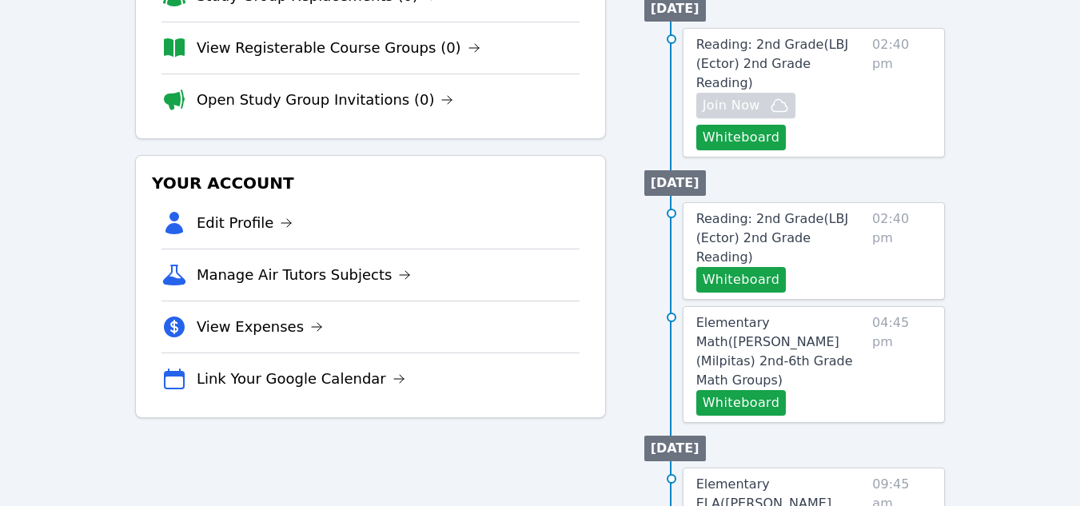
scroll to position [320, 0]
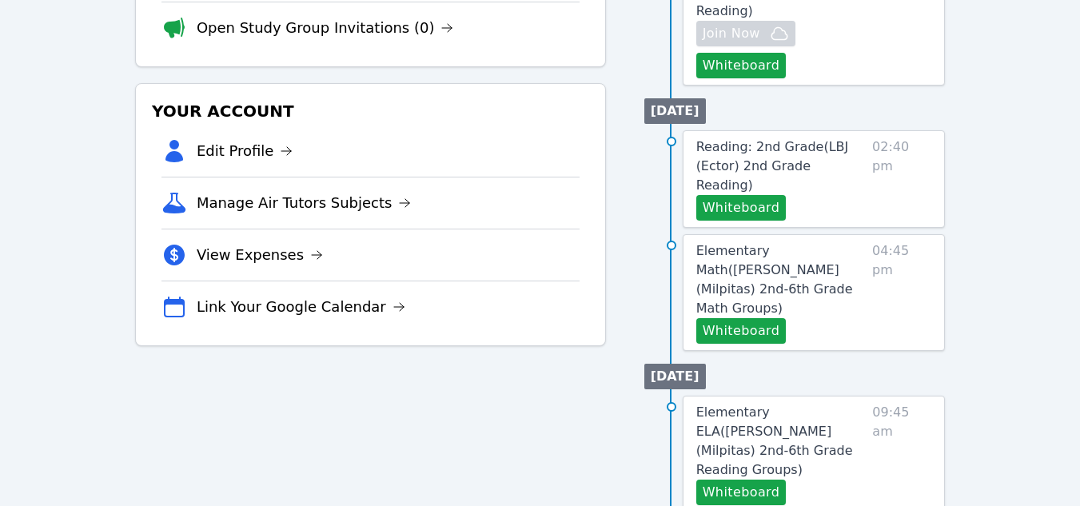
scroll to position [400, 0]
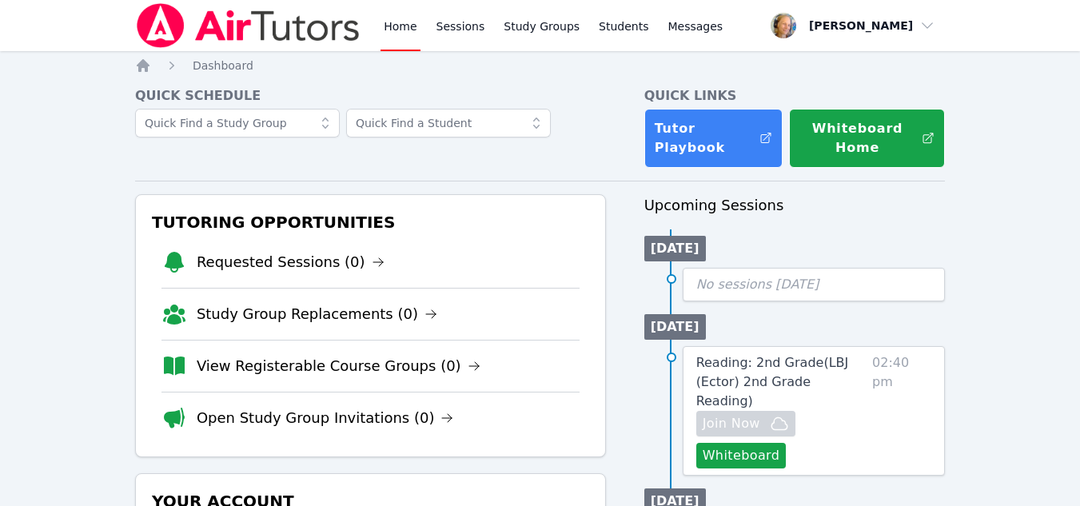
click at [465, 34] on link "Sessions" at bounding box center [460, 25] width 55 height 51
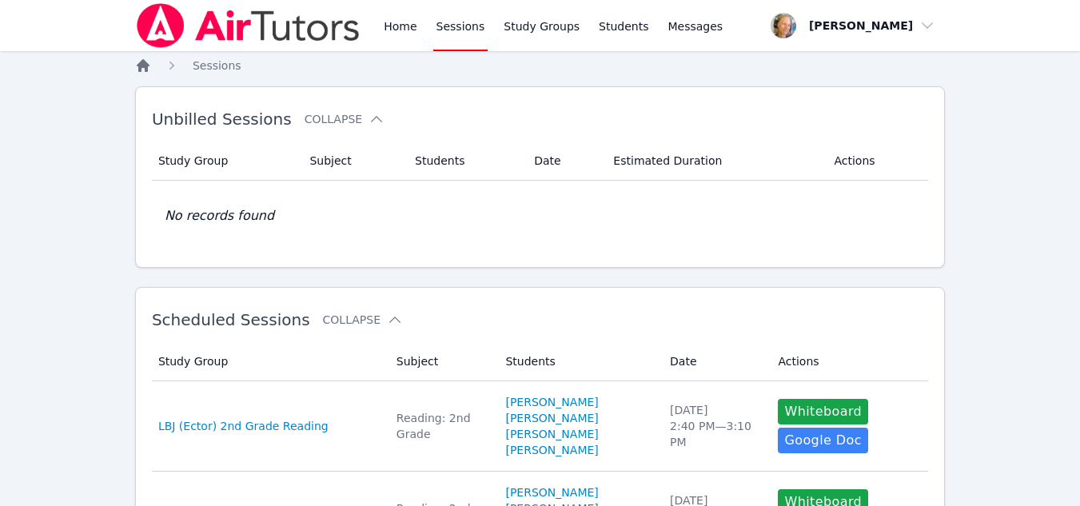
click at [138, 69] on icon "Breadcrumb" at bounding box center [143, 65] width 13 height 13
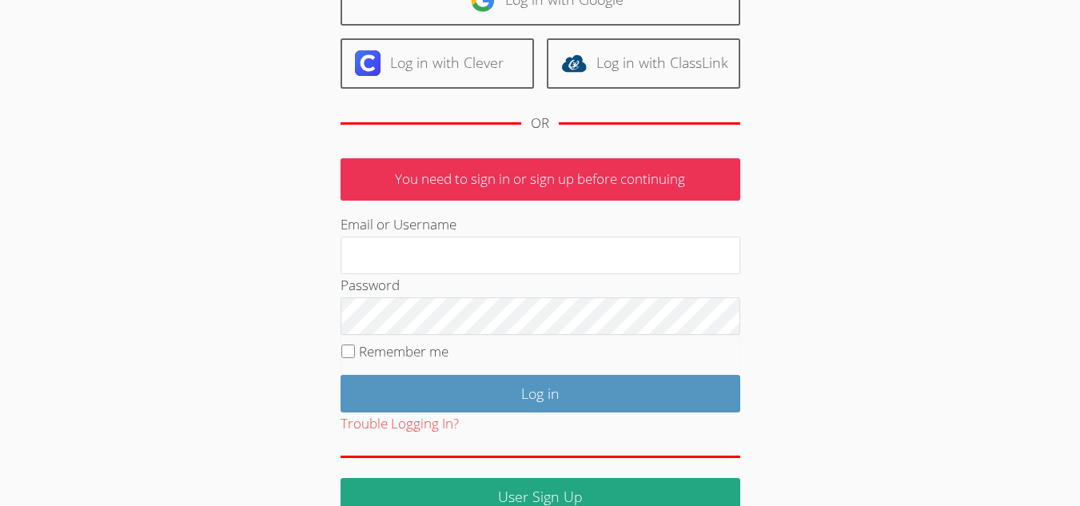
scroll to position [185, 0]
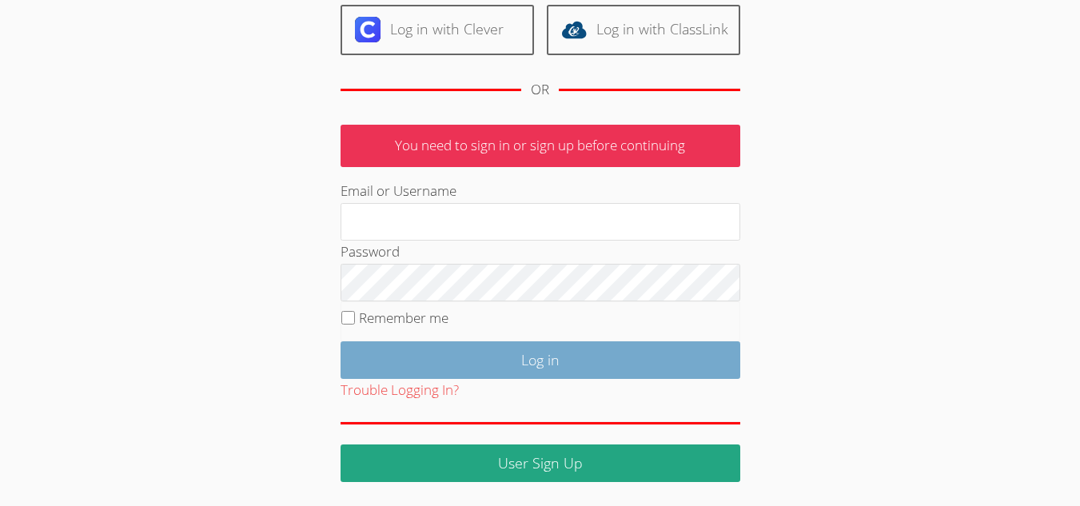
type input "[EMAIL_ADDRESS][DOMAIN_NAME]"
click at [443, 356] on input "Log in" at bounding box center [540, 360] width 400 height 38
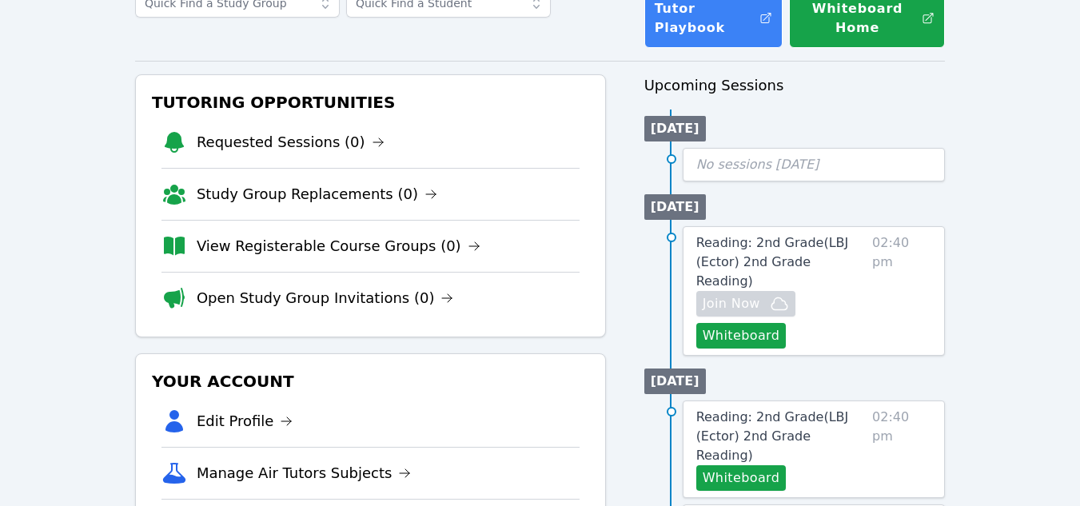
scroll to position [160, 0]
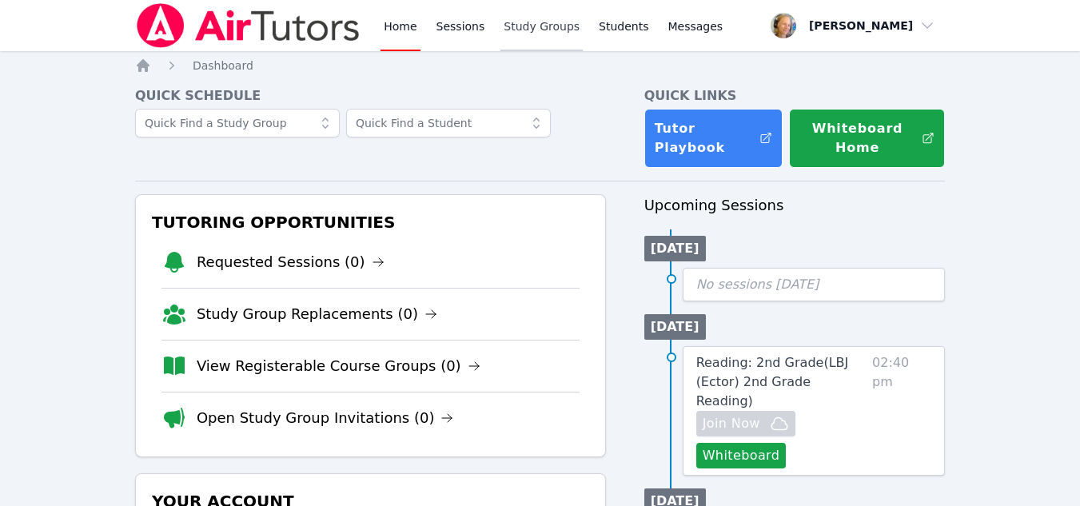
click at [553, 28] on link "Study Groups" at bounding box center [541, 25] width 82 height 51
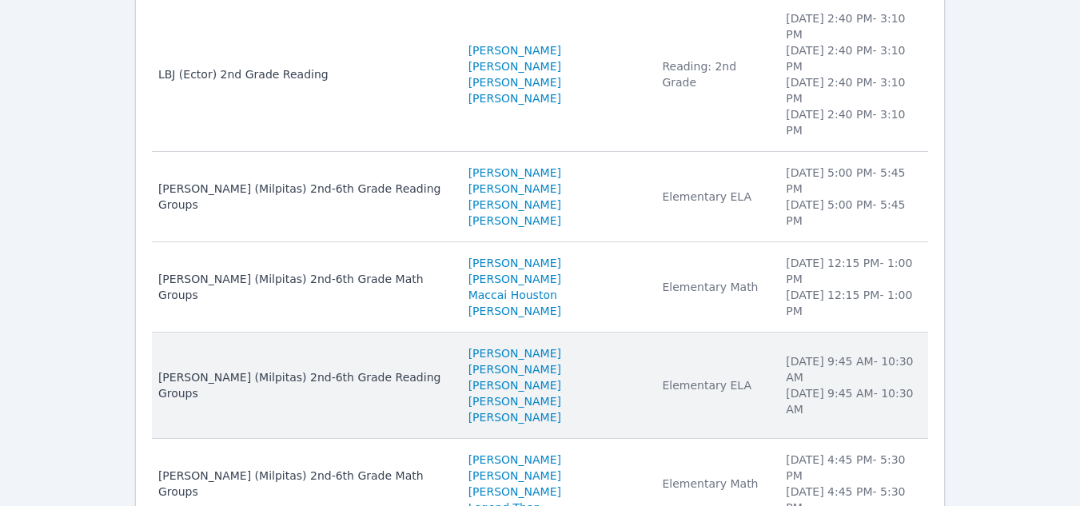
scroll to position [273, 0]
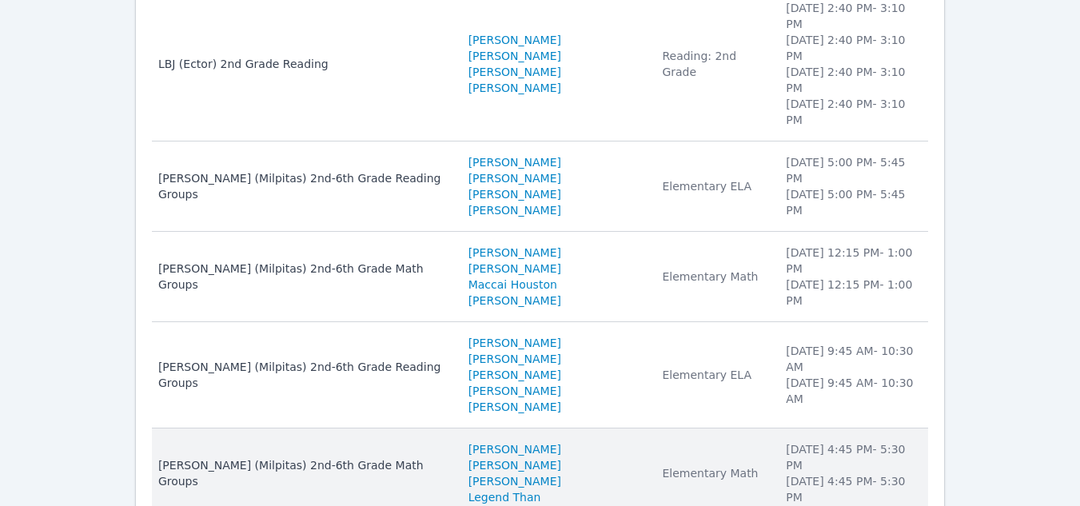
click at [882, 441] on li "[DATE] 4:45 PM - 5:30 PM" at bounding box center [852, 457] width 133 height 32
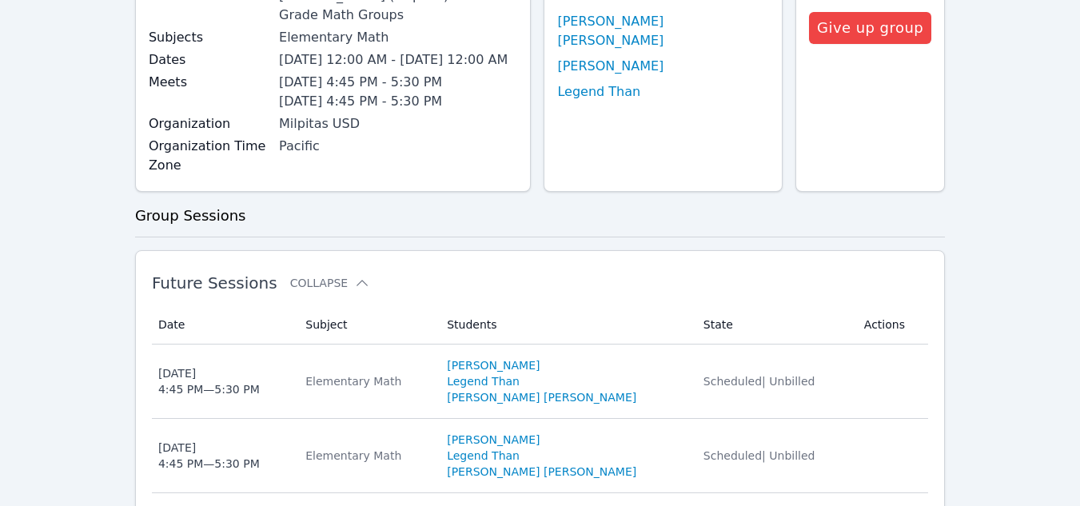
scroll to position [240, 0]
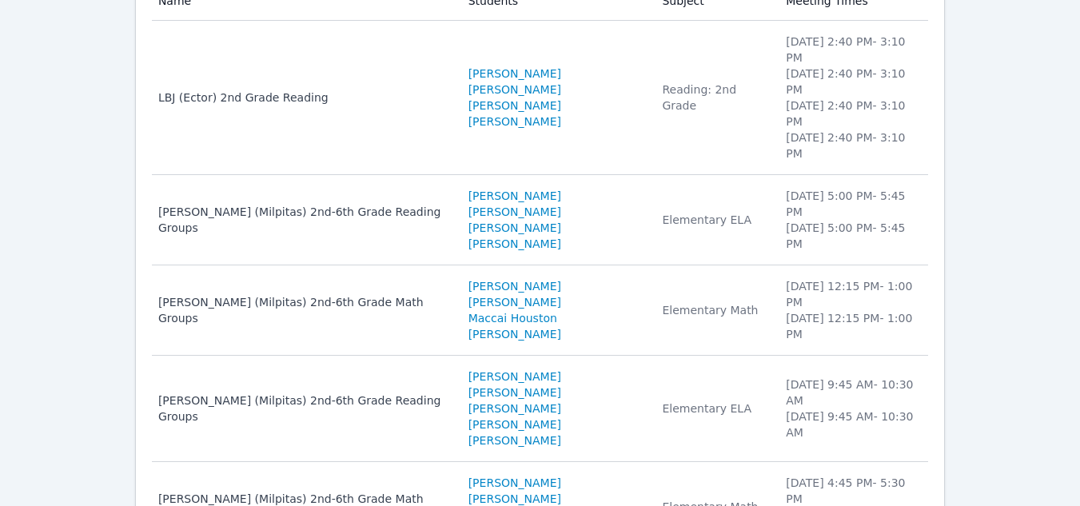
scroll to position [273, 0]
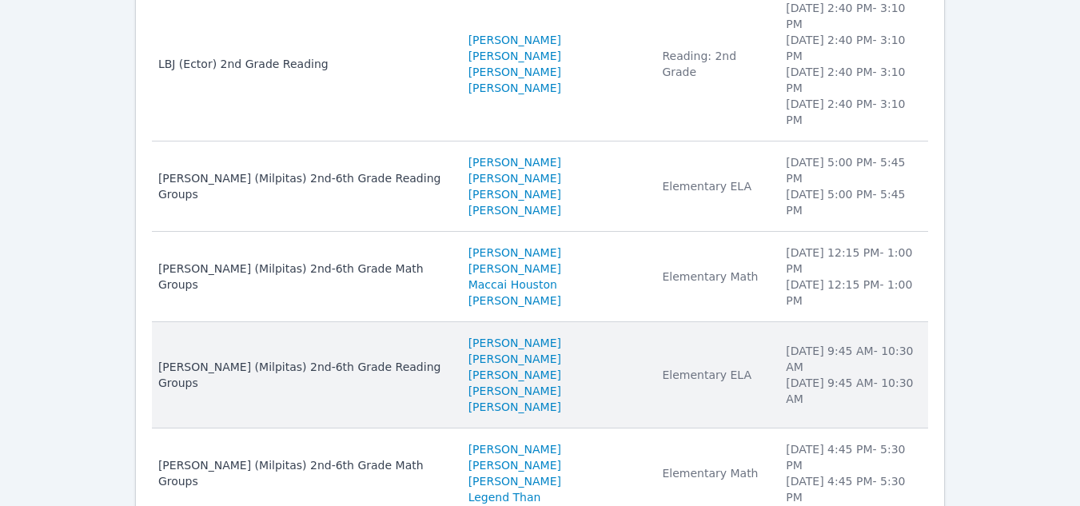
click at [861, 375] on li "Friday 9:45 AM - 10:30 AM" at bounding box center [852, 391] width 133 height 32
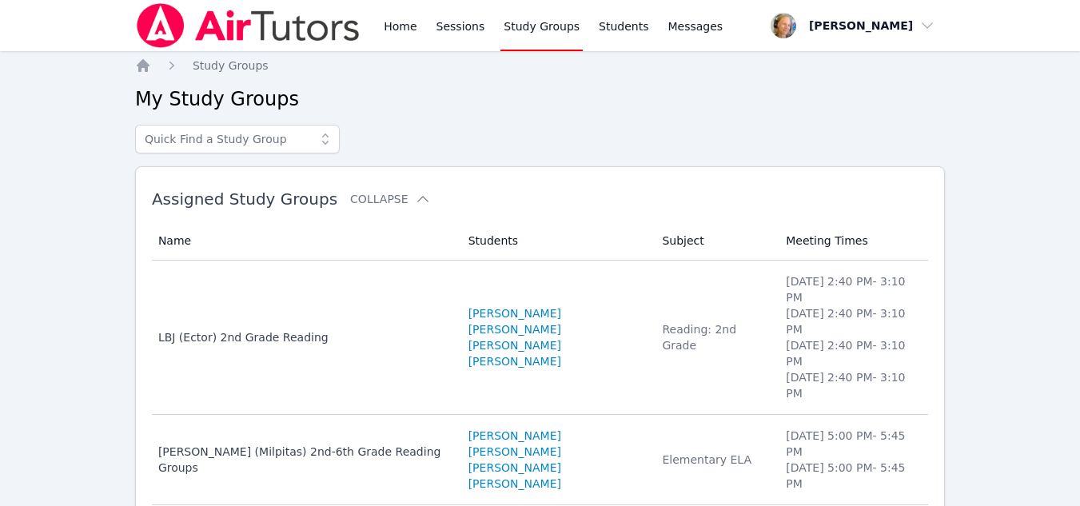
scroll to position [273, 0]
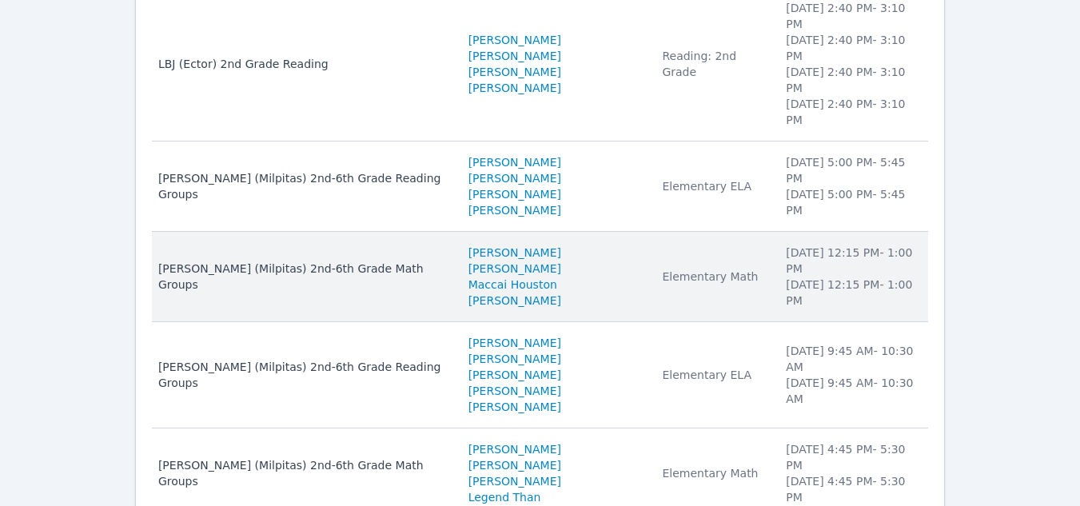
click at [804, 276] on li "Friday 12:15 PM - 1:00 PM" at bounding box center [852, 292] width 133 height 32
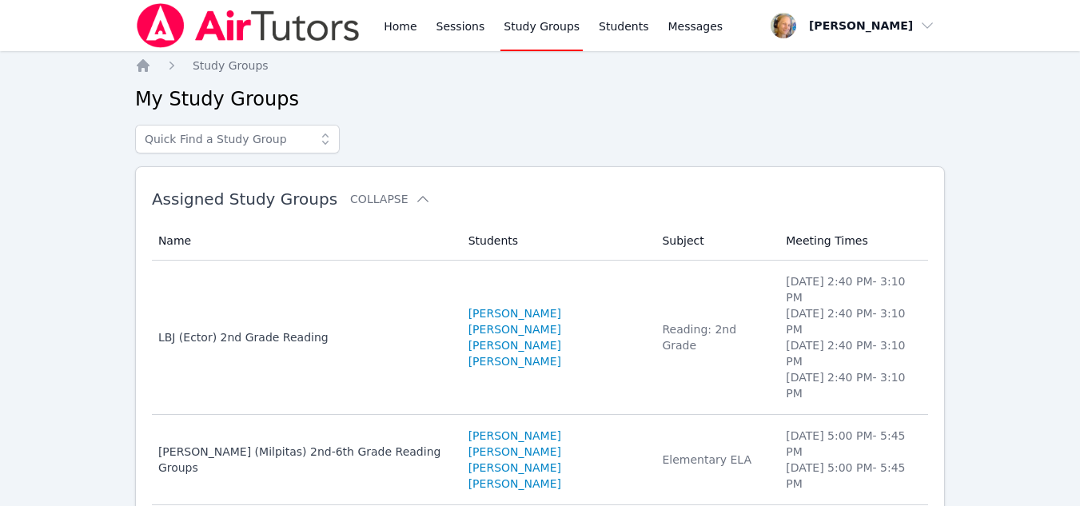
scroll to position [273, 0]
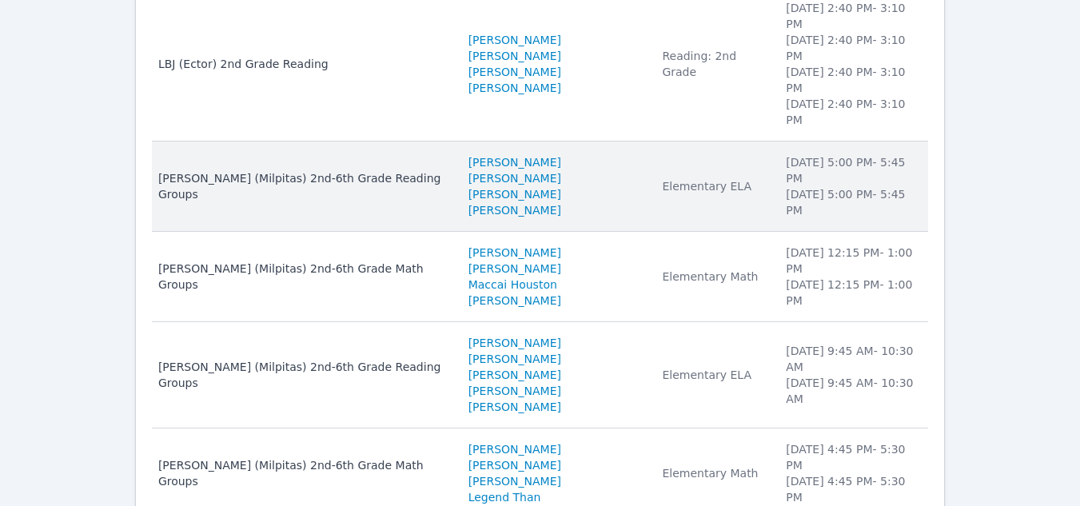
click at [538, 202] on li "Jeth Santiago" at bounding box center [555, 210] width 175 height 16
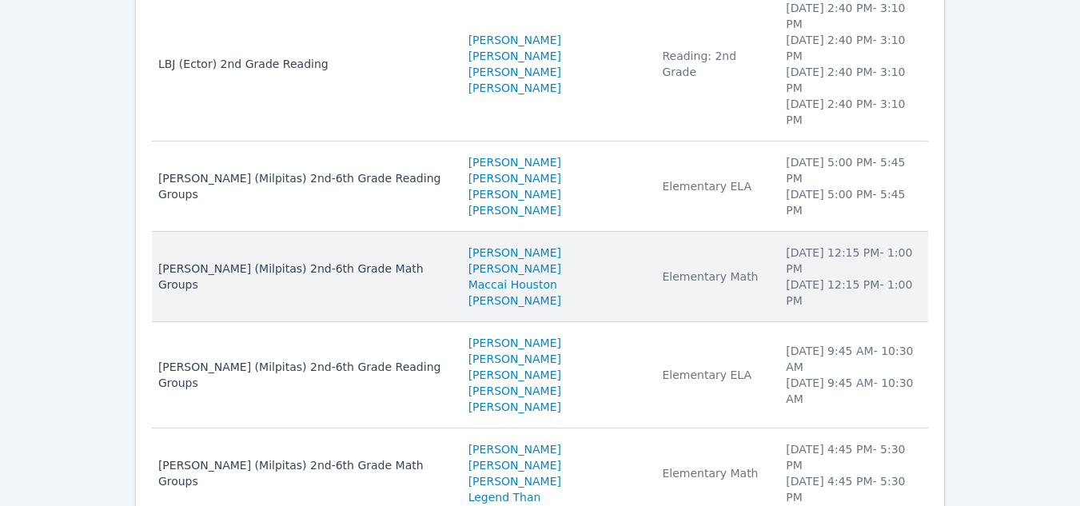
scroll to position [193, 0]
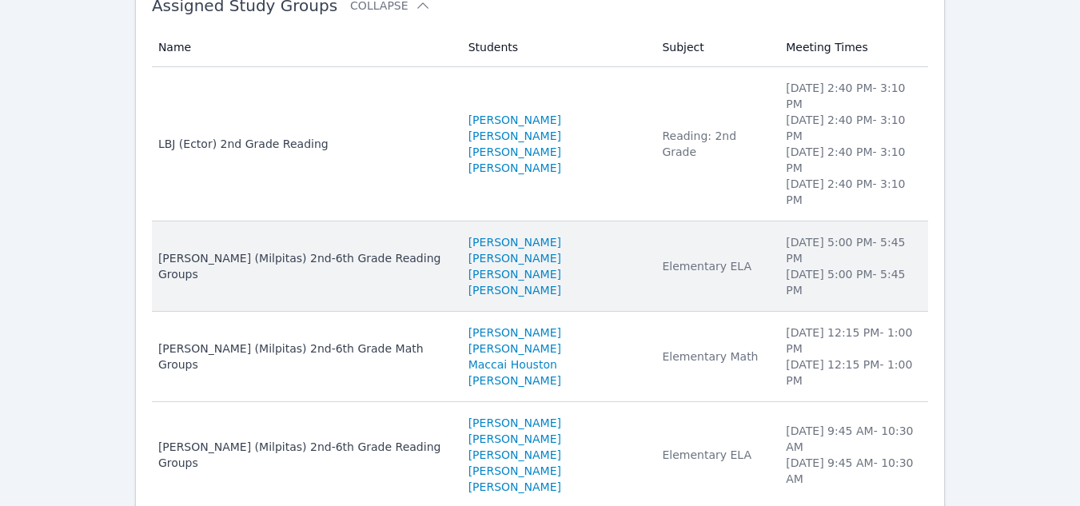
click at [608, 221] on td "Students Tommy Quach Asher Yau Ezekiel Retes Jeth Santiago" at bounding box center [556, 266] width 194 height 90
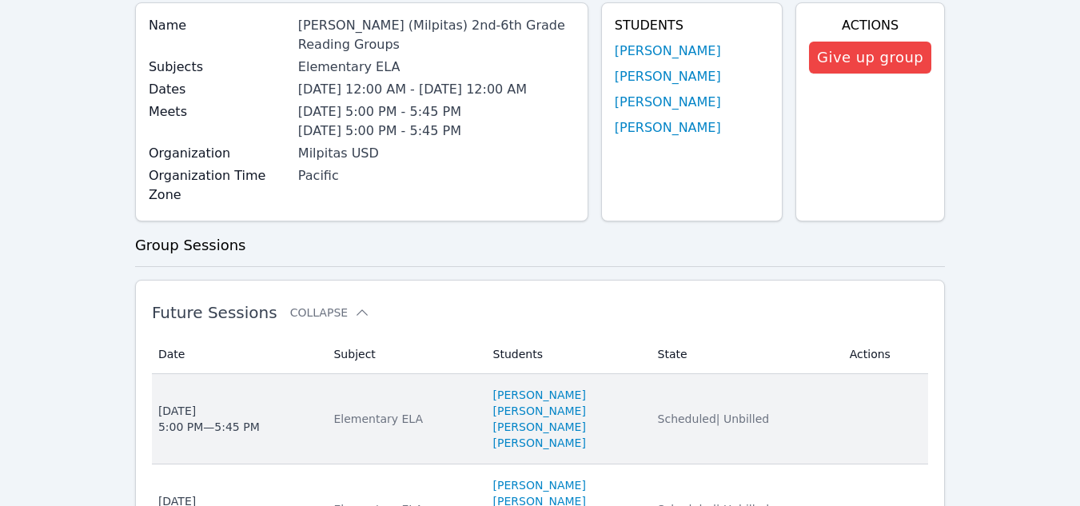
click at [422, 374] on td "Subject Elementary ELA" at bounding box center [403, 419] width 159 height 90
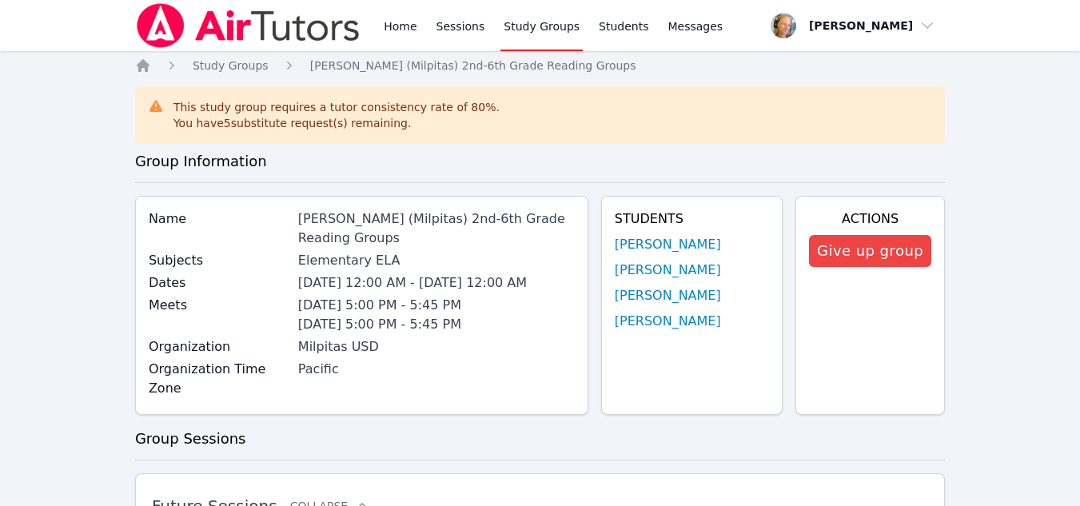
scroll to position [193, 0]
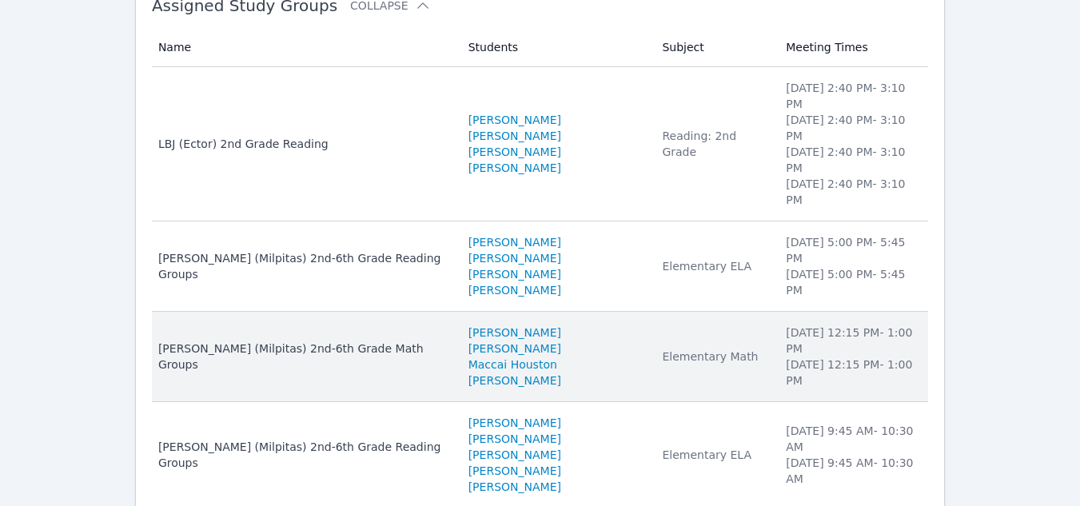
click at [585, 356] on li "Maccai Houston" at bounding box center [555, 364] width 175 height 16
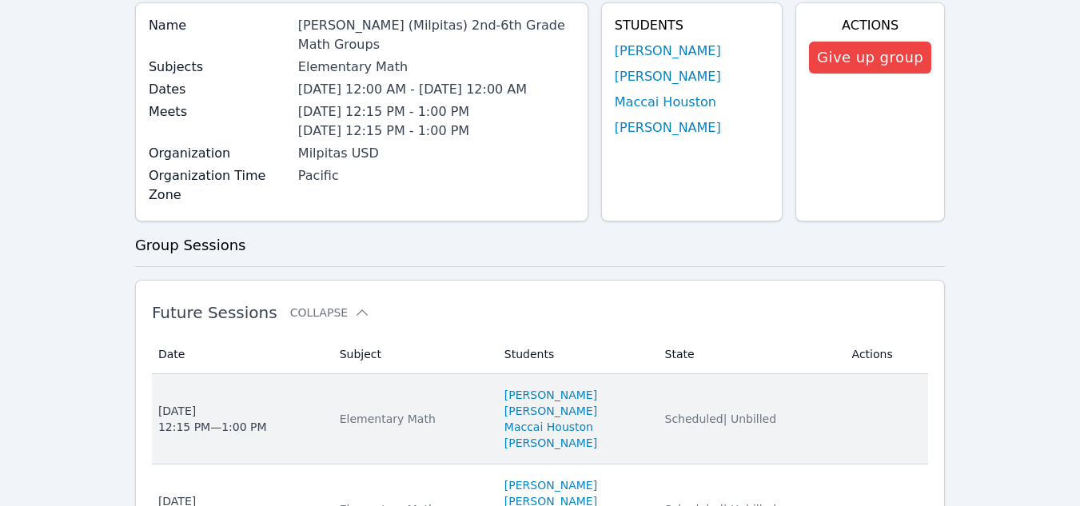
click at [591, 403] on li "Sarai Carrillo" at bounding box center [574, 411] width 141 height 16
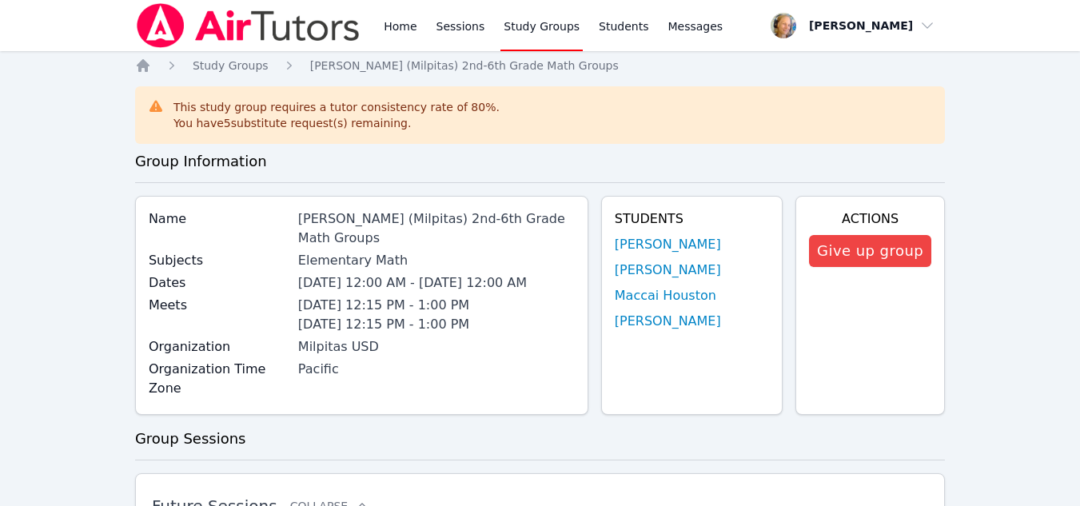
scroll to position [193, 0]
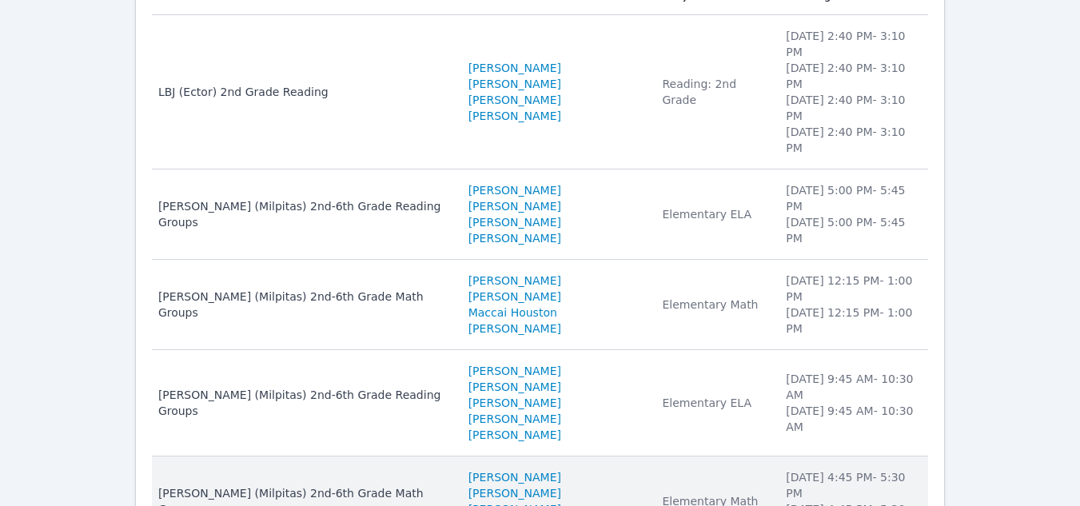
scroll to position [273, 0]
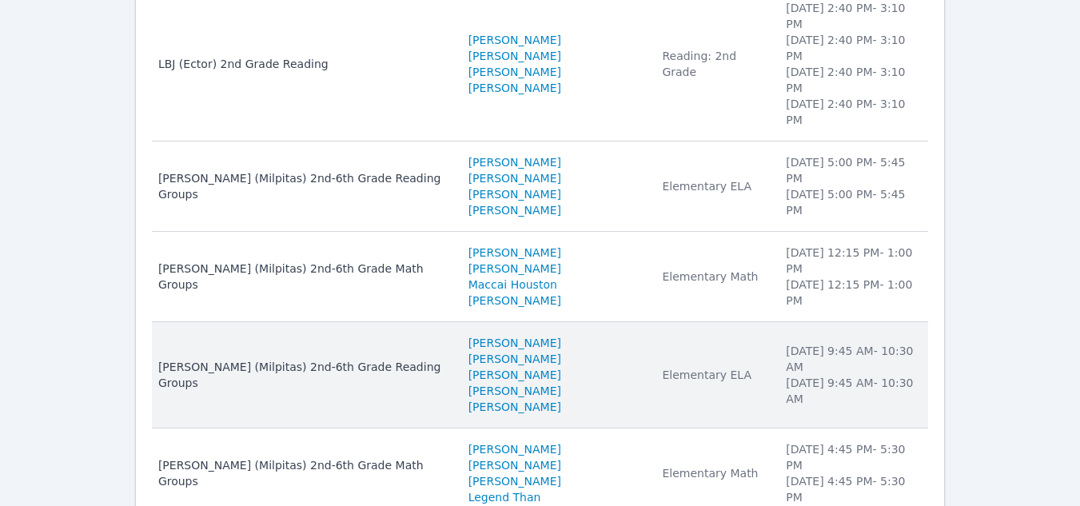
click at [652, 336] on td "Subject Elementary ELA" at bounding box center [714, 375] width 124 height 106
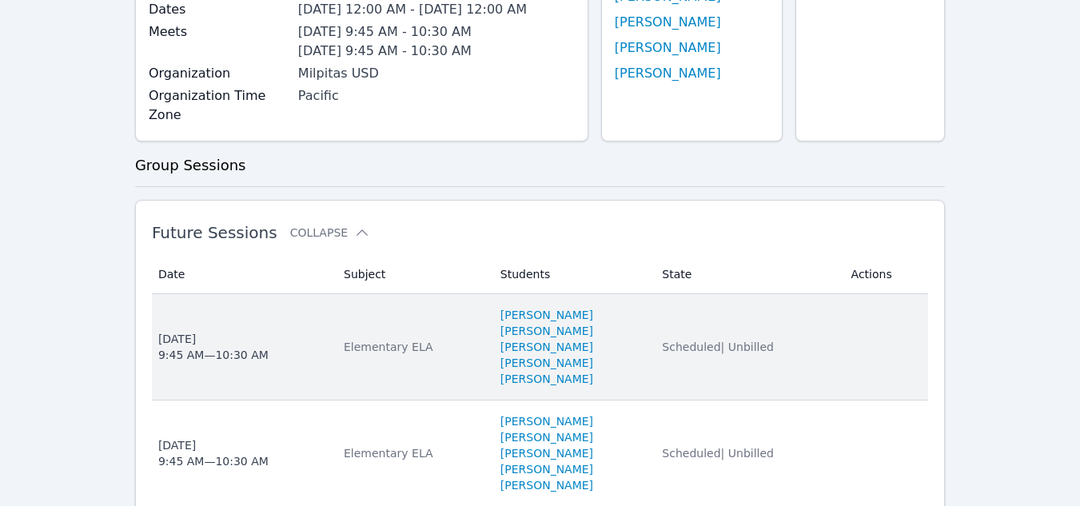
click at [624, 371] on li "Kaiden Chen" at bounding box center [571, 363] width 143 height 16
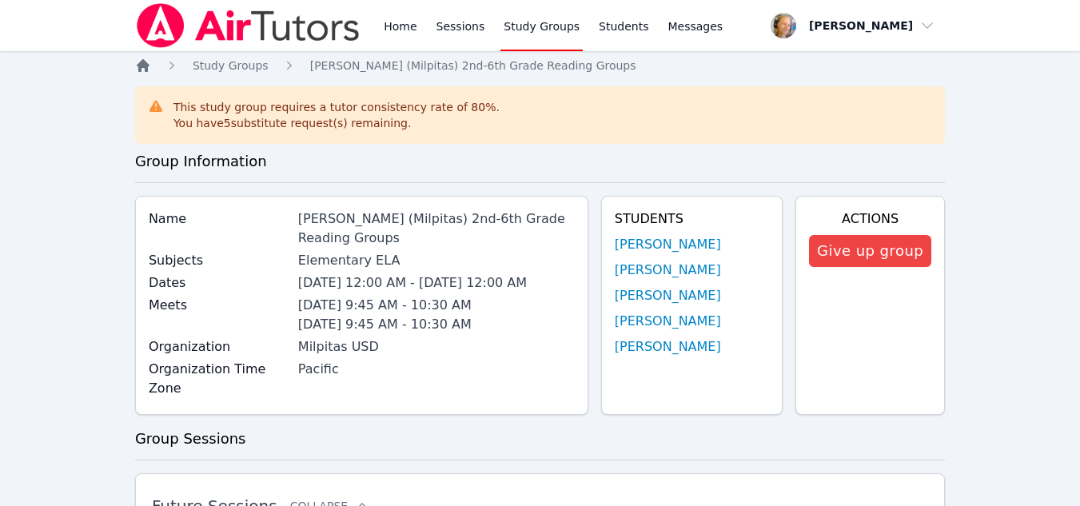
click at [137, 71] on icon "Breadcrumb" at bounding box center [143, 66] width 16 height 16
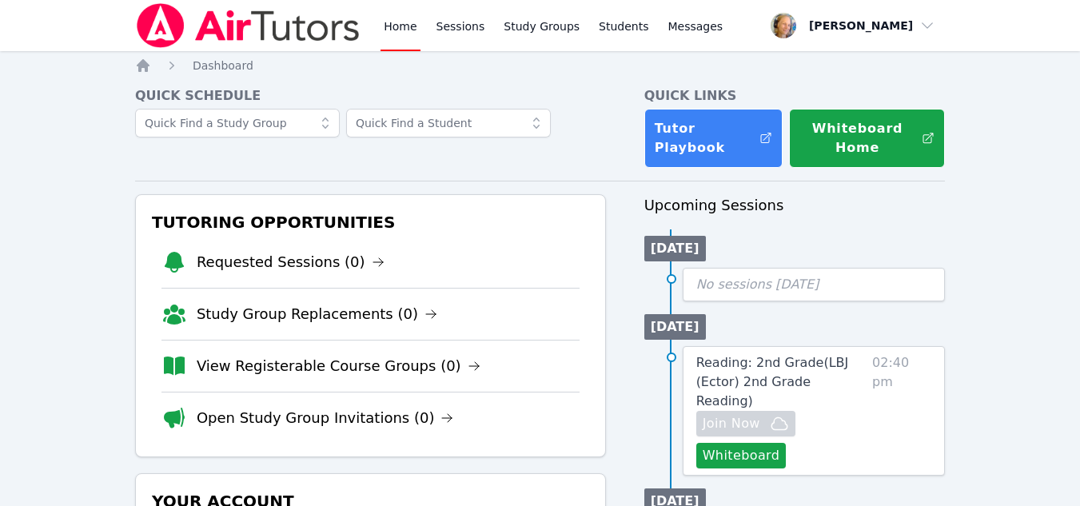
click at [471, 30] on link "Sessions" at bounding box center [460, 25] width 55 height 51
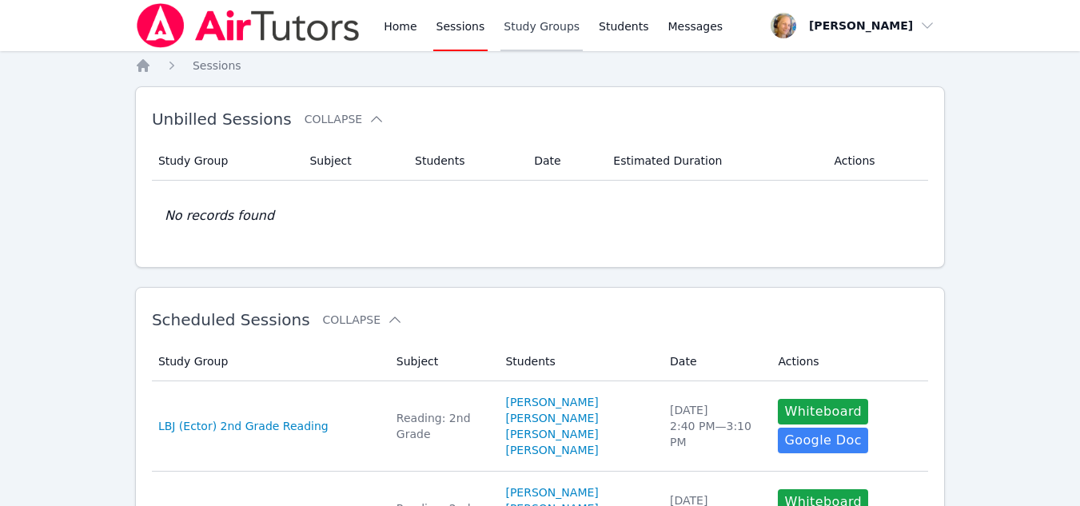
click at [541, 26] on link "Study Groups" at bounding box center [541, 25] width 82 height 51
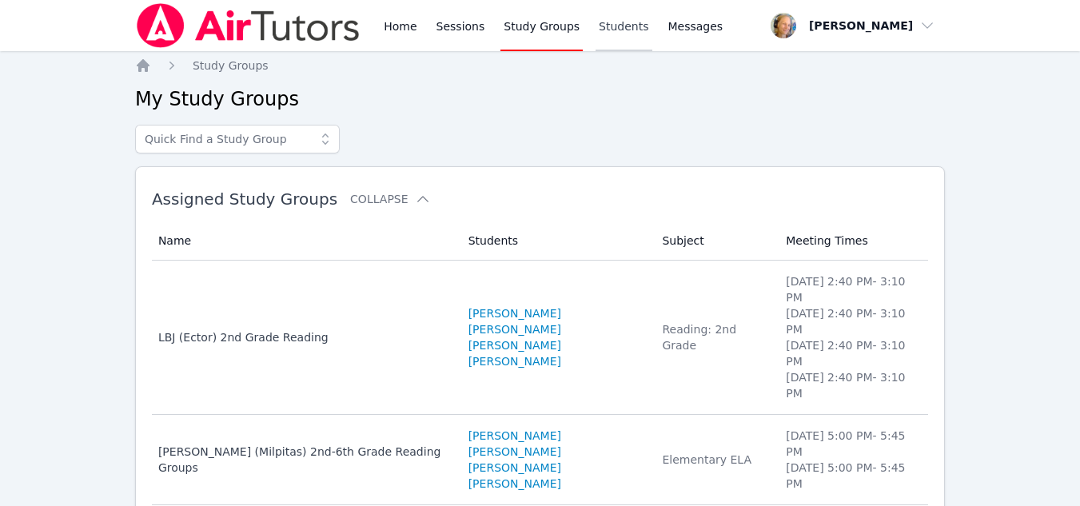
click at [615, 31] on link "Students" at bounding box center [623, 25] width 56 height 51
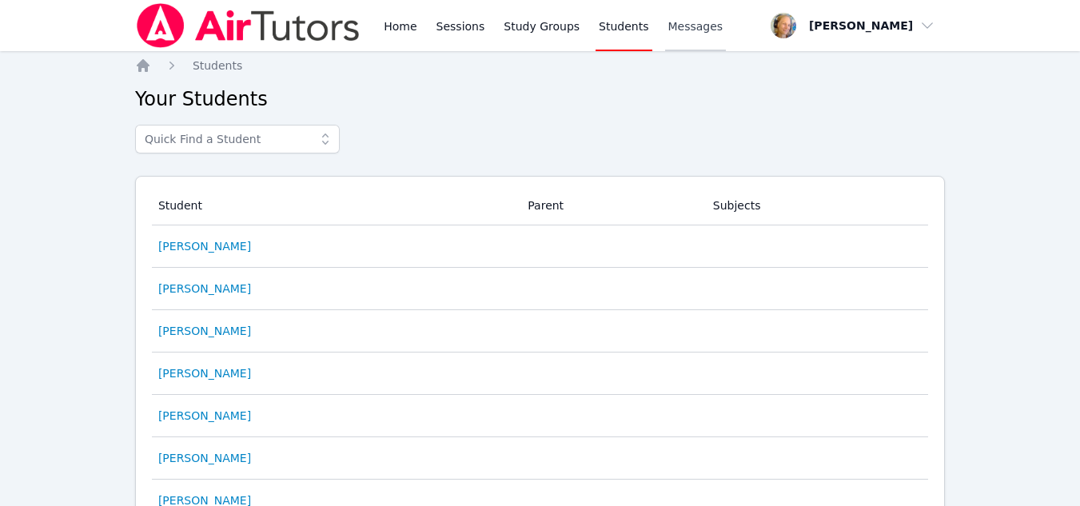
click at [686, 30] on span "Messages" at bounding box center [695, 26] width 55 height 16
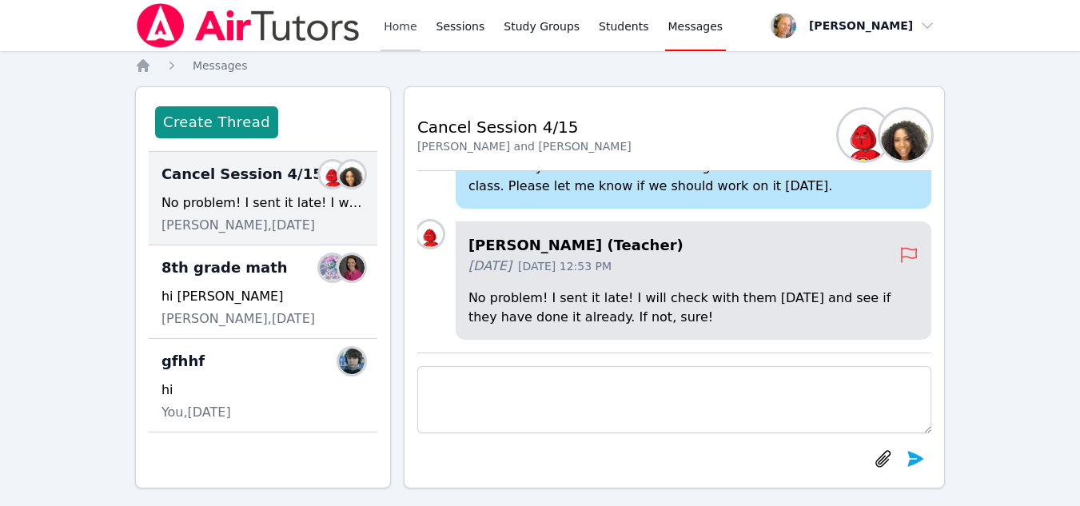
click at [400, 28] on link "Home" at bounding box center [399, 25] width 39 height 51
